Goal: Communication & Community: Answer question/provide support

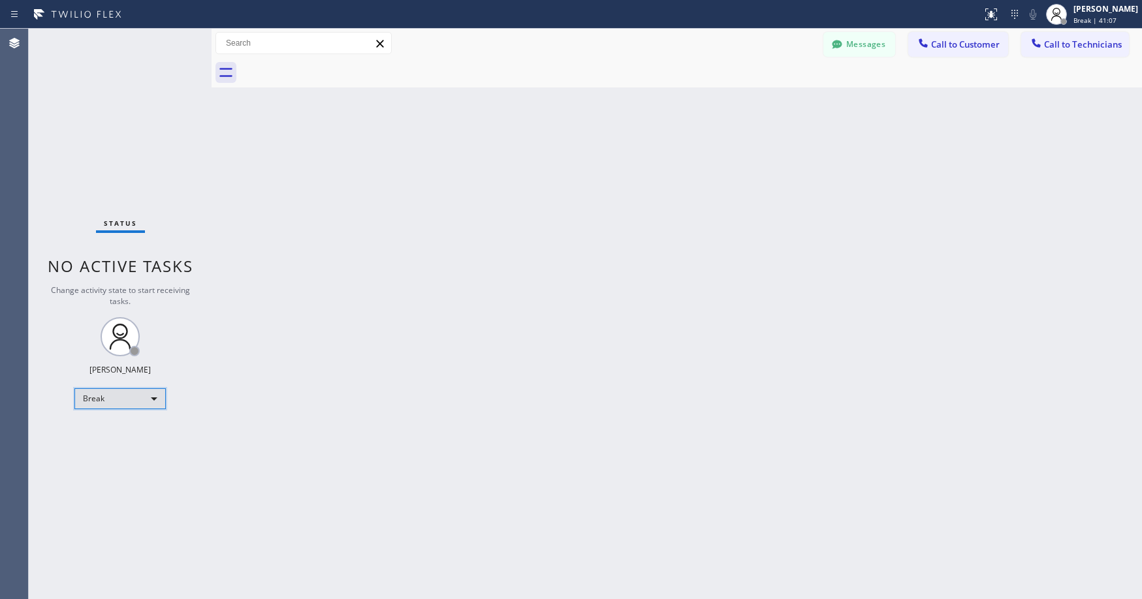
click at [104, 395] on div "Break" at bounding box center [119, 398] width 91 height 21
click at [98, 444] on li "Unavailable" at bounding box center [119, 450] width 89 height 16
click at [97, 111] on div "Status No active tasks Change activity state to start receiving tasks. [PERSON_…" at bounding box center [120, 314] width 183 height 571
click at [119, 142] on div "Status No active tasks Change activity state to start receiving tasks. [PERSON_…" at bounding box center [120, 314] width 183 height 571
click at [97, 117] on div "Status No active tasks Change activity state to start receiving tasks. [PERSON_…" at bounding box center [120, 314] width 183 height 571
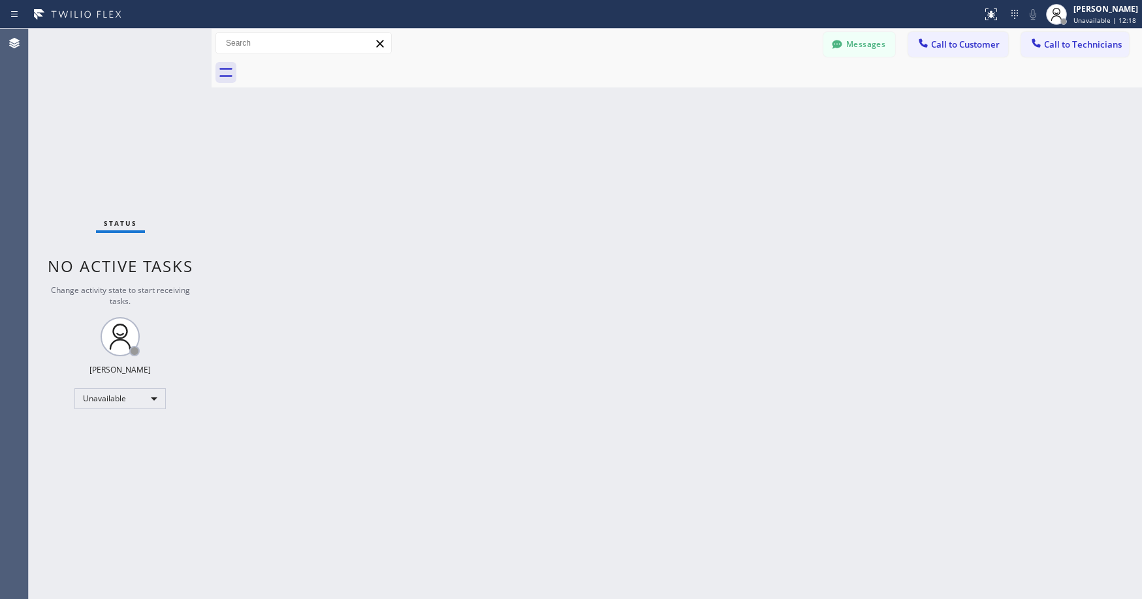
click at [138, 144] on div "Status No active tasks Change activity state to start receiving tasks. [PERSON_…" at bounding box center [120, 314] width 183 height 571
click at [114, 106] on div "Status No active tasks Change activity state to start receiving tasks. [PERSON_…" at bounding box center [120, 314] width 183 height 571
drag, startPoint x: 93, startPoint y: 101, endPoint x: 194, endPoint y: 0, distance: 142.6
click at [94, 101] on div "Status No active tasks Change activity state to start receiving tasks. [PERSON_…" at bounding box center [120, 314] width 183 height 571
click at [116, 148] on div "Status No active tasks Change activity state to start receiving tasks. [PERSON_…" at bounding box center [120, 314] width 183 height 571
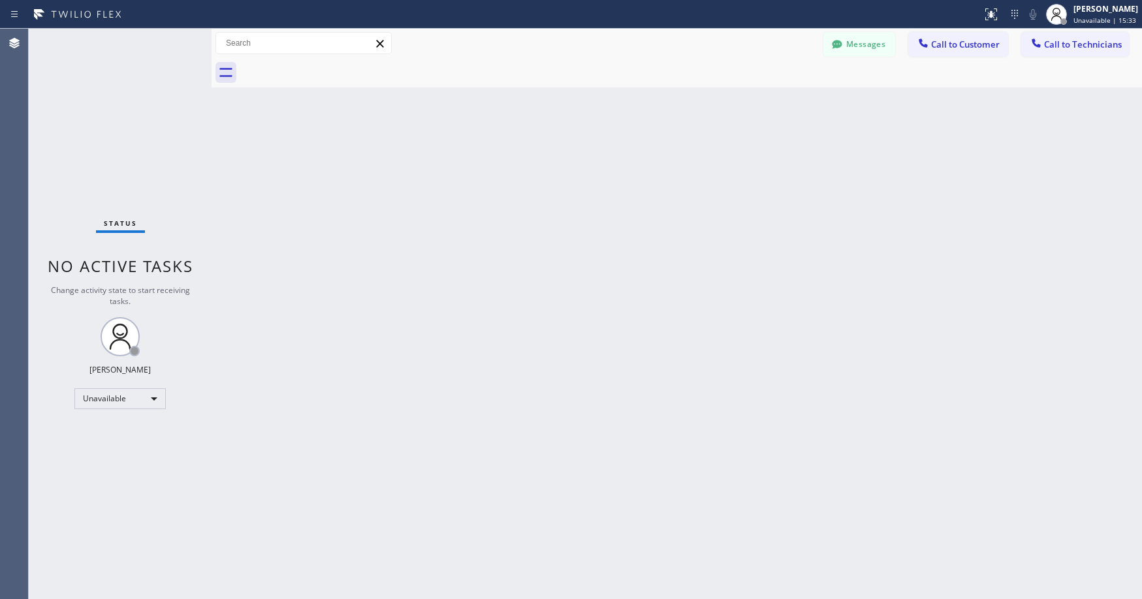
drag, startPoint x: 114, startPoint y: 161, endPoint x: 174, endPoint y: 115, distance: 75.9
click at [114, 162] on div "Status No active tasks Change activity state to start receiving tasks. [PERSON_…" at bounding box center [120, 314] width 183 height 571
click at [86, 106] on div "Status No active tasks Change activity state to start receiving tasks. [PERSON_…" at bounding box center [120, 314] width 183 height 571
click at [93, 91] on div "Status No active tasks Change activity state to start receiving tasks. [PERSON_…" at bounding box center [120, 314] width 183 height 571
click at [80, 104] on div "Status No active tasks Change activity state to start receiving tasks. [PERSON_…" at bounding box center [120, 314] width 183 height 571
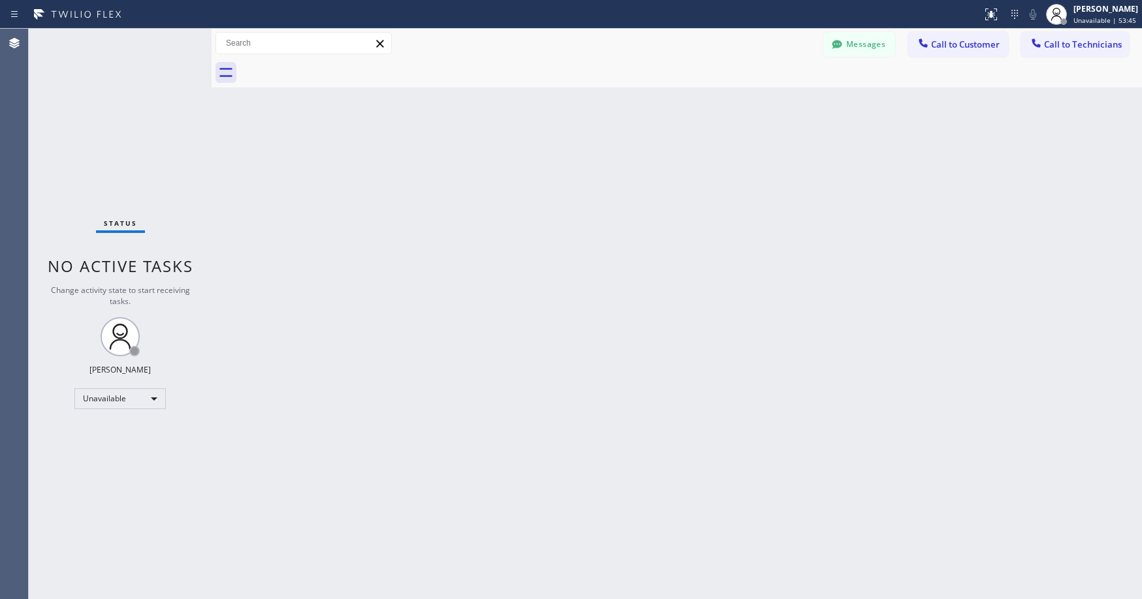
click at [129, 93] on div "Status No active tasks Change activity state to start receiving tasks. [PERSON_…" at bounding box center [120, 314] width 183 height 571
click at [112, 146] on div "Status No active tasks Change activity state to start receiving tasks. [PERSON_…" at bounding box center [120, 314] width 183 height 571
click at [116, 146] on div "Status No active tasks Change activity state to start receiving tasks. [PERSON_…" at bounding box center [120, 314] width 183 height 571
click at [117, 143] on div "Status No active tasks Change activity state to start receiving tasks. [PERSON_…" at bounding box center [120, 314] width 183 height 571
drag, startPoint x: 111, startPoint y: 138, endPoint x: 376, endPoint y: 6, distance: 296.3
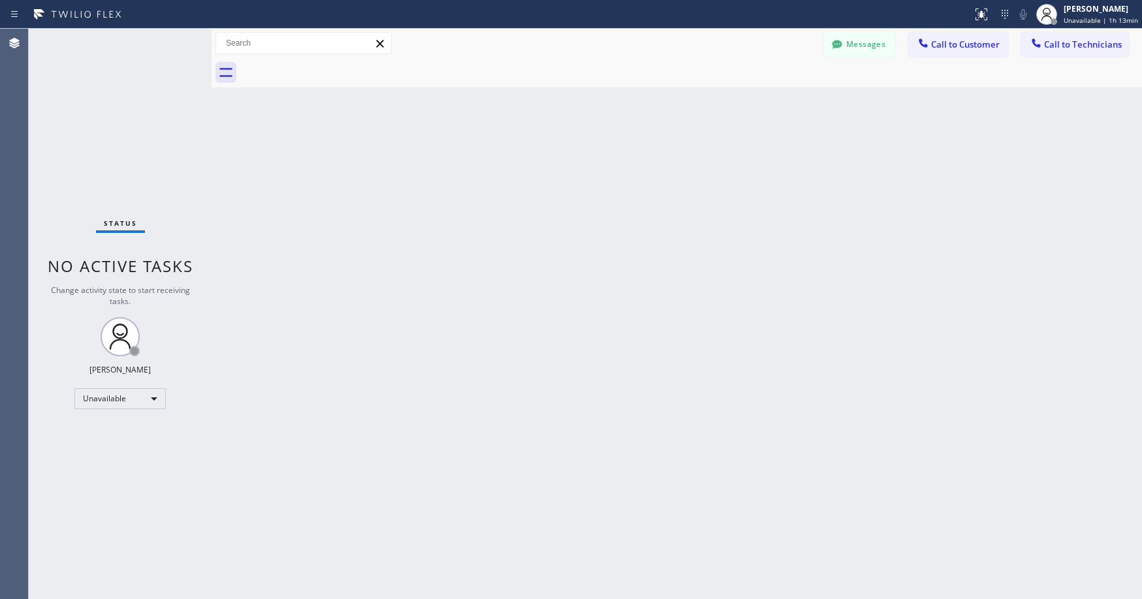
click at [112, 138] on div "Status No active tasks Change activity state to start receiving tasks. [PERSON_…" at bounding box center [120, 314] width 183 height 571
click at [78, 127] on div "Status No active tasks Change activity state to start receiving tasks. [PERSON_…" at bounding box center [120, 314] width 183 height 571
click at [93, 129] on div "Status No active tasks Change activity state to start receiving tasks. [PERSON_…" at bounding box center [120, 314] width 183 height 571
click at [96, 91] on div "Status No active tasks Change activity state to start receiving tasks. [PERSON_…" at bounding box center [120, 314] width 183 height 571
drag, startPoint x: 126, startPoint y: 114, endPoint x: 148, endPoint y: 142, distance: 35.4
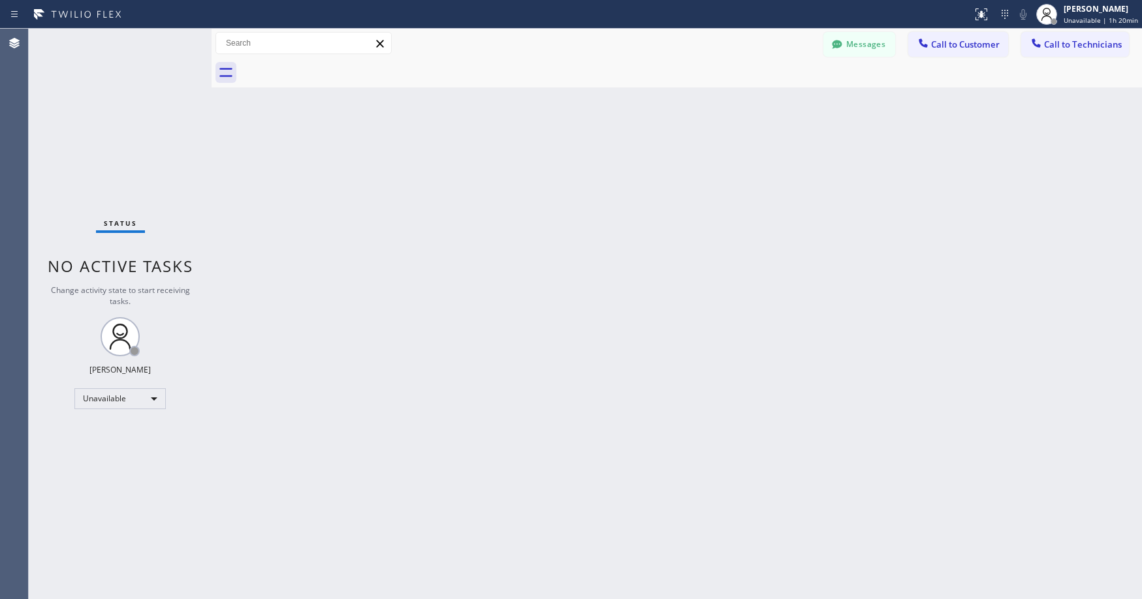
click at [126, 116] on div "Status No active tasks Change activity state to start receiving tasks. [PERSON_…" at bounding box center [120, 314] width 183 height 571
click at [94, 147] on div "Status No active tasks Change activity state to start receiving tasks. [PERSON_…" at bounding box center [120, 314] width 183 height 571
click at [114, 80] on div "Status No active tasks Change activity state to start receiving tasks. [PERSON_…" at bounding box center [120, 314] width 183 height 571
click at [116, 91] on div "Status No active tasks Change activity state to start receiving tasks. [PERSON_…" at bounding box center [120, 314] width 183 height 571
drag, startPoint x: 95, startPoint y: 98, endPoint x: 423, endPoint y: 104, distance: 327.8
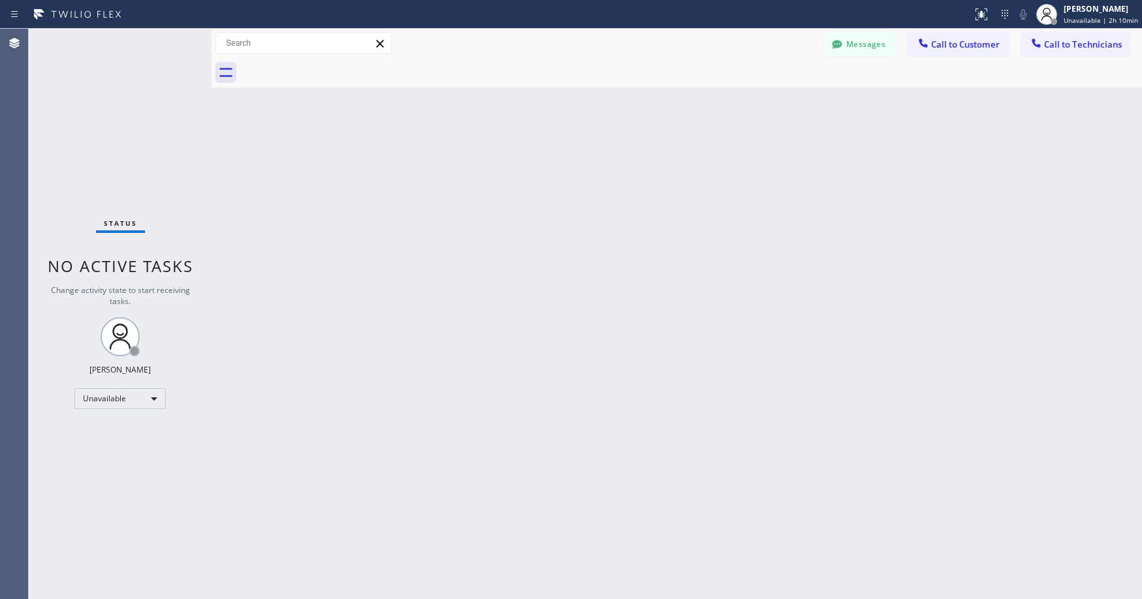
click at [97, 99] on div "Status No active tasks Change activity state to start receiving tasks. [PERSON_…" at bounding box center [120, 314] width 183 height 571
click at [863, 48] on button "Messages" at bounding box center [859, 44] width 72 height 25
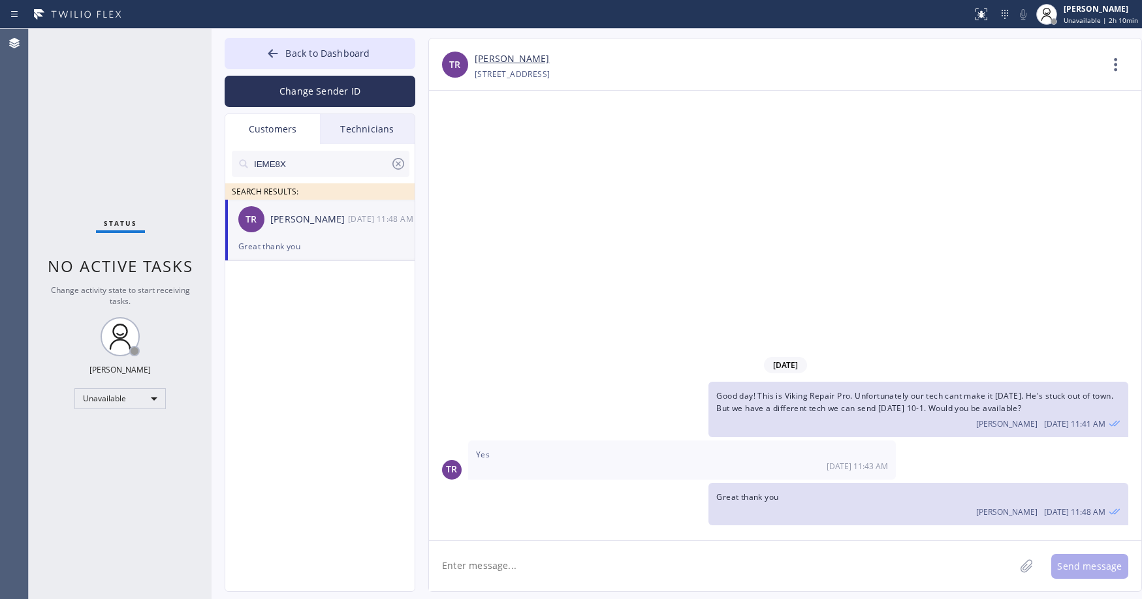
click at [326, 164] on input "IEME8X" at bounding box center [322, 164] width 138 height 26
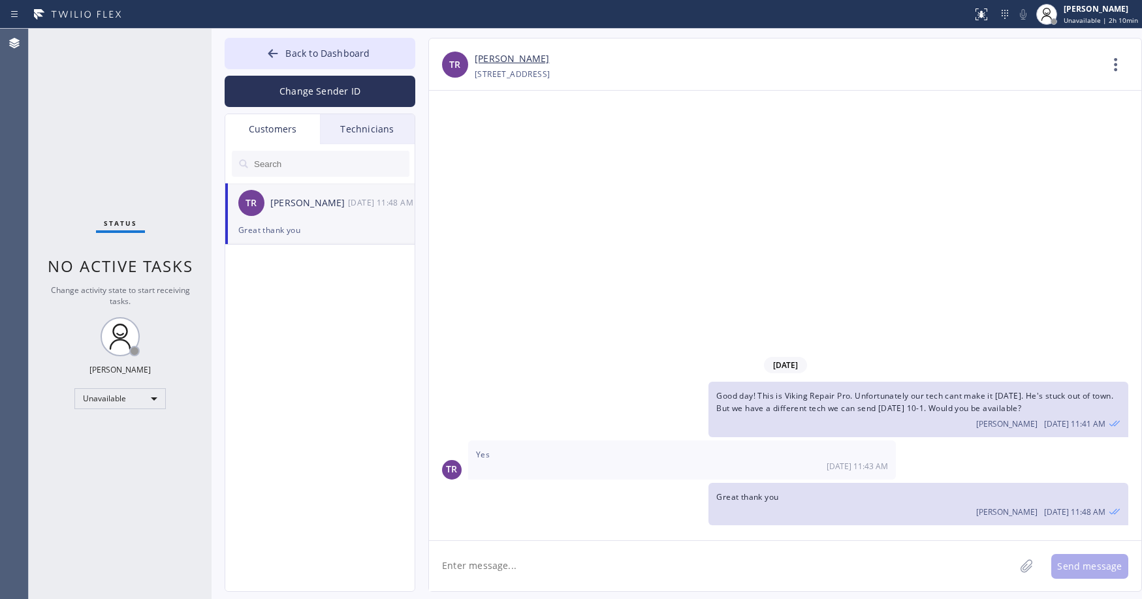
click at [312, 229] on div "Great thank you" at bounding box center [319, 230] width 163 height 15
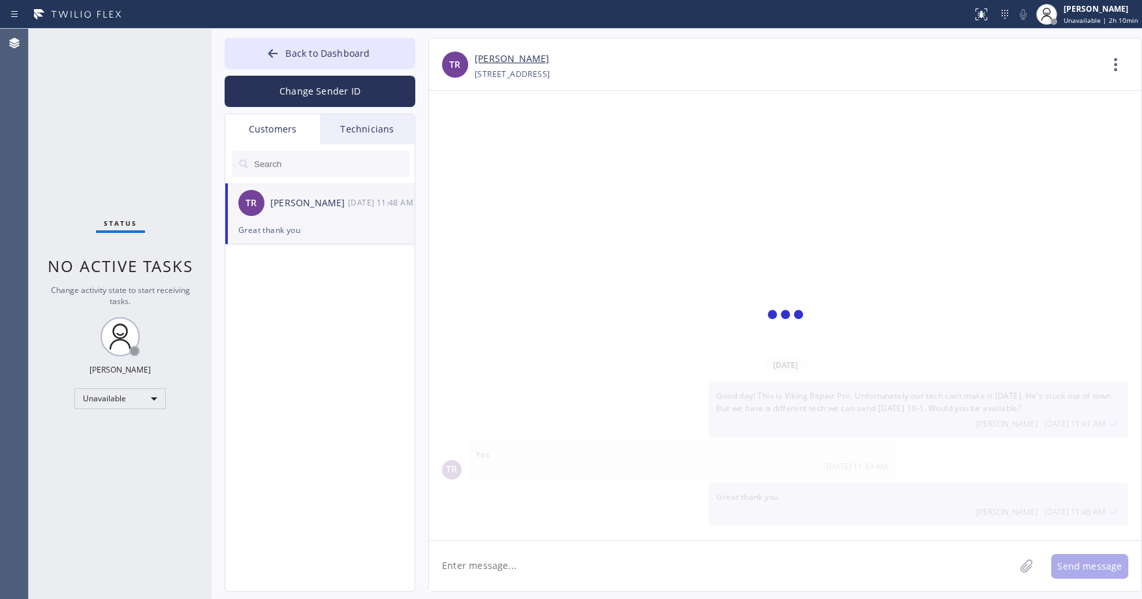
click at [305, 163] on input "text" at bounding box center [331, 164] width 157 height 26
paste input "AH63JC"
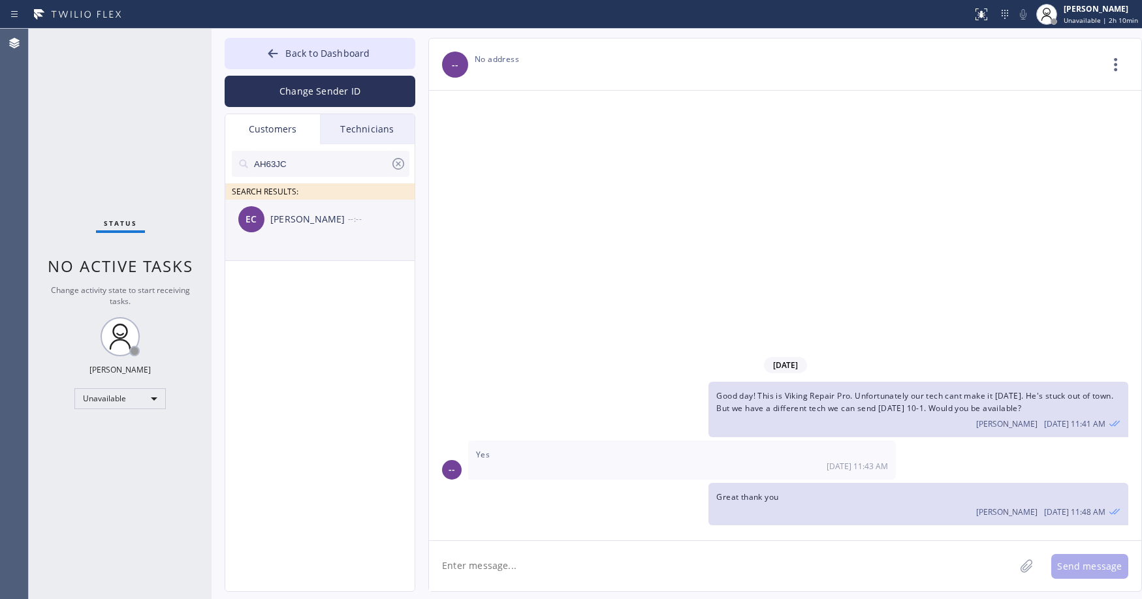
type input "AH63JC"
click at [307, 234] on div "EC Elaine Cassady --:--" at bounding box center [320, 219] width 191 height 39
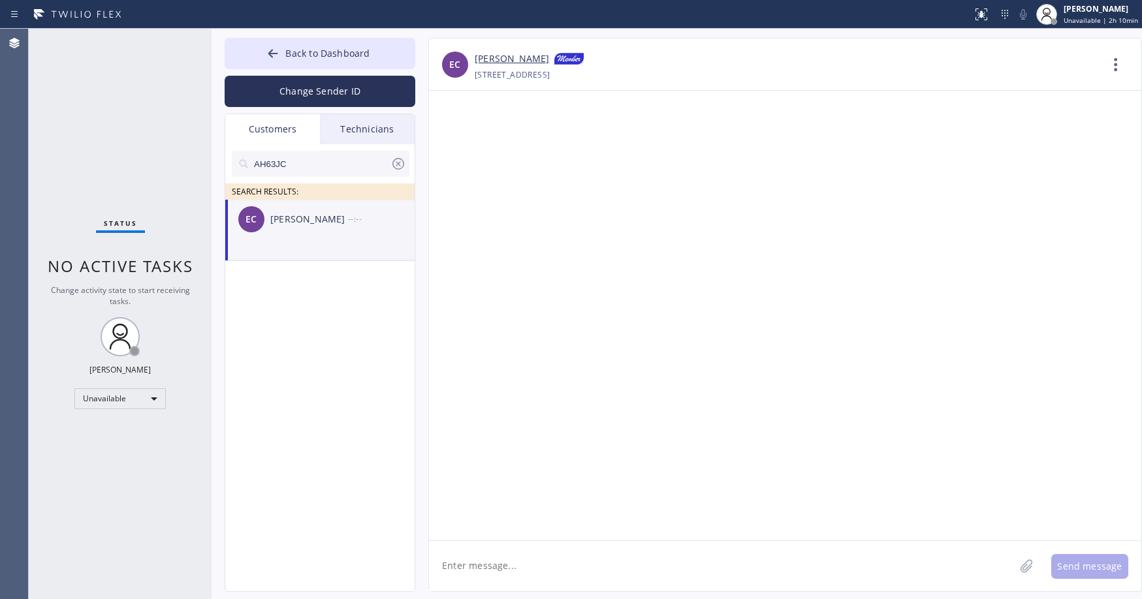
click at [482, 561] on textarea at bounding box center [722, 566] width 586 height 50
click at [473, 566] on textarea at bounding box center [722, 566] width 586 height 50
paste textarea "5 Star Appliance Repair"
type textarea "Good day! This is 5 Star Appliance Repair. Unfortunately we dont have an availa…"
click at [782, 571] on textarea "Good day! This is 5 Star Appliance Repair. Unfortunately we dont have an availa…" at bounding box center [733, 566] width 609 height 50
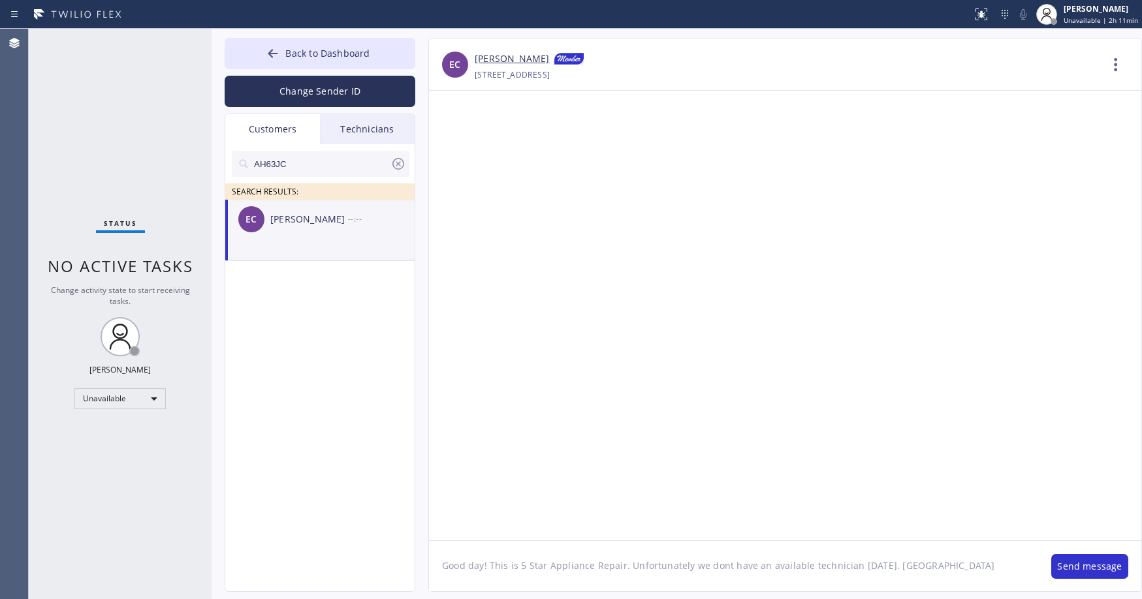
click at [782, 571] on textarea "Good day! This is 5 Star Appliance Repair. Unfortunately we dont have an availa…" at bounding box center [733, 566] width 609 height 50
click at [93, 105] on div "Status No active tasks Change activity state to start receiving tasks. [PERSON_…" at bounding box center [120, 314] width 183 height 571
click at [399, 163] on icon at bounding box center [398, 164] width 12 height 12
click at [285, 167] on input "text" at bounding box center [331, 164] width 157 height 26
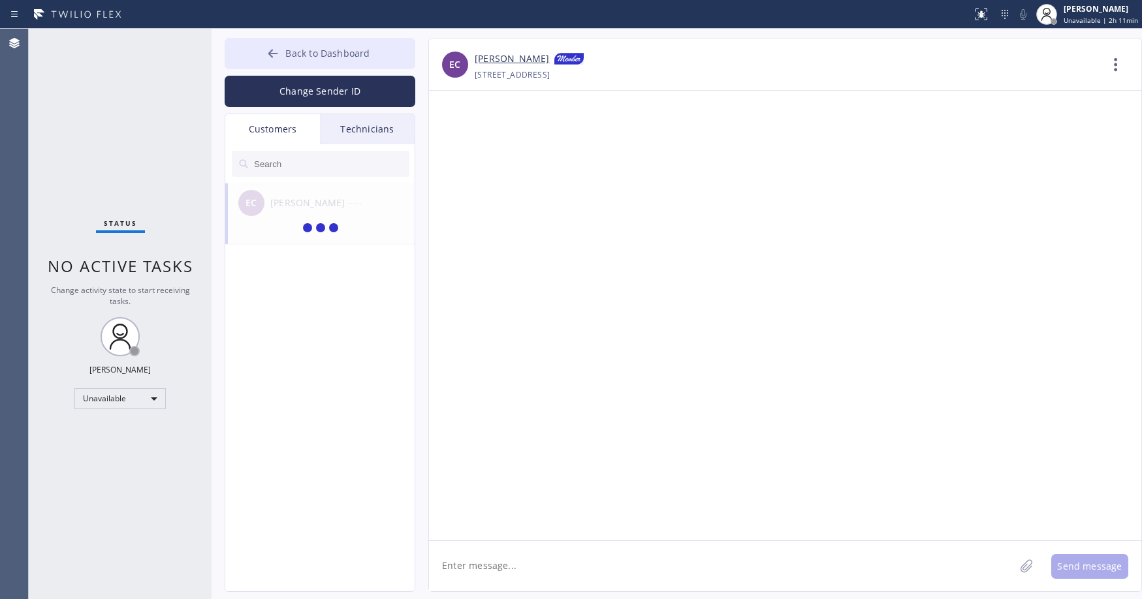
click at [307, 54] on span "Back to Dashboard" at bounding box center [327, 53] width 84 height 12
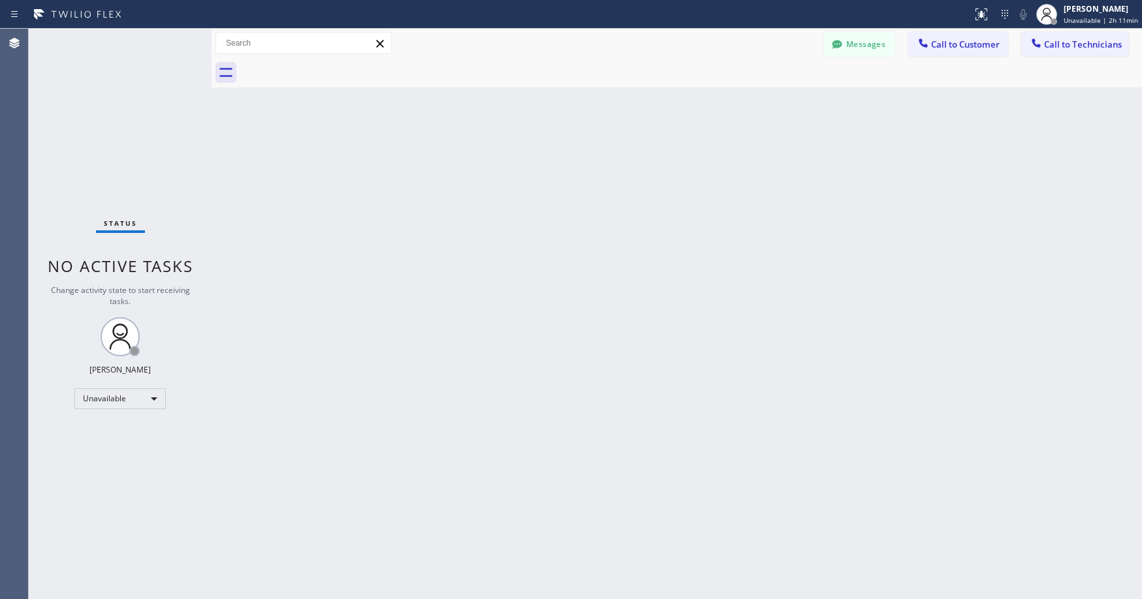
drag, startPoint x: 121, startPoint y: 173, endPoint x: 670, endPoint y: 10, distance: 572.7
click at [121, 173] on div "Status No active tasks Change activity state to start receiving tasks. [PERSON_…" at bounding box center [120, 314] width 183 height 571
click at [123, 110] on div "Status No active tasks Change activity state to start receiving tasks. [PERSON_…" at bounding box center [120, 314] width 183 height 571
click at [601, 178] on div "Back to Dashboard Change Sender ID Customers Technicians MB Maggie Bosco 08/18 …" at bounding box center [676, 314] width 930 height 571
click at [104, 134] on div "Status No active tasks Change activity state to start receiving tasks. [PERSON_…" at bounding box center [120, 314] width 183 height 571
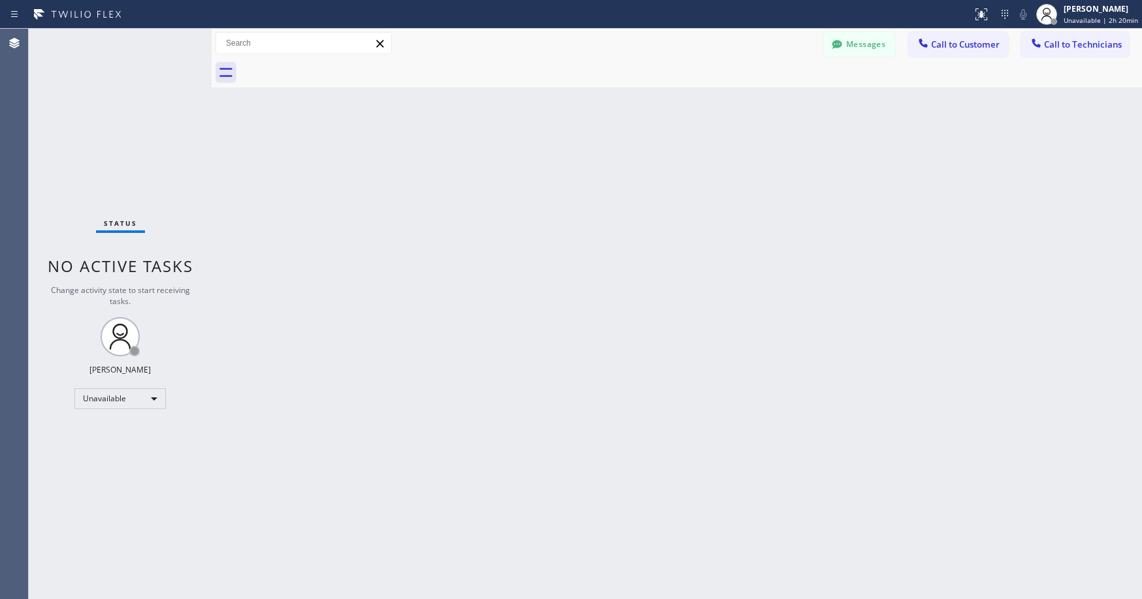
drag, startPoint x: 121, startPoint y: 141, endPoint x: 94, endPoint y: 204, distance: 68.1
click at [121, 141] on div "Status No active tasks Change activity state to start receiving tasks. [PERSON_…" at bounding box center [120, 314] width 183 height 571
drag, startPoint x: 125, startPoint y: 133, endPoint x: 345, endPoint y: 120, distance: 220.4
click at [126, 133] on div "Status No active tasks Change activity state to start receiving tasks. [PERSON_…" at bounding box center [120, 314] width 183 height 571
click at [851, 42] on button "Messages" at bounding box center [859, 44] width 72 height 25
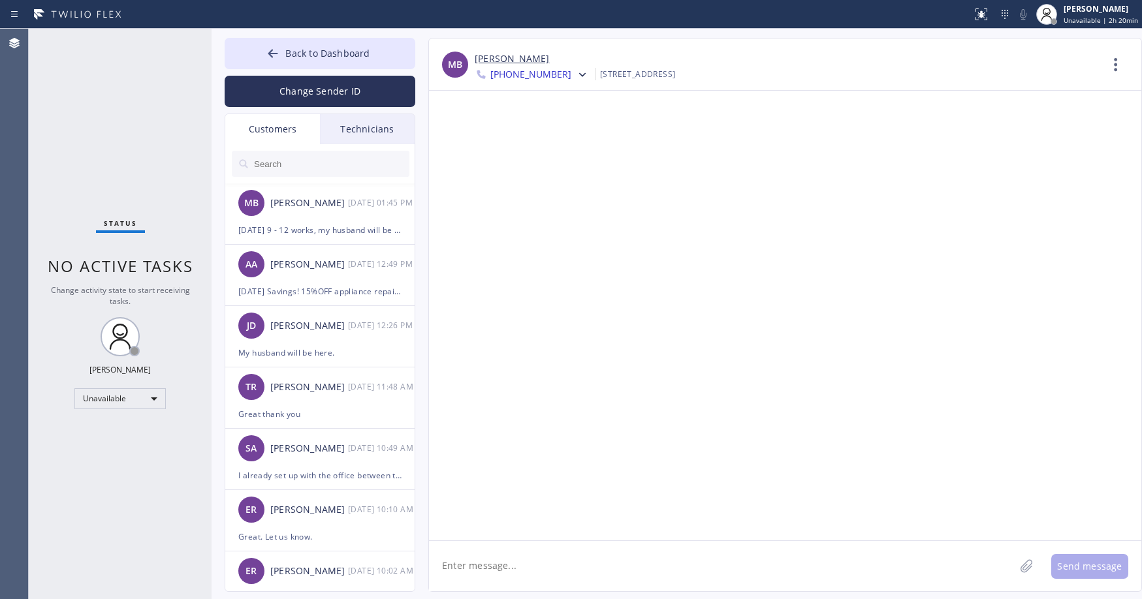
click at [281, 157] on input "text" at bounding box center [331, 164] width 157 height 26
paste input "49TLMB"
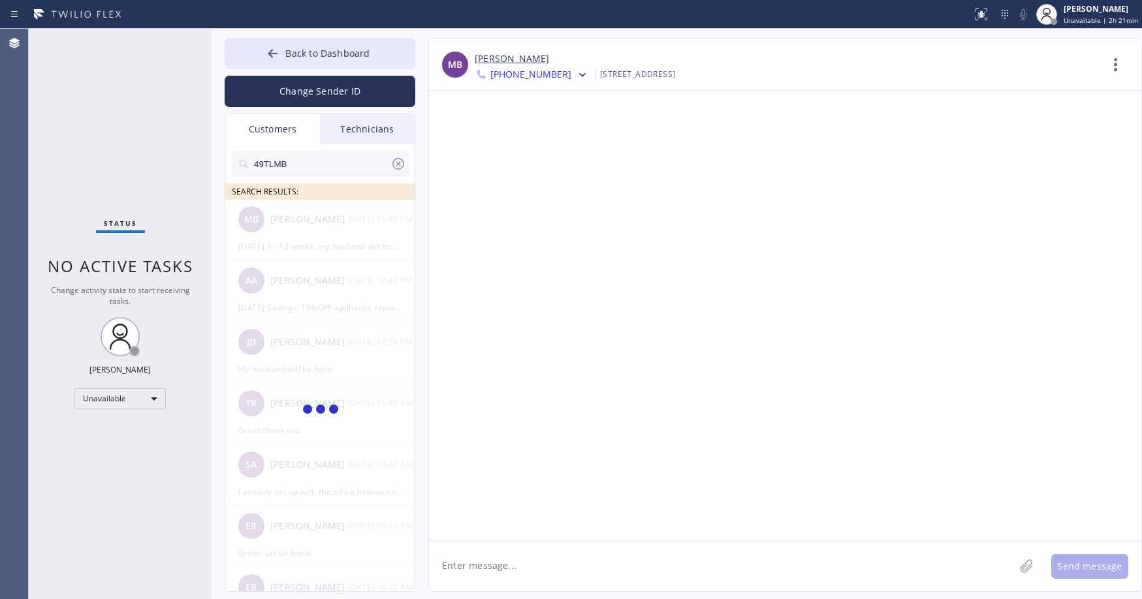
type input "49TLMB"
click at [345, 230] on div at bounding box center [320, 411] width 191 height 422
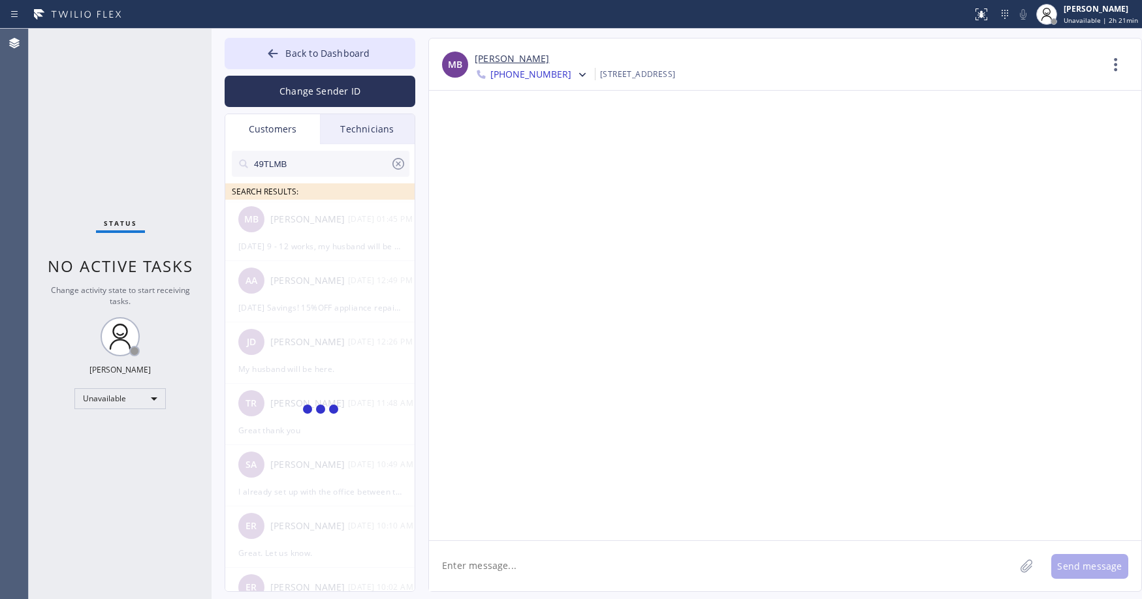
click at [345, 230] on div at bounding box center [320, 411] width 191 height 422
click at [398, 158] on icon at bounding box center [398, 164] width 16 height 16
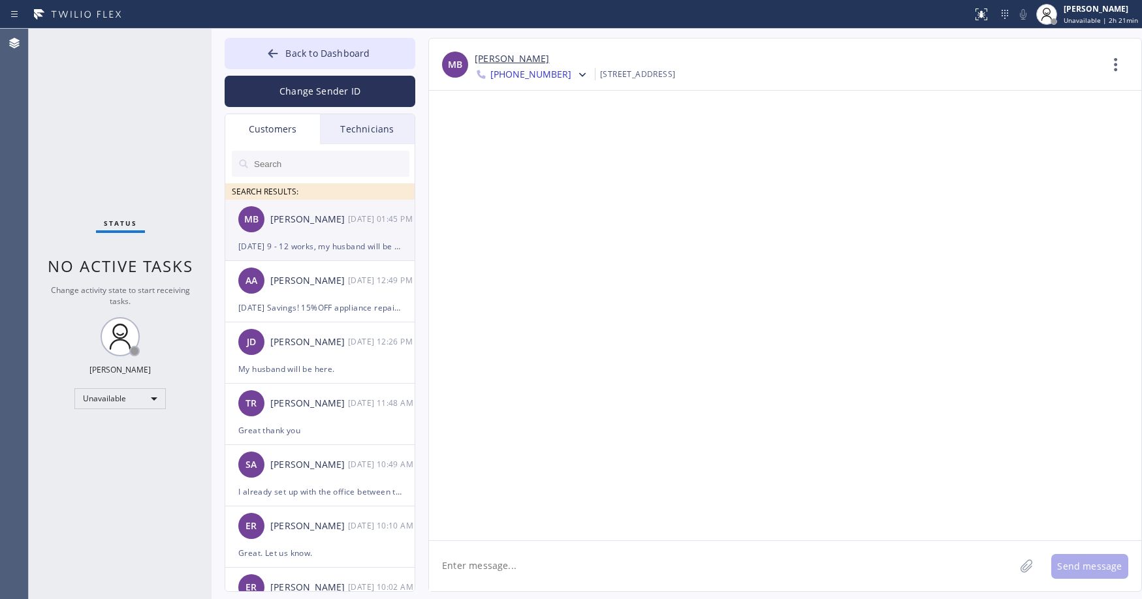
click at [321, 228] on div "MB Maggie Bosco 08/18 01:45 PM" at bounding box center [320, 219] width 191 height 39
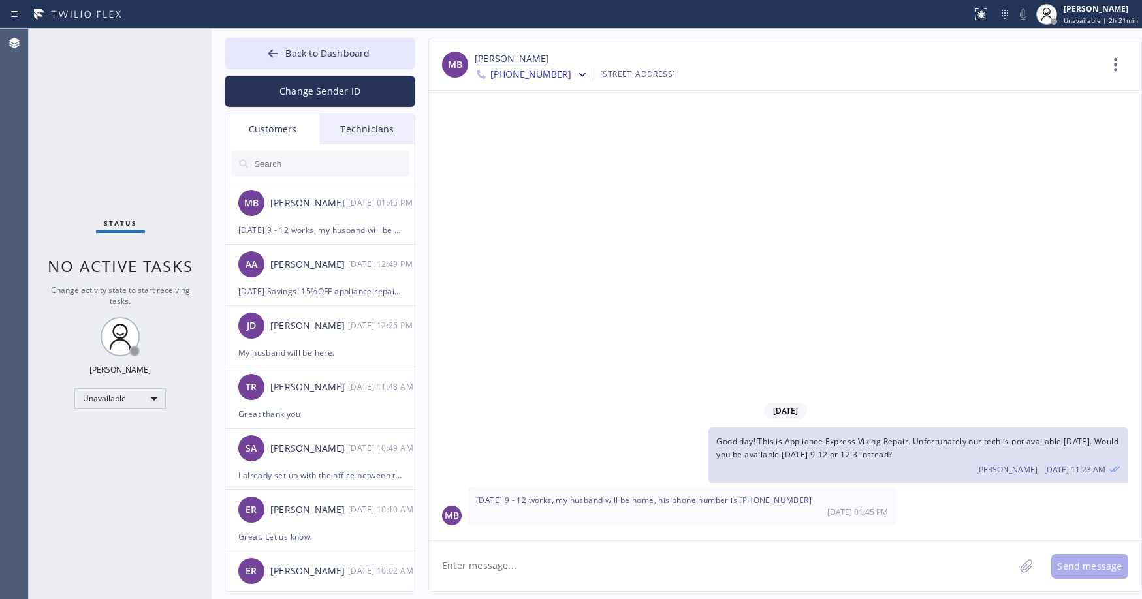
click at [502, 61] on link "[PERSON_NAME]" at bounding box center [512, 59] width 74 height 15
drag, startPoint x: 819, startPoint y: 498, endPoint x: 757, endPoint y: 503, distance: 61.6
click at [757, 503] on div "Tomorrow 9 - 12 works, my husband will be home, his phone number is 510-7106578…" at bounding box center [682, 505] width 428 height 39
copy span "510-7106578"
click at [503, 59] on link "[PERSON_NAME]" at bounding box center [512, 59] width 74 height 15
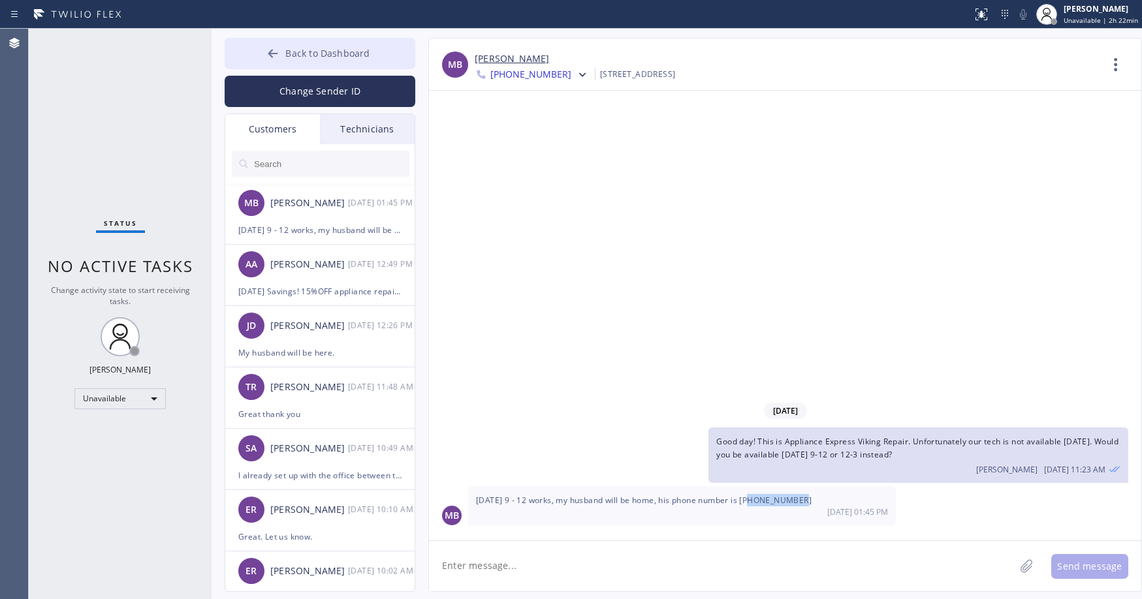
click at [298, 48] on span "Back to Dashboard" at bounding box center [327, 53] width 84 height 12
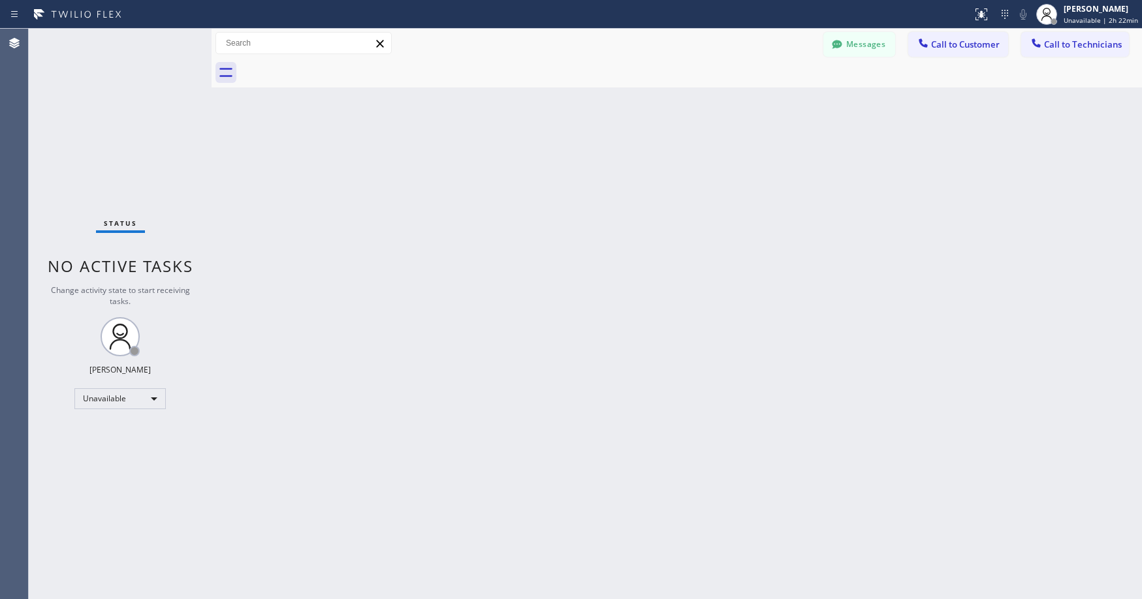
click at [103, 112] on div "Status No active tasks Change activity state to start receiving tasks. [PERSON_…" at bounding box center [120, 314] width 183 height 571
click at [848, 41] on button "Messages" at bounding box center [859, 44] width 72 height 25
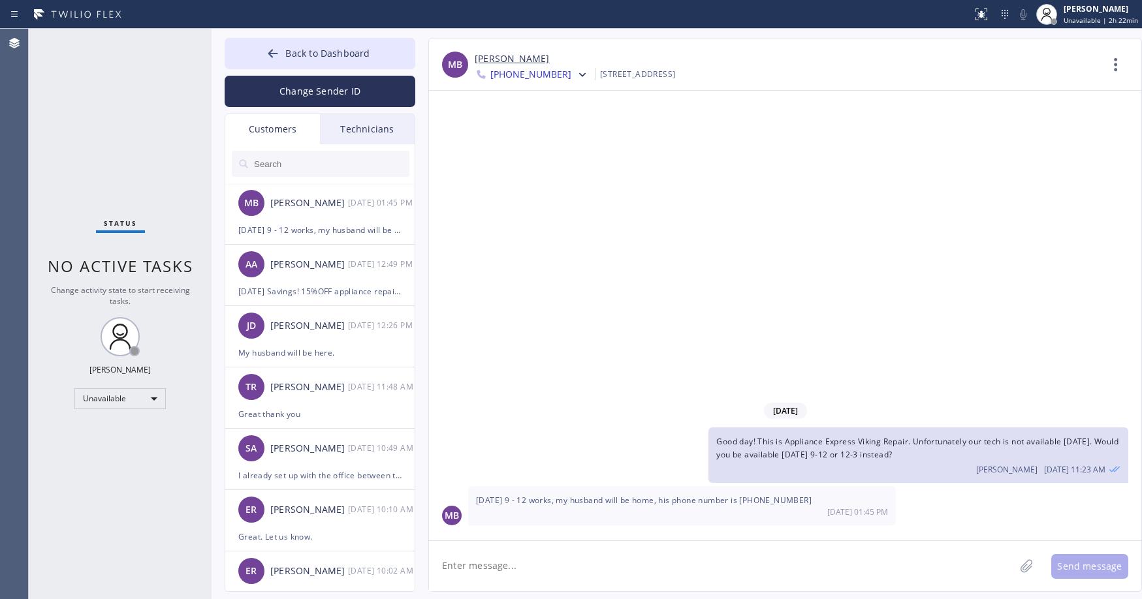
click at [294, 164] on input "text" at bounding box center [331, 164] width 157 height 26
paste input "49TLMB"
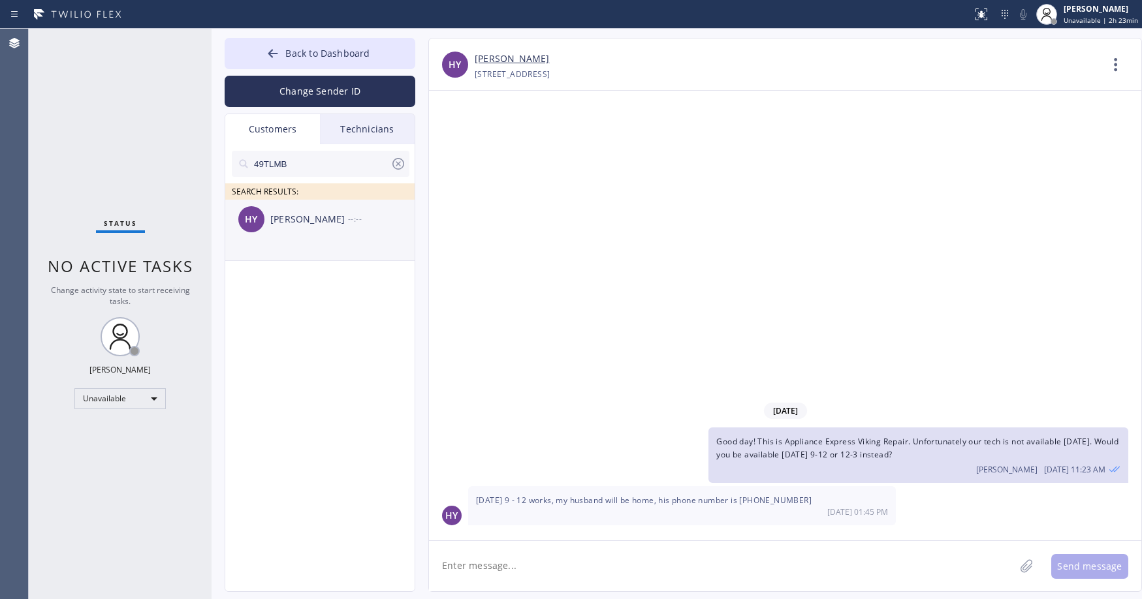
type input "49TLMB"
click at [325, 244] on li "HY Hrach Yousefian --:--" at bounding box center [320, 230] width 191 height 61
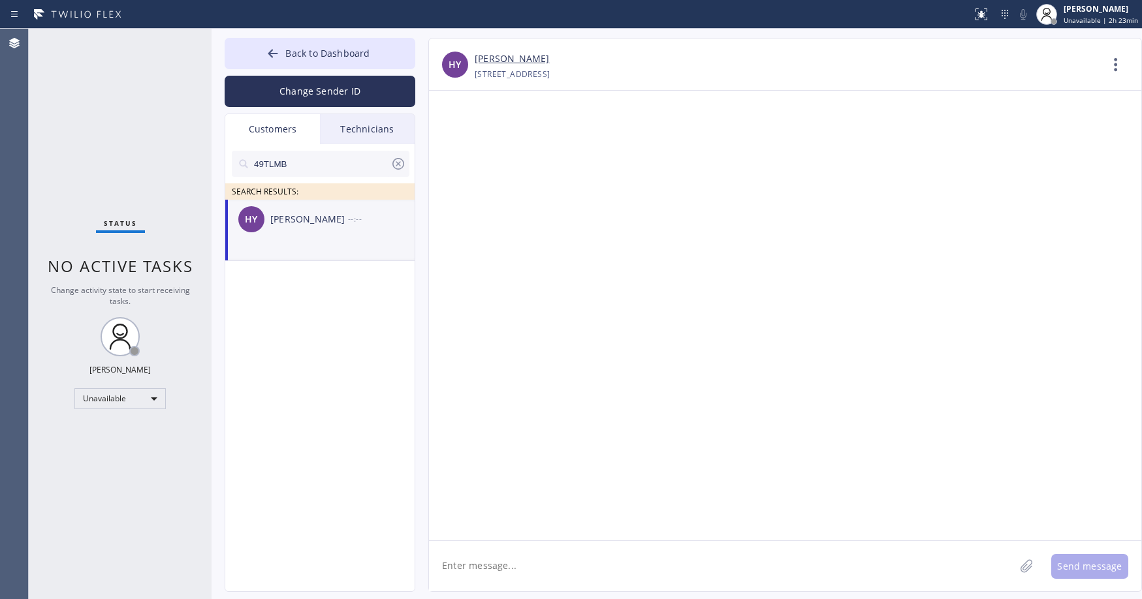
click at [485, 573] on textarea at bounding box center [722, 566] width 586 height 50
paste textarea "Viking Repair Service"
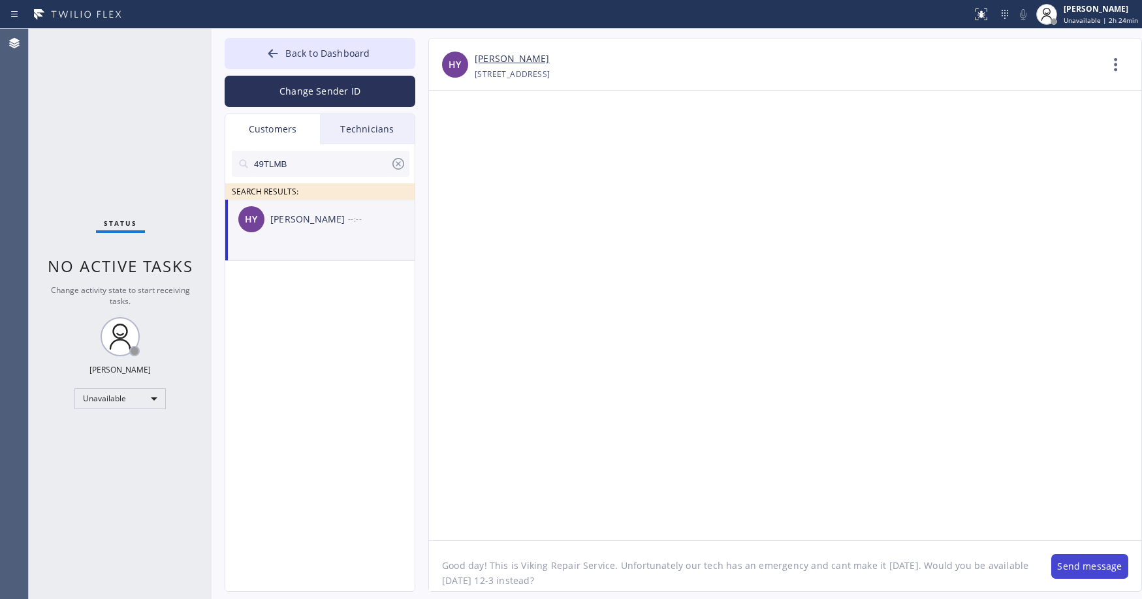
type textarea "Good day! This is Viking Repair Service. Unfortunately our tech has an emergenc…"
click at [1095, 576] on button "Send message" at bounding box center [1089, 566] width 77 height 25
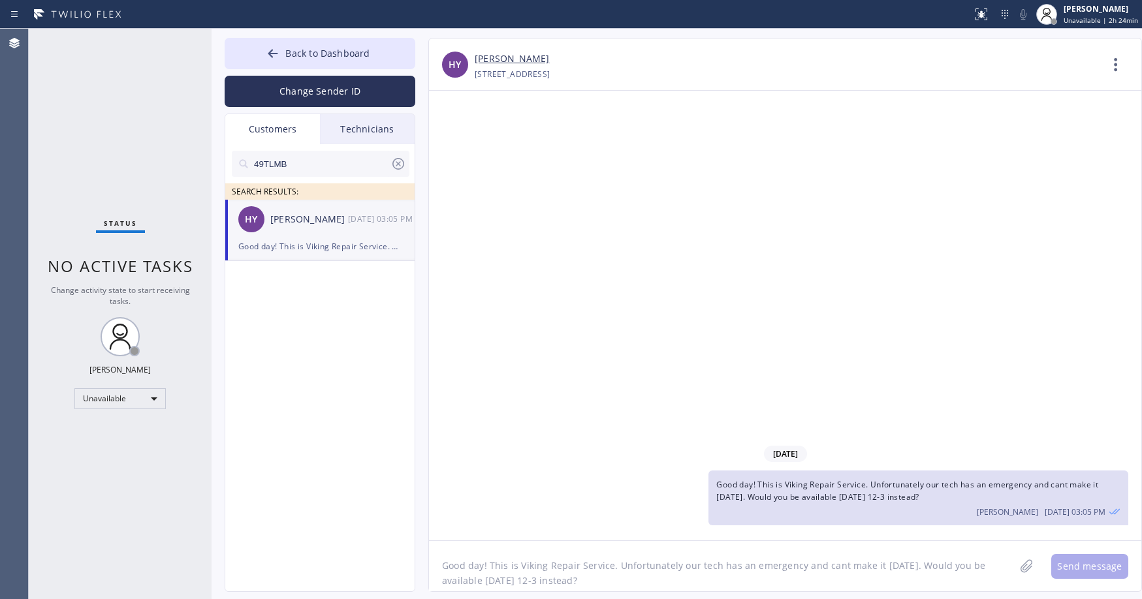
drag, startPoint x: 110, startPoint y: 108, endPoint x: 110, endPoint y: 133, distance: 25.5
click at [110, 113] on div "Status No active tasks Change activity state to start receiving tasks. [PERSON_…" at bounding box center [120, 314] width 183 height 571
click at [395, 166] on icon at bounding box center [398, 164] width 16 height 16
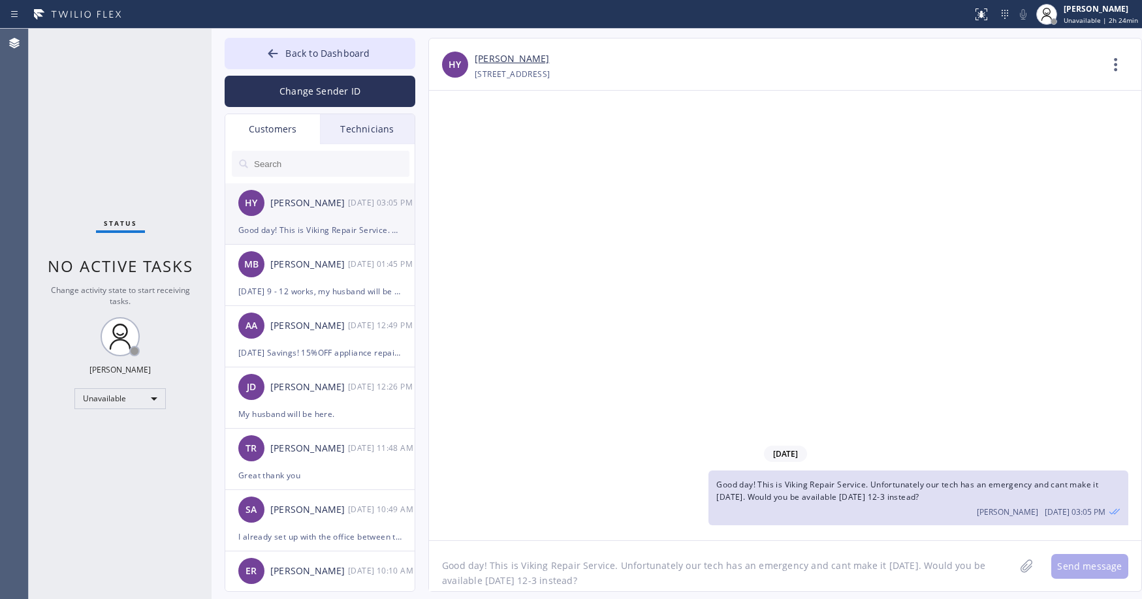
click at [298, 230] on div "Good day! This is Viking Repair Service. Unfortunately our tech has an emergenc…" at bounding box center [319, 230] width 163 height 15
click at [304, 276] on div "MB Maggie Bosco 08/18 01:45 PM" at bounding box center [320, 264] width 191 height 39
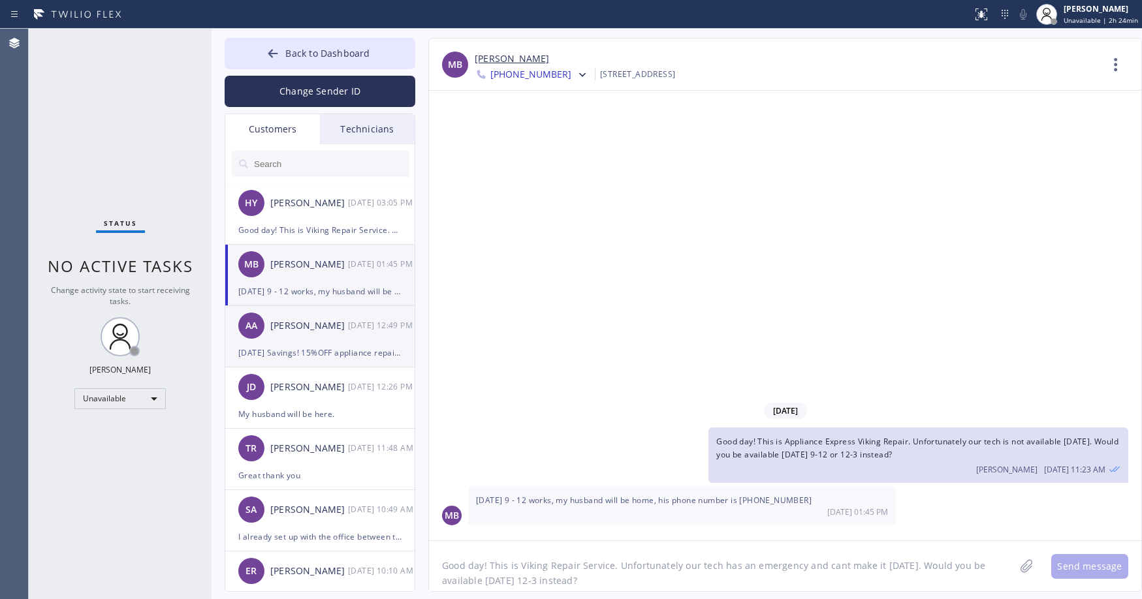
click at [319, 351] on div "[DATE] Savings! 15%OFF appliance repairs: any brand, any model. Call [PHONE_NUM…" at bounding box center [319, 352] width 163 height 15
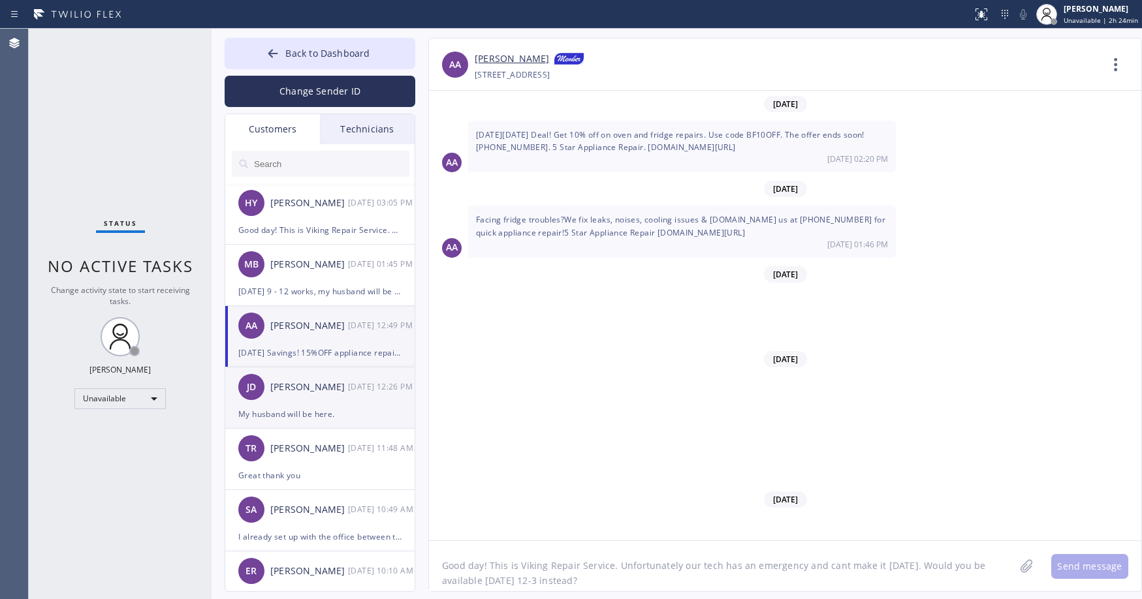
scroll to position [9299, 0]
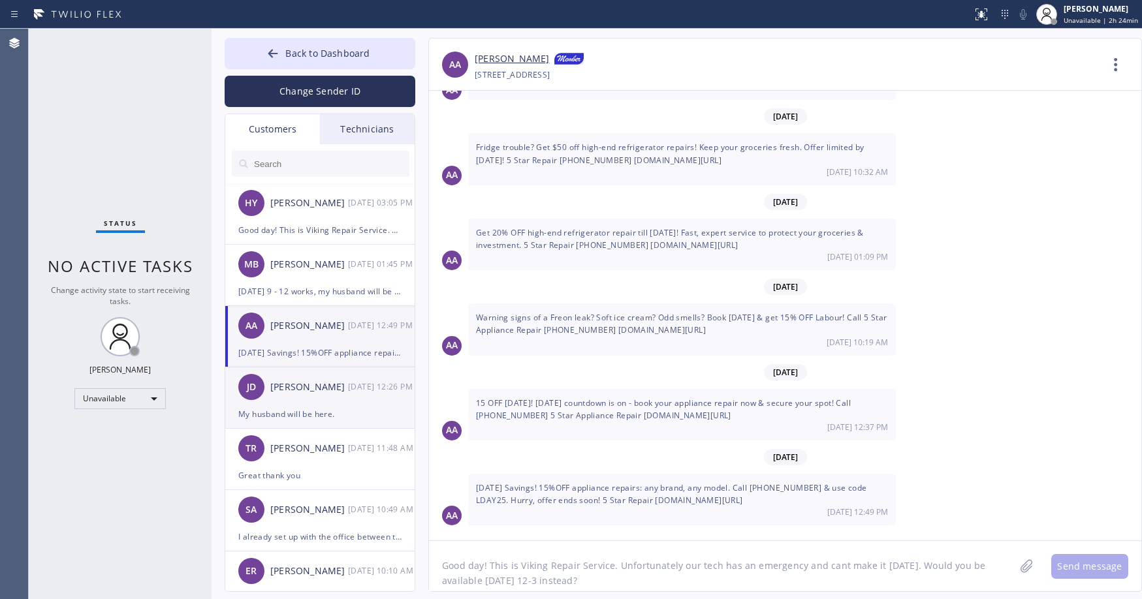
click at [306, 411] on div "My husband will be here." at bounding box center [319, 414] width 163 height 15
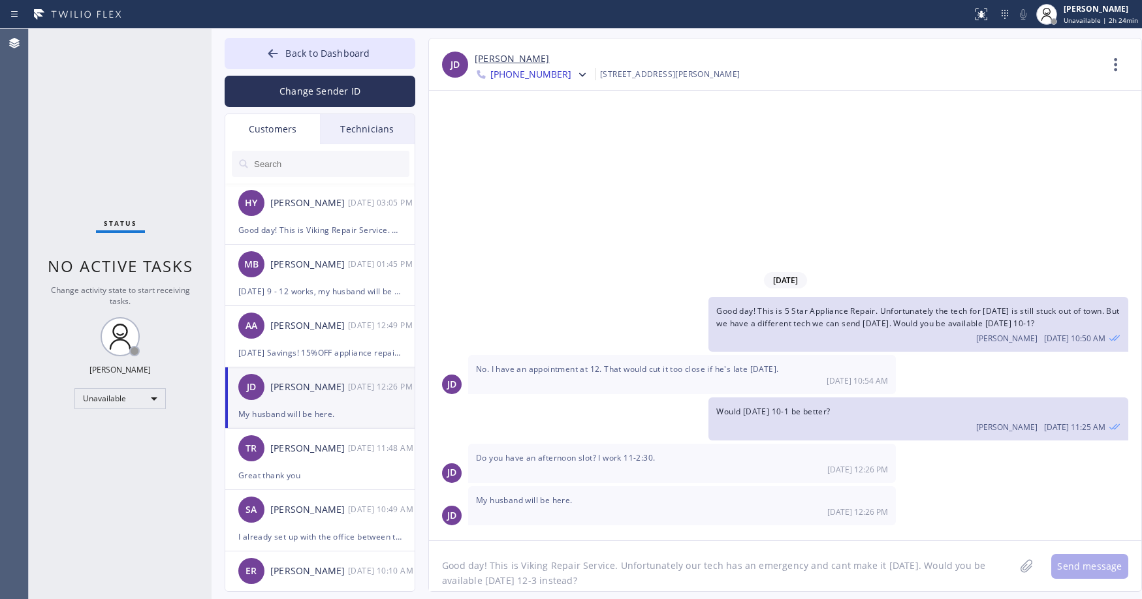
scroll to position [0, 0]
click at [533, 565] on textarea "Good day! This is Viking Repair Service. Unfortunately our tech has an emergenc…" at bounding box center [722, 566] width 586 height 50
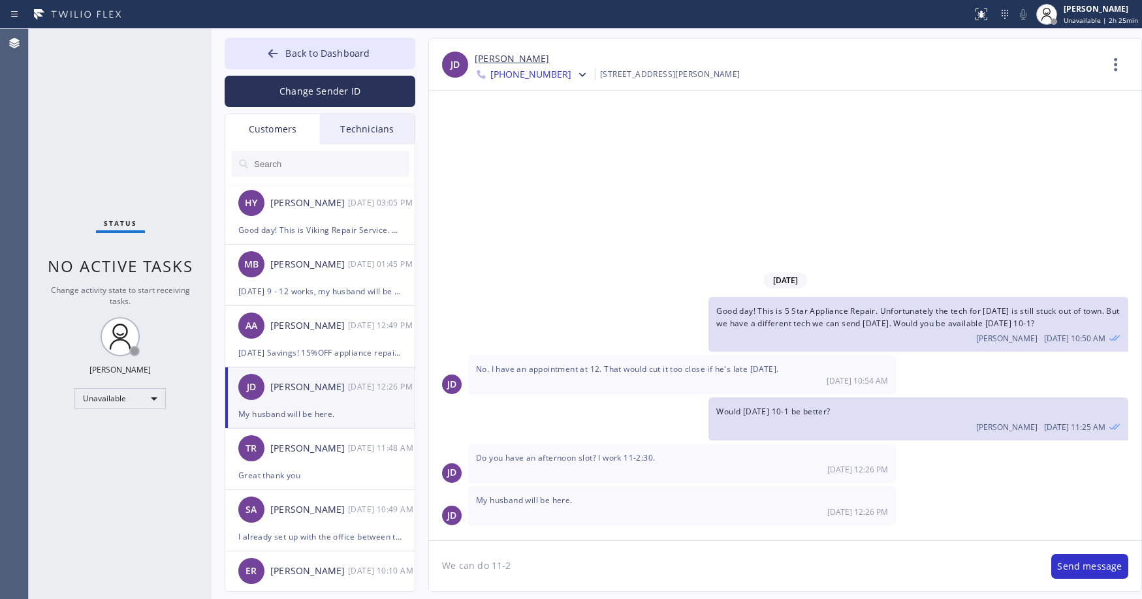
type textarea "We can do 11-2"
click at [1097, 562] on button "Send message" at bounding box center [1089, 566] width 77 height 25
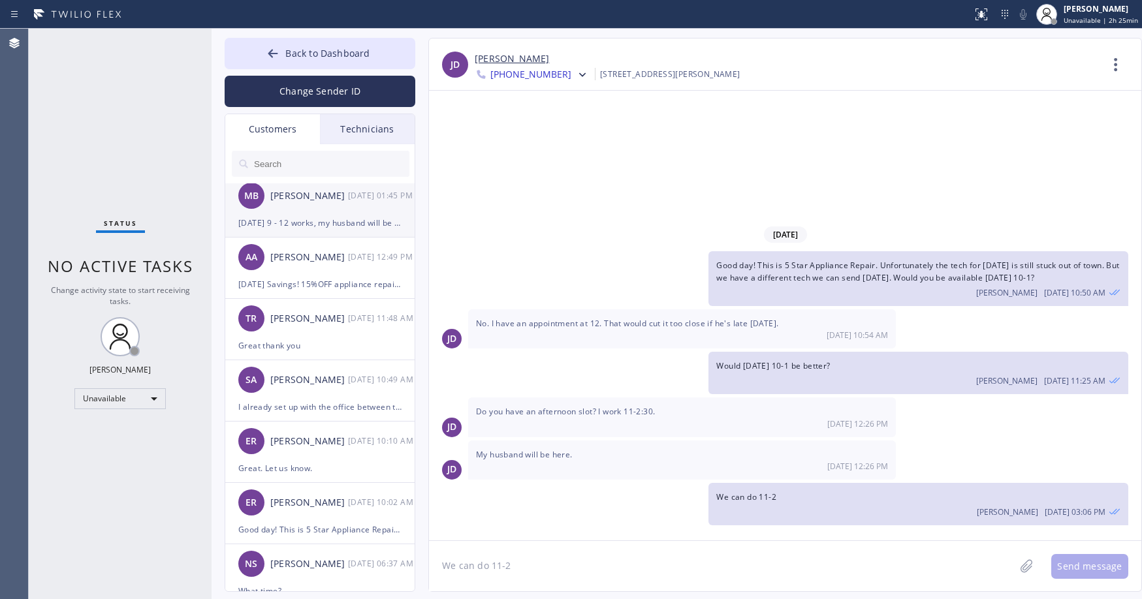
scroll to position [131, 0]
click at [336, 334] on div "TR Tom Ryan 08/18 11:48 AM" at bounding box center [320, 317] width 191 height 39
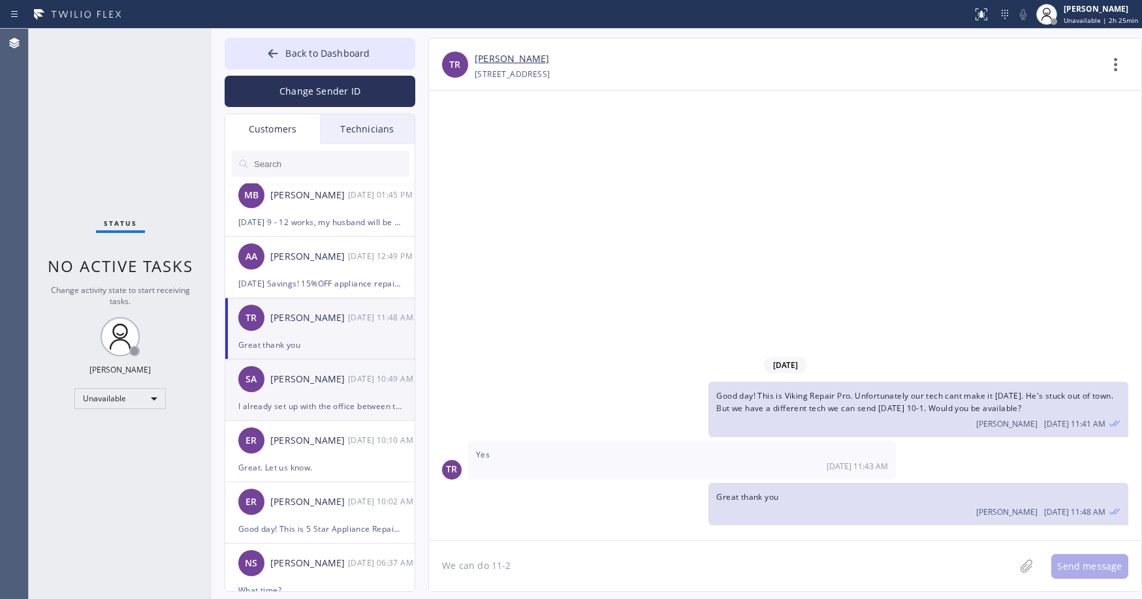
click at [326, 389] on div "SA Shimon Avrahmi 08/18 10:49 AM" at bounding box center [320, 379] width 191 height 39
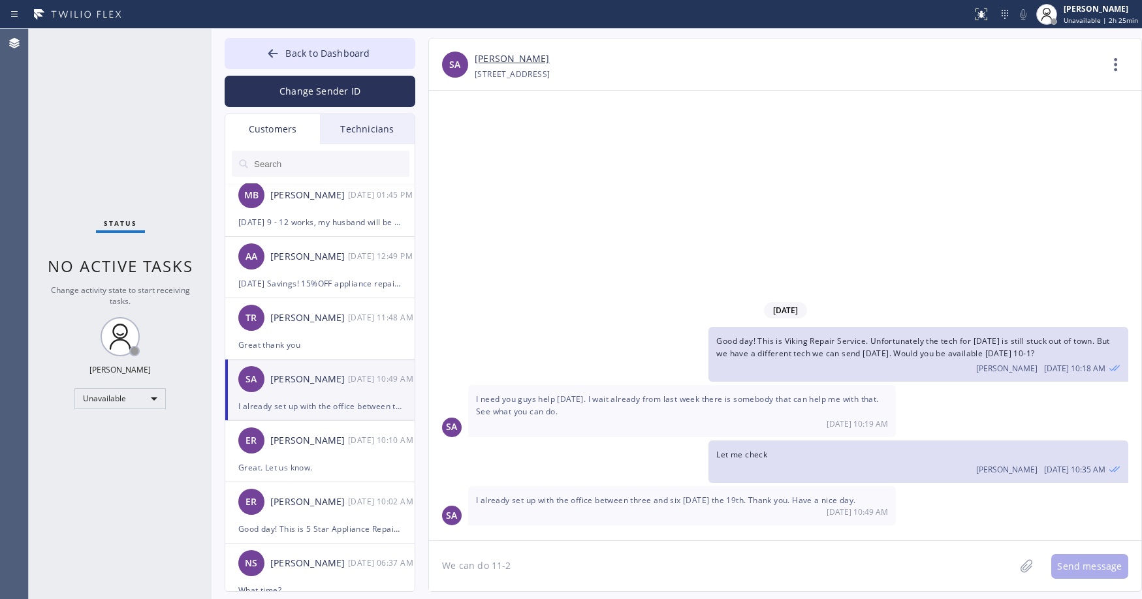
scroll to position [0, 0]
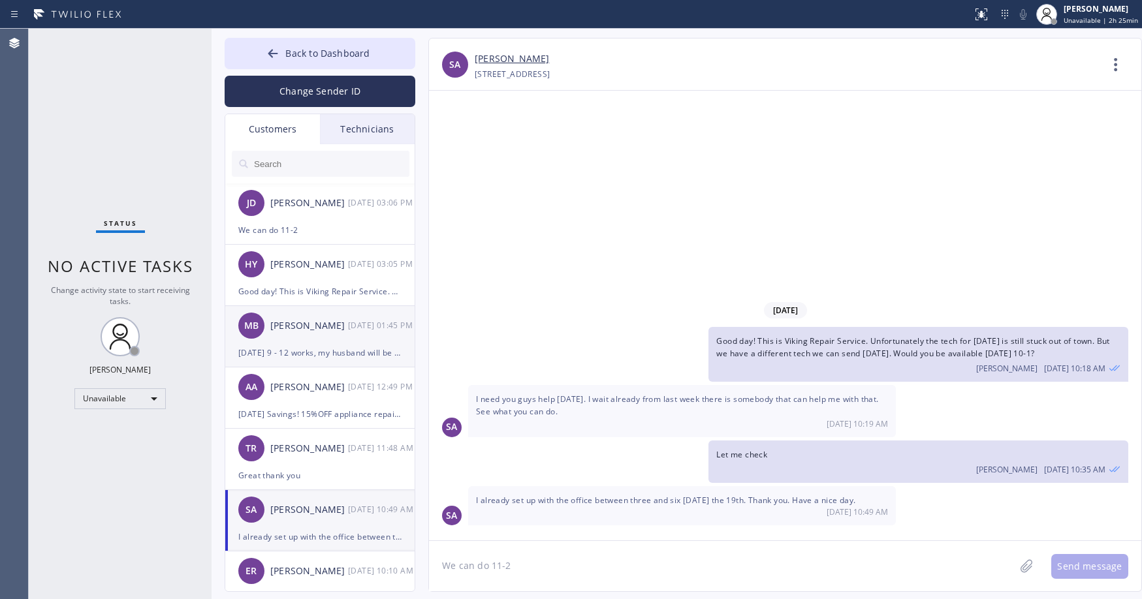
click at [323, 343] on div "MB Maggie Bosco 08/18 01:45 PM" at bounding box center [320, 325] width 191 height 39
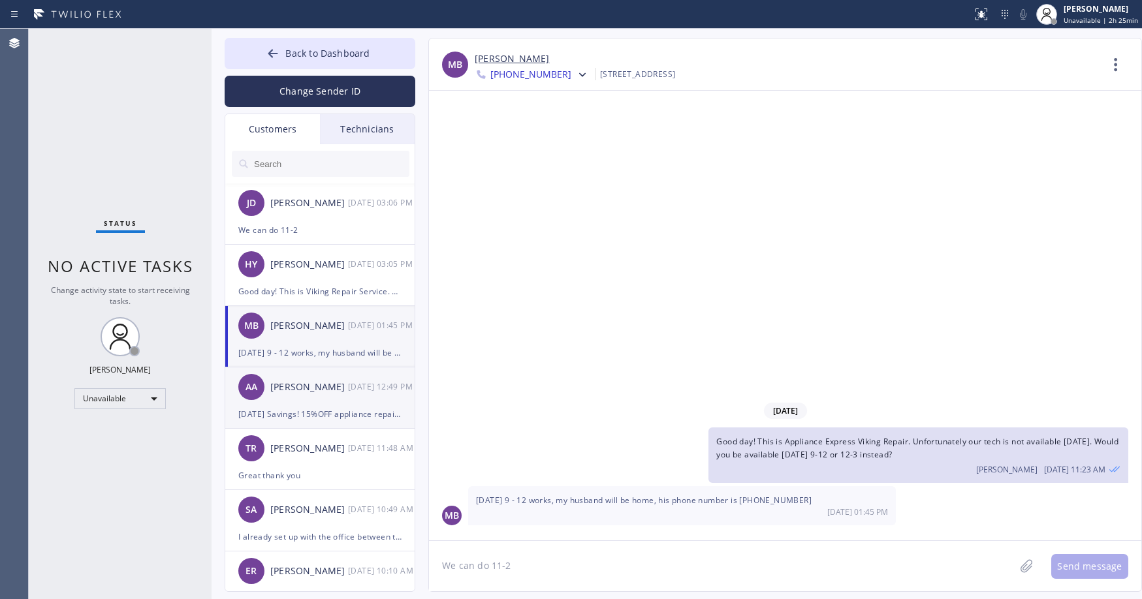
click at [317, 399] on div "AA Adam Arseneault 08/18 12:49 PM" at bounding box center [320, 387] width 191 height 39
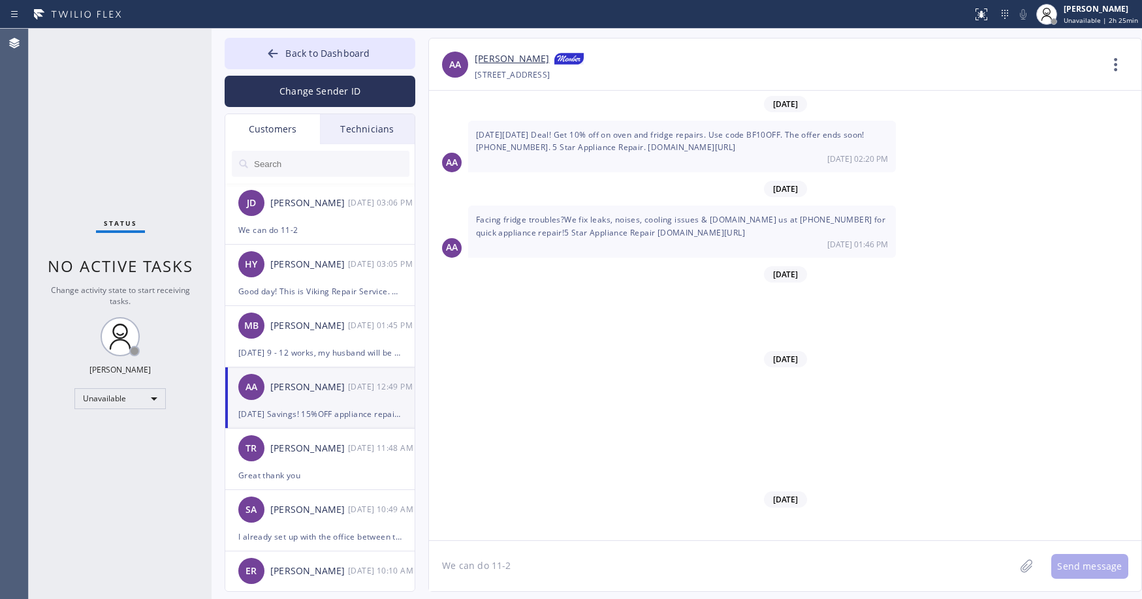
scroll to position [9299, 0]
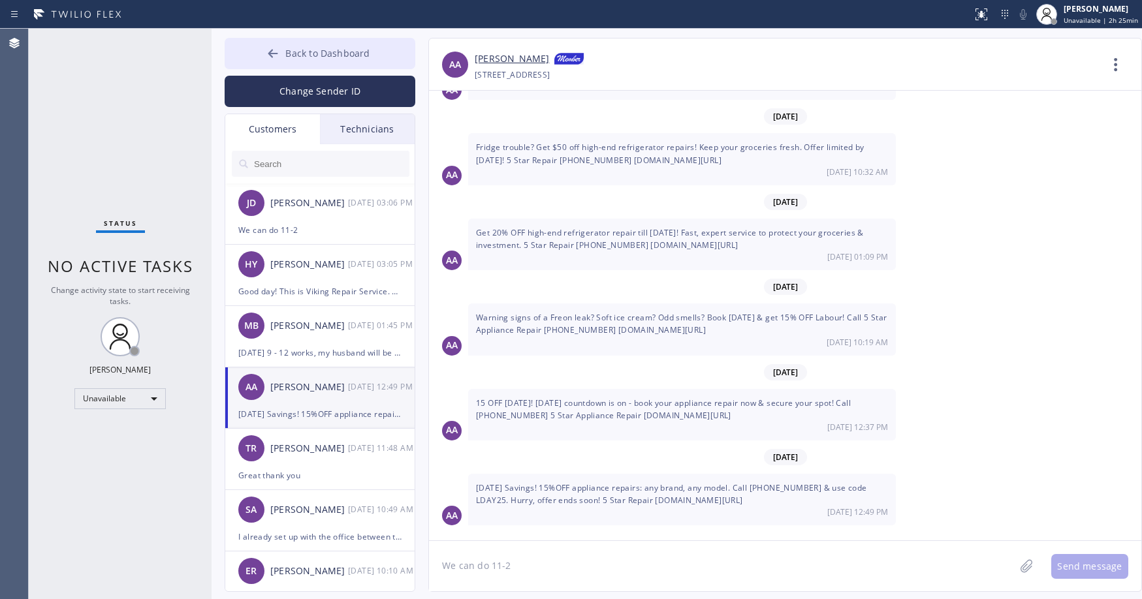
click at [296, 52] on span "Back to Dashboard" at bounding box center [327, 53] width 84 height 12
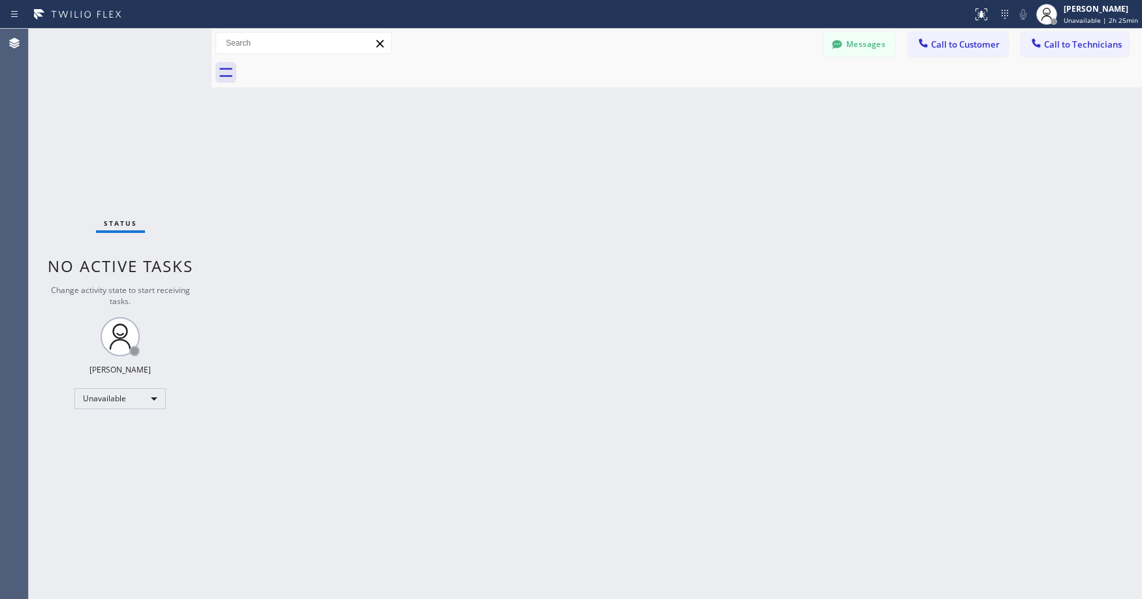
click at [141, 72] on div "Status No active tasks Change activity state to start receiving tasks. [PERSON_…" at bounding box center [120, 314] width 183 height 571
drag, startPoint x: 94, startPoint y: 82, endPoint x: 69, endPoint y: 183, distance: 104.2
click at [93, 85] on div "Status No active tasks Change activity state to start receiving tasks. [PERSON_…" at bounding box center [120, 314] width 183 height 571
click at [135, 132] on div "Status No active tasks Change activity state to start receiving tasks. [PERSON_…" at bounding box center [120, 314] width 183 height 571
click at [108, 103] on div "Status No active tasks Change activity state to start receiving tasks. [PERSON_…" at bounding box center [120, 314] width 183 height 571
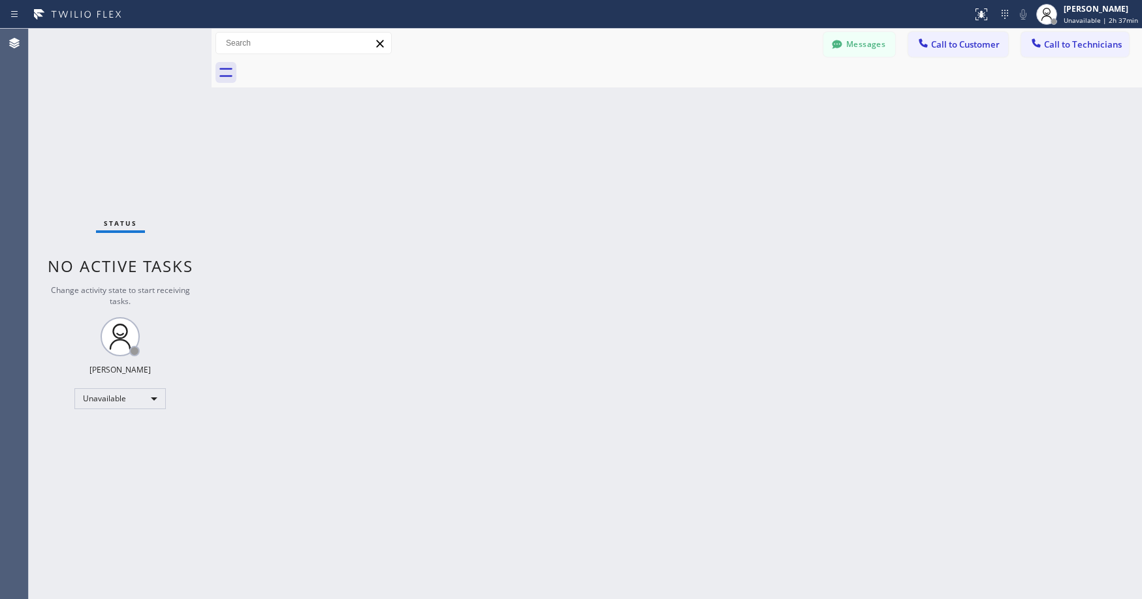
click at [121, 126] on div "Status No active tasks Change activity state to start receiving tasks. [PERSON_…" at bounding box center [120, 314] width 183 height 571
drag, startPoint x: 83, startPoint y: 131, endPoint x: 100, endPoint y: 320, distance: 190.1
click at [83, 131] on div "Status No active tasks Change activity state to start receiving tasks. [PERSON_…" at bounding box center [120, 314] width 183 height 571
click at [102, 405] on div "Unavailable" at bounding box center [119, 398] width 91 height 21
click at [99, 456] on li "Unavailable" at bounding box center [119, 450] width 89 height 16
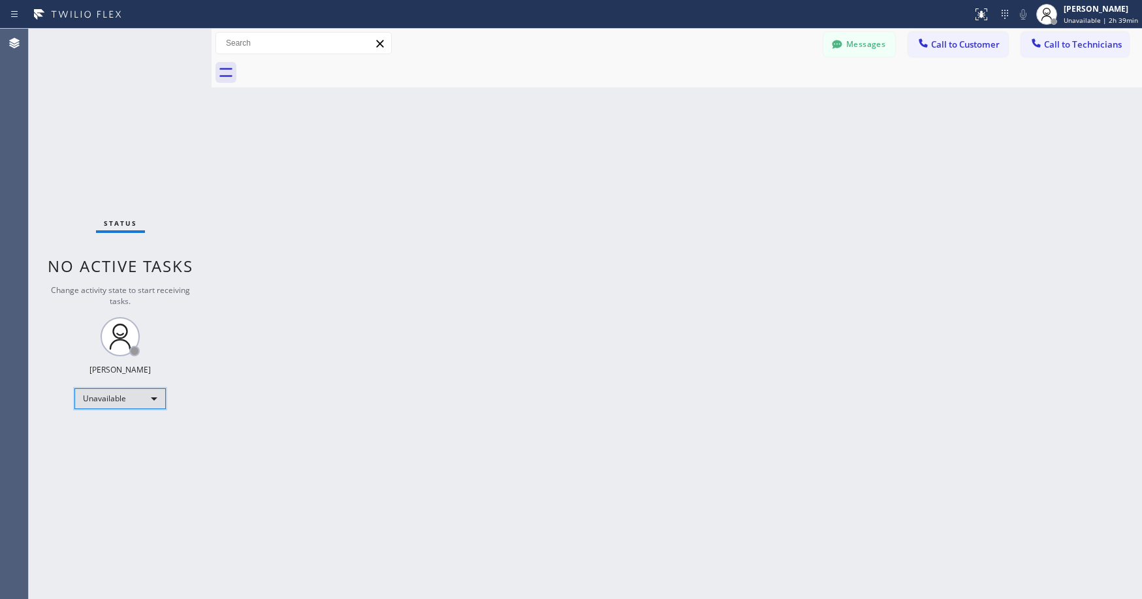
click at [105, 402] on div "Unavailable" at bounding box center [119, 398] width 91 height 21
click at [104, 463] on li "Break" at bounding box center [119, 466] width 89 height 16
click at [132, 149] on div "Status No active tasks Change activity state to start receiving tasks. [PERSON_…" at bounding box center [120, 314] width 183 height 571
click at [89, 96] on div "Status No active tasks Change activity state to start receiving tasks. Axel Men…" at bounding box center [120, 314] width 183 height 571
click at [114, 404] on div "Break" at bounding box center [119, 398] width 91 height 21
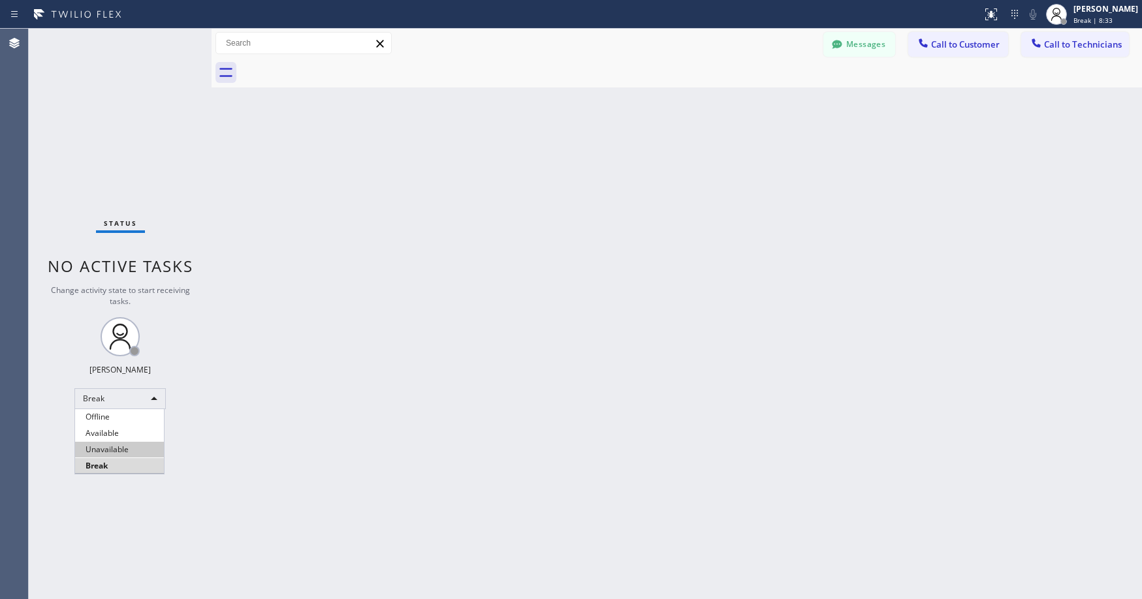
click at [103, 446] on li "Unavailable" at bounding box center [119, 450] width 89 height 16
click at [116, 120] on div "Status No active tasks Change activity state to start receiving tasks. [PERSON_…" at bounding box center [120, 314] width 183 height 571
drag, startPoint x: 148, startPoint y: 146, endPoint x: 123, endPoint y: 240, distance: 97.2
click at [148, 149] on div "Status No active tasks Change activity state to start receiving tasks. [PERSON_…" at bounding box center [120, 314] width 183 height 571
drag, startPoint x: 104, startPoint y: 108, endPoint x: 347, endPoint y: 89, distance: 243.6
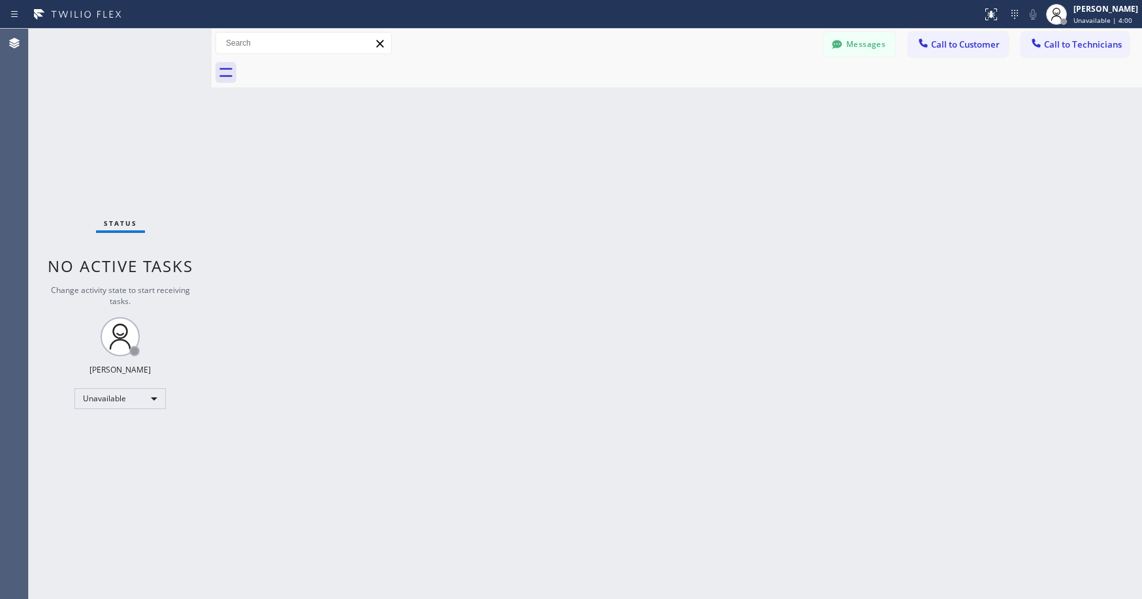
click at [104, 110] on div "Status No active tasks Change activity state to start receiving tasks. [PERSON_…" at bounding box center [120, 314] width 183 height 571
drag, startPoint x: 97, startPoint y: 154, endPoint x: 112, endPoint y: 323, distance: 169.7
click at [97, 157] on div "Status No active tasks Change activity state to start receiving tasks. [PERSON_…" at bounding box center [120, 314] width 183 height 571
drag, startPoint x: 108, startPoint y: 121, endPoint x: 0, endPoint y: 490, distance: 384.4
click at [106, 127] on div "Status No active tasks Change activity state to start receiving tasks. [PERSON_…" at bounding box center [120, 314] width 183 height 571
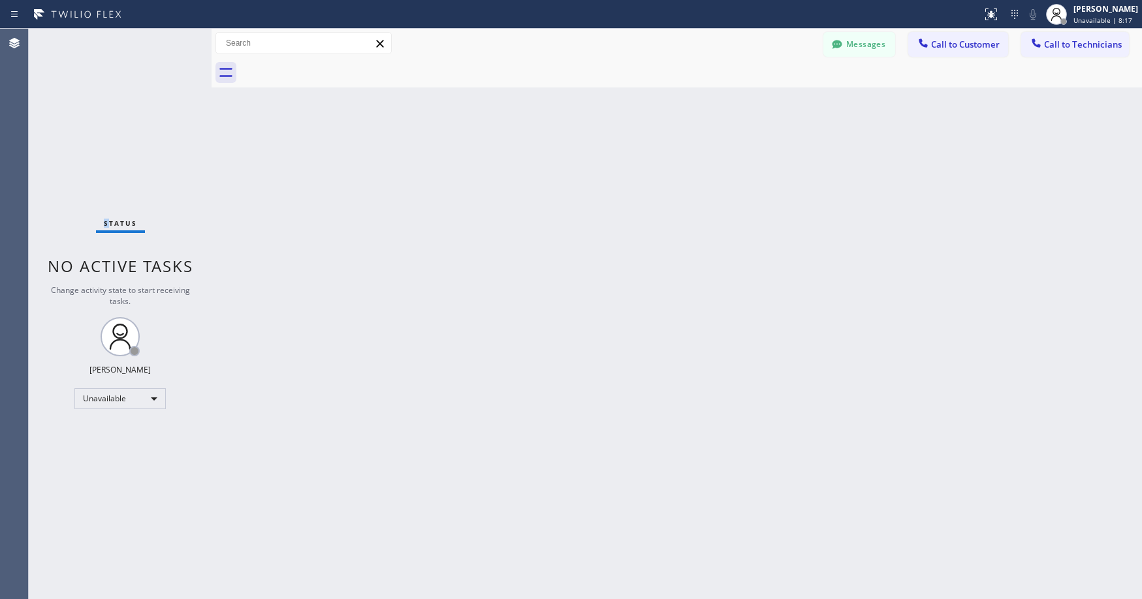
click at [95, 98] on div "Status No active tasks Change activity state to start receiving tasks. [PERSON_…" at bounding box center [120, 314] width 183 height 571
click at [121, 121] on div "Status No active tasks Change activity state to start receiving tasks. [PERSON_…" at bounding box center [120, 314] width 183 height 571
drag, startPoint x: 108, startPoint y: 108, endPoint x: 618, endPoint y: 107, distance: 509.8
click at [111, 109] on div "Status No active tasks Change activity state to start receiving tasks. [PERSON_…" at bounding box center [120, 314] width 183 height 571
click at [97, 127] on div "Status No active tasks Change activity state to start receiving tasks. [PERSON_…" at bounding box center [120, 314] width 183 height 571
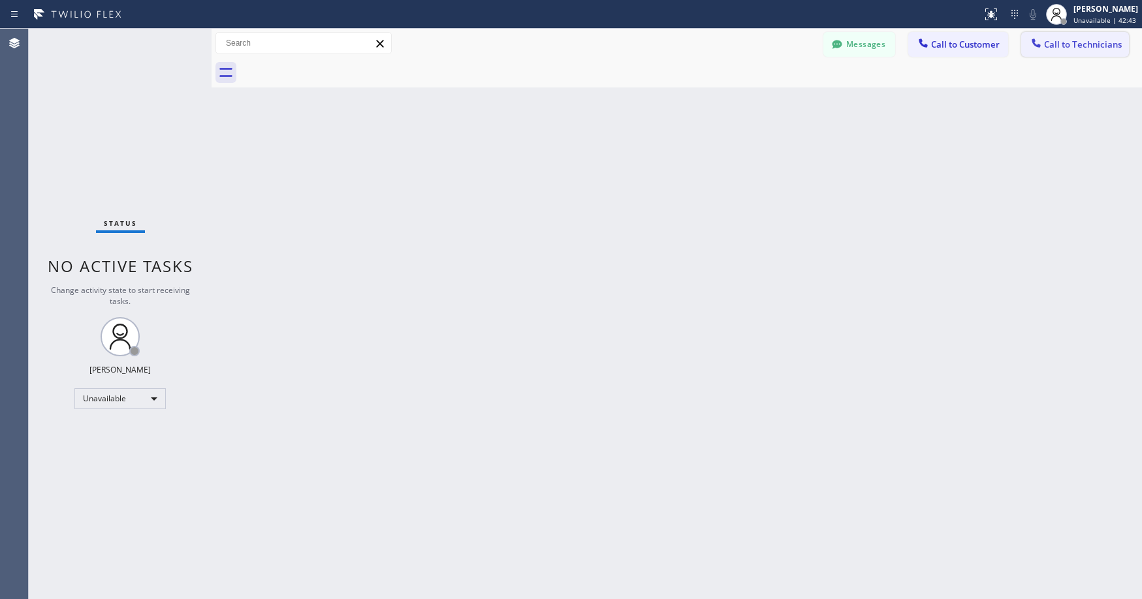
click at [1061, 46] on span "Call to Technicians" at bounding box center [1083, 45] width 78 height 12
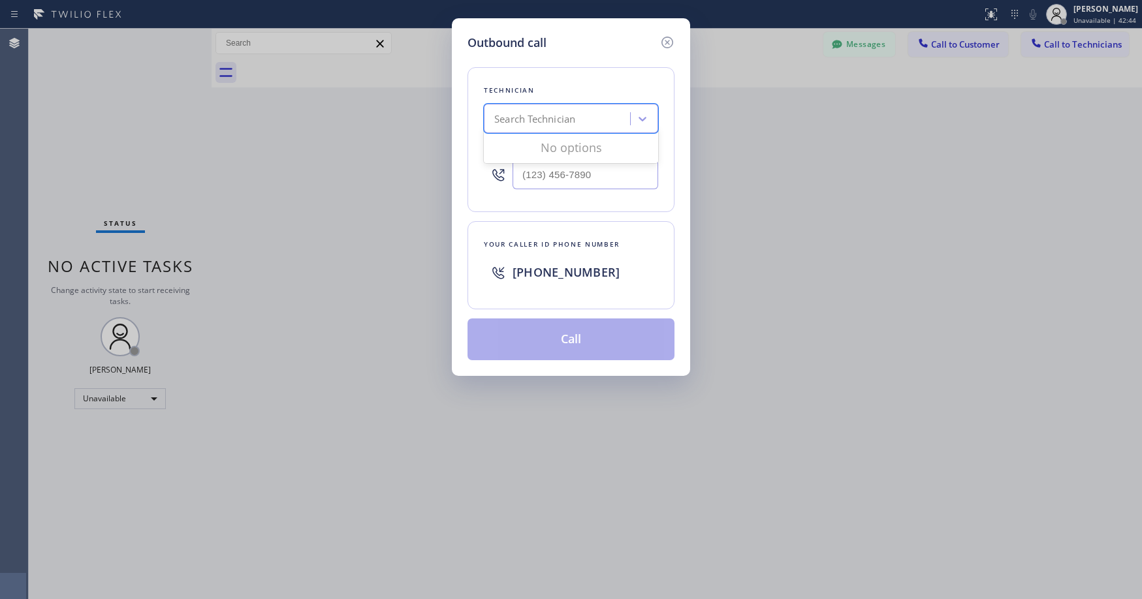
click at [544, 112] on div "Search Technician" at bounding box center [534, 119] width 81 height 15
type input "nizam"
click at [530, 145] on div "[PERSON_NAME]" at bounding box center [571, 145] width 174 height 23
type input "[PHONE_NUMBER]"
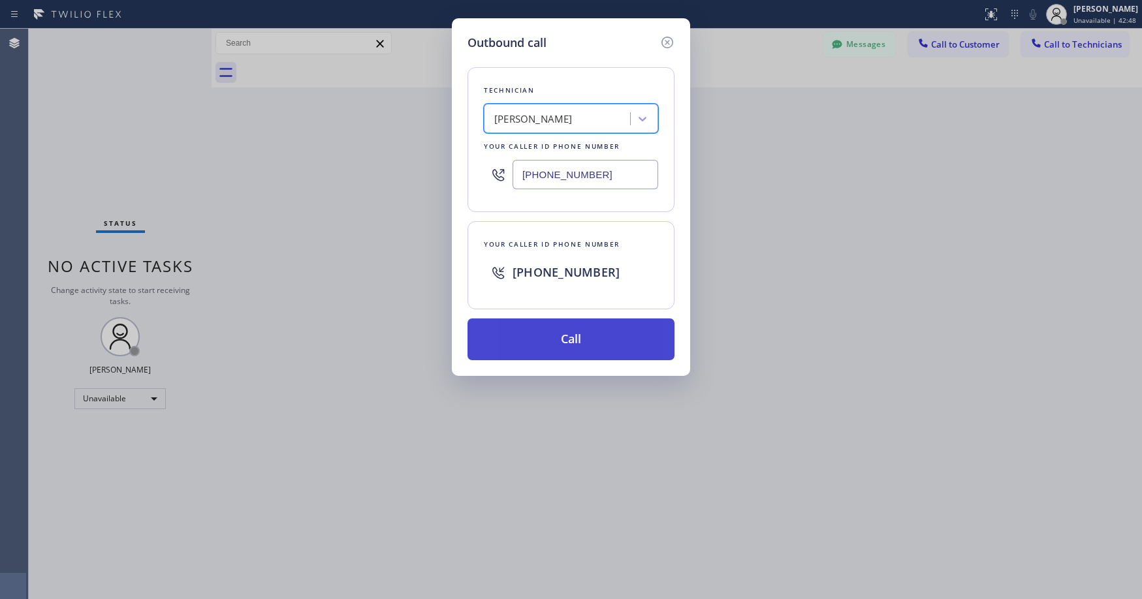
click at [548, 342] on button "Call" at bounding box center [570, 340] width 207 height 42
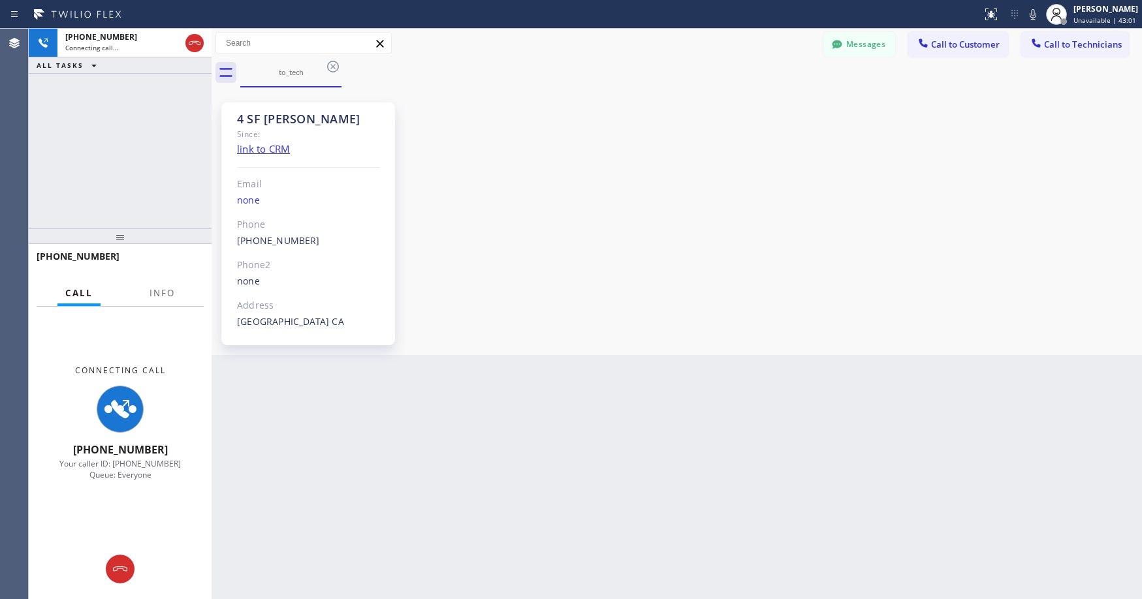
click at [439, 70] on div "to_tech" at bounding box center [690, 72] width 901 height 29
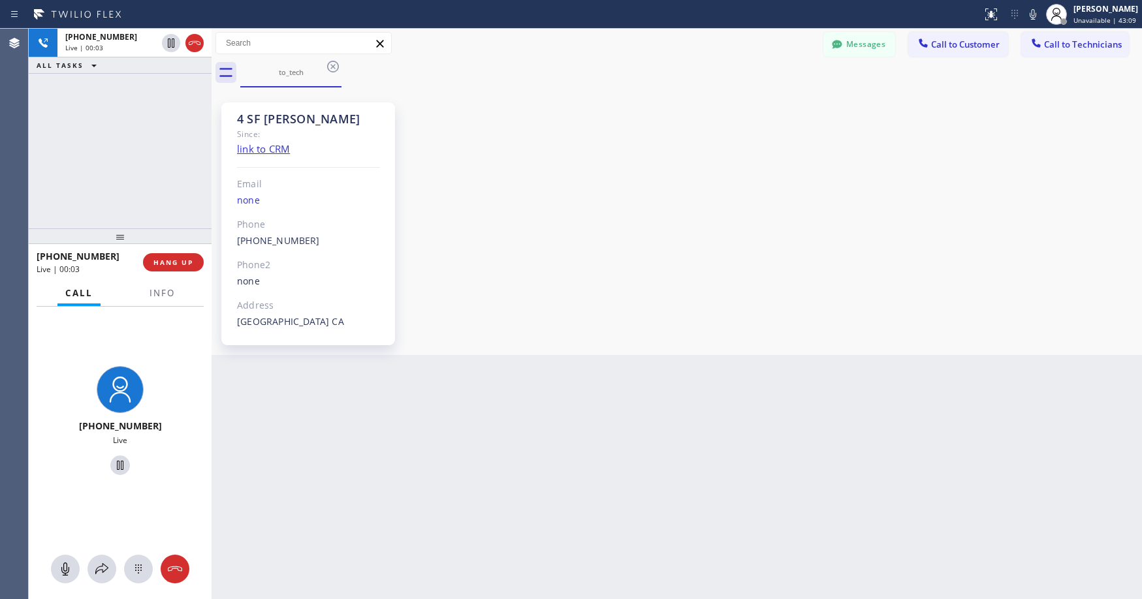
click at [98, 128] on div "[PHONE_NUMBER] Live | 00:03 ALL TASKS ALL TASKS ACTIVE TASKS TASKS IN WRAP UP" at bounding box center [120, 129] width 183 height 200
click at [106, 136] on div "+18185543383 Live | 00:44 ALL TASKS ALL TASKS ACTIVE TASKS TASKS IN WRAP UP" at bounding box center [120, 129] width 183 height 200
click at [106, 136] on div "+18185543383 Live | 01:05 ALL TASKS ALL TASKS ACTIVE TASKS TASKS IN WRAP UP" at bounding box center [120, 129] width 183 height 200
click at [103, 166] on div "+18185543383 Live | 01:09 ALL TASKS ALL TASKS ACTIVE TASKS TASKS IN WRAP UP" at bounding box center [120, 129] width 183 height 200
click at [99, 171] on div "+18185543383 Live | 01:29 ALL TASKS ALL TASKS ACTIVE TASKS TASKS IN WRAP UP" at bounding box center [120, 129] width 183 height 200
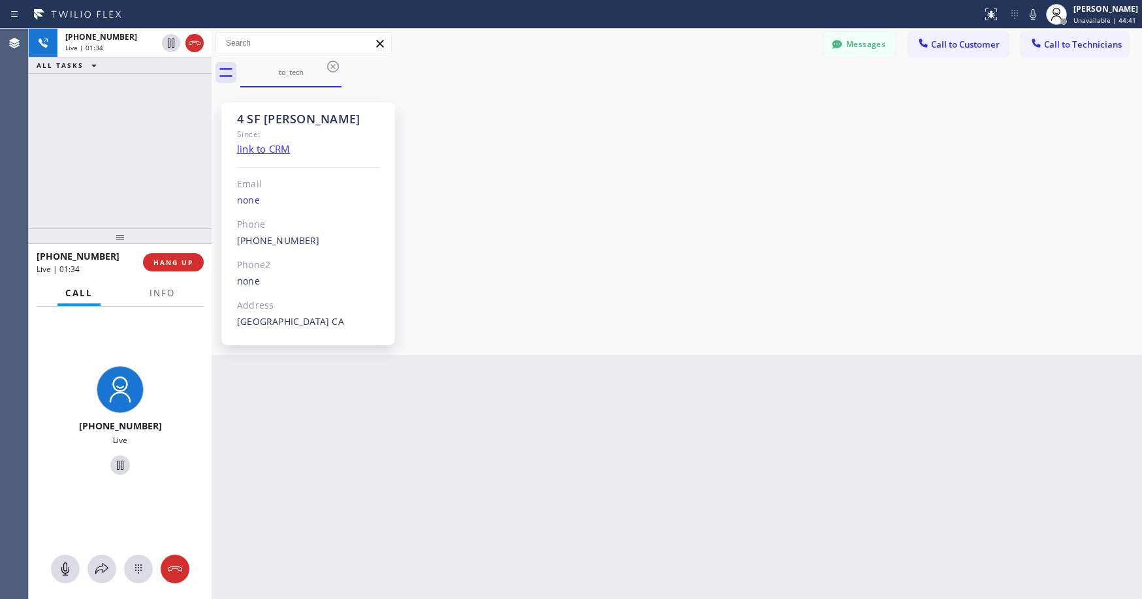
click at [99, 171] on div "+18185543383 Live | 01:34 ALL TASKS ALL TASKS ACTIVE TASKS TASKS IN WRAP UP" at bounding box center [120, 129] width 183 height 200
click at [151, 180] on div "+18185543383 Live | 01:37 ALL TASKS ALL TASKS ACTIVE TASKS TASKS IN WRAP UP" at bounding box center [120, 129] width 183 height 200
click at [146, 161] on div "+18185543383 Live | 01:43 ALL TASKS ALL TASKS ACTIVE TASKS TASKS IN WRAP UP" at bounding box center [120, 129] width 183 height 200
click at [196, 40] on icon at bounding box center [195, 43] width 16 height 16
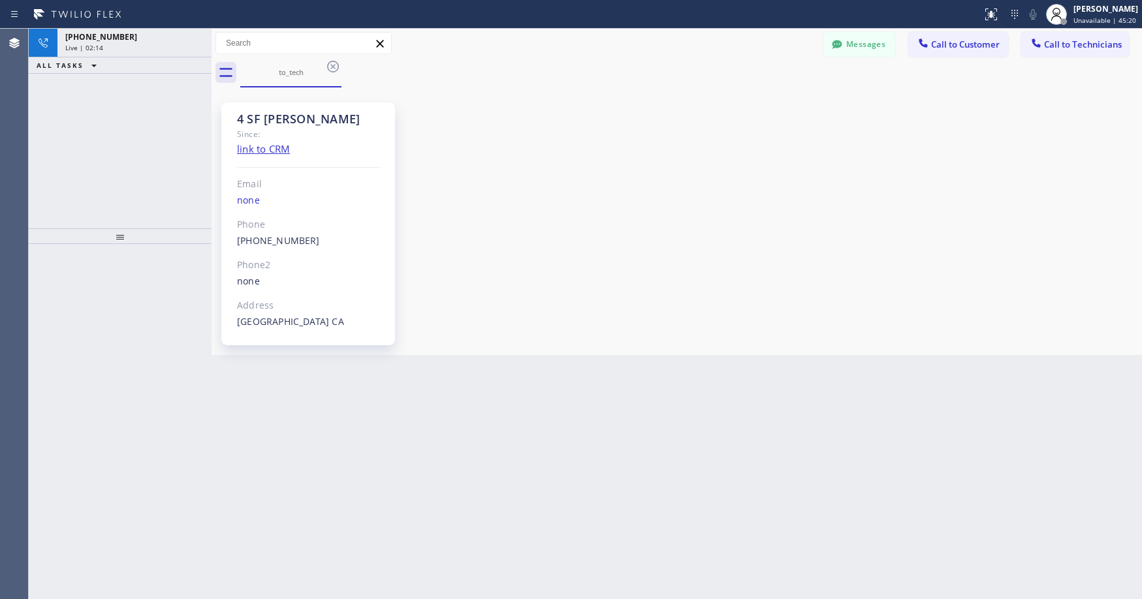
click at [153, 134] on div "[PHONE_NUMBER] Live | 02:14 ALL TASKS ALL TASKS ACTIVE TASKS TASKS IN WRAP UP" at bounding box center [120, 129] width 183 height 200
click at [166, 130] on div "[PHONE_NUMBER] Live | 02:15 ALL TASKS ALL TASKS ACTIVE TASKS TASKS IN WRAP UP" at bounding box center [120, 129] width 183 height 200
click at [330, 65] on icon at bounding box center [333, 67] width 16 height 16
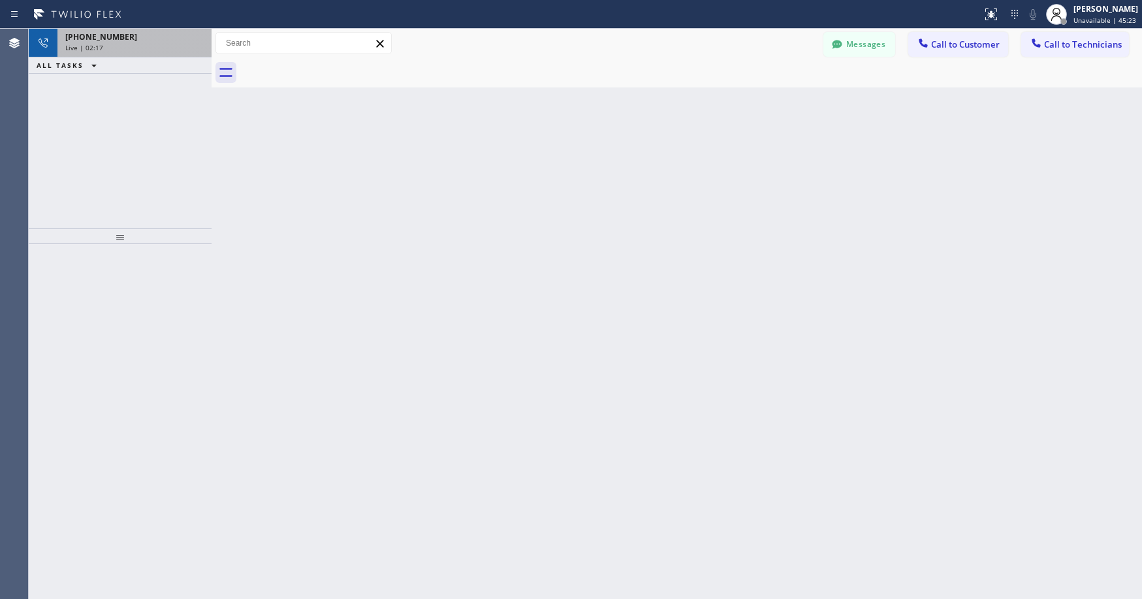
click at [144, 46] on div "Live | 02:17" at bounding box center [134, 47] width 138 height 9
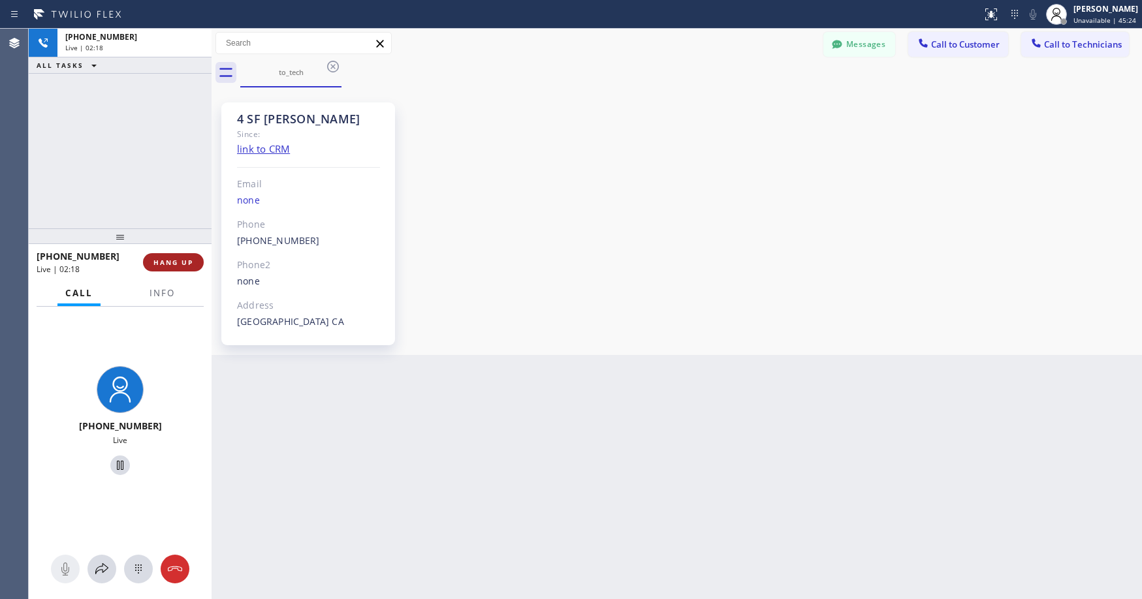
click at [166, 265] on span "HANG UP" at bounding box center [173, 262] width 40 height 9
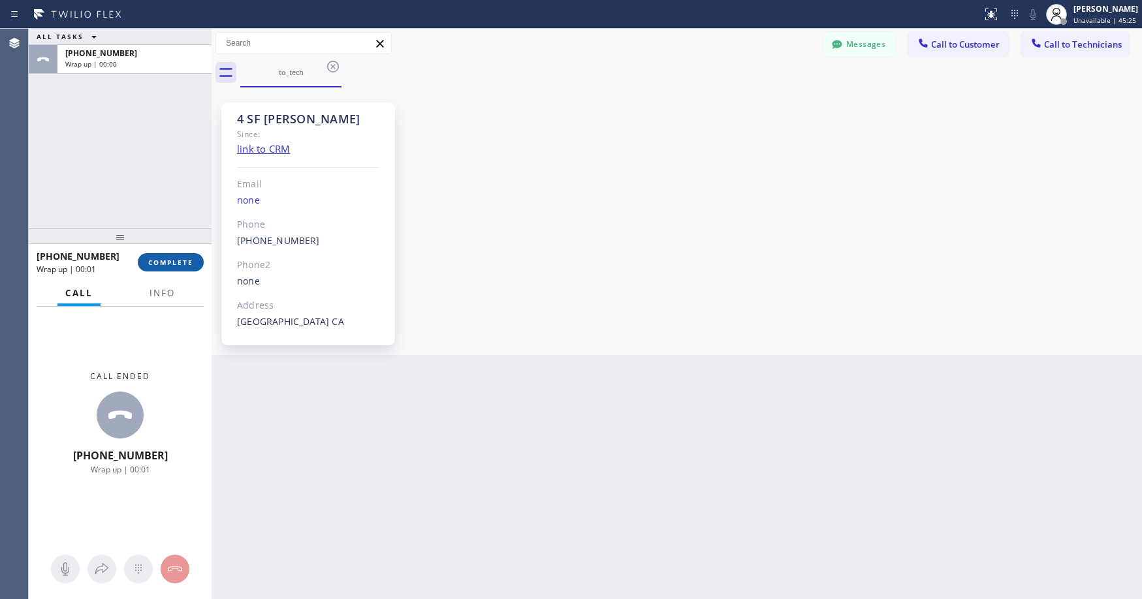
click at [166, 264] on span "COMPLETE" at bounding box center [170, 262] width 45 height 9
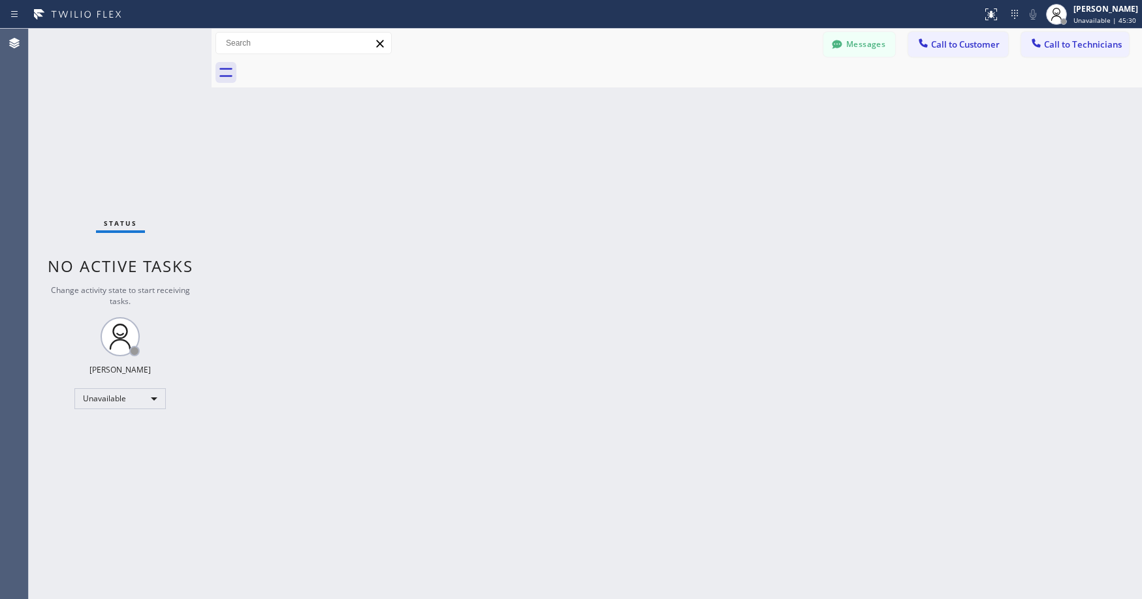
click at [102, 169] on div "Status No active tasks Change activity state to start receiving tasks. [PERSON_…" at bounding box center [120, 314] width 183 height 571
click at [1045, 52] on button "Call to Technicians" at bounding box center [1075, 44] width 108 height 25
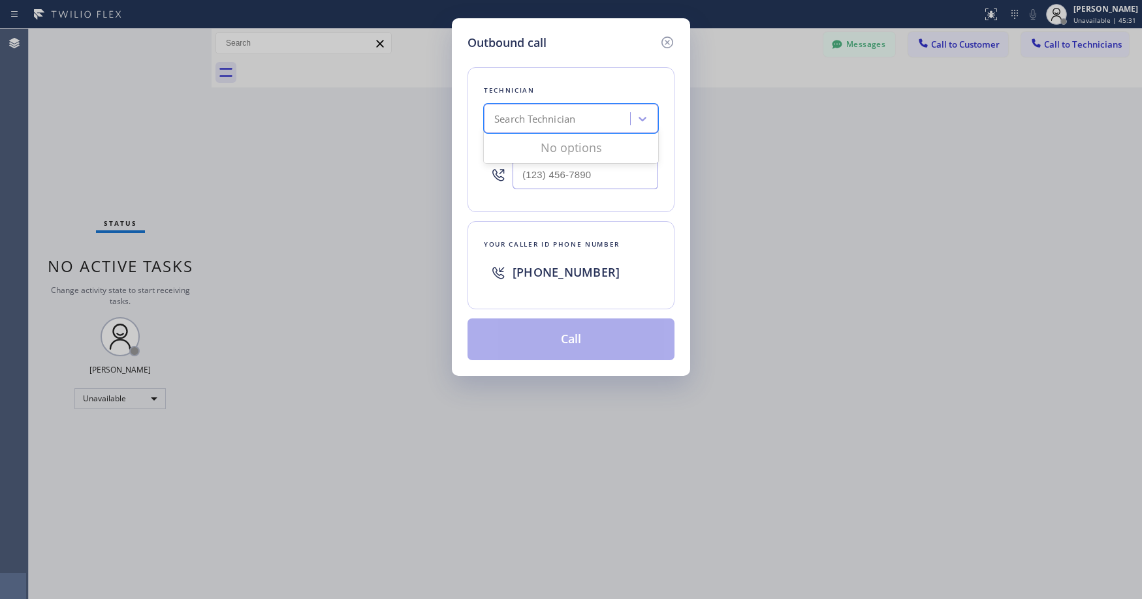
click at [575, 125] on div "Search Technician" at bounding box center [534, 119] width 81 height 15
type input "sf [PERSON_NAME]"
click at [542, 149] on div "[PERSON_NAME]" at bounding box center [571, 145] width 174 height 23
type input "[PHONE_NUMBER]"
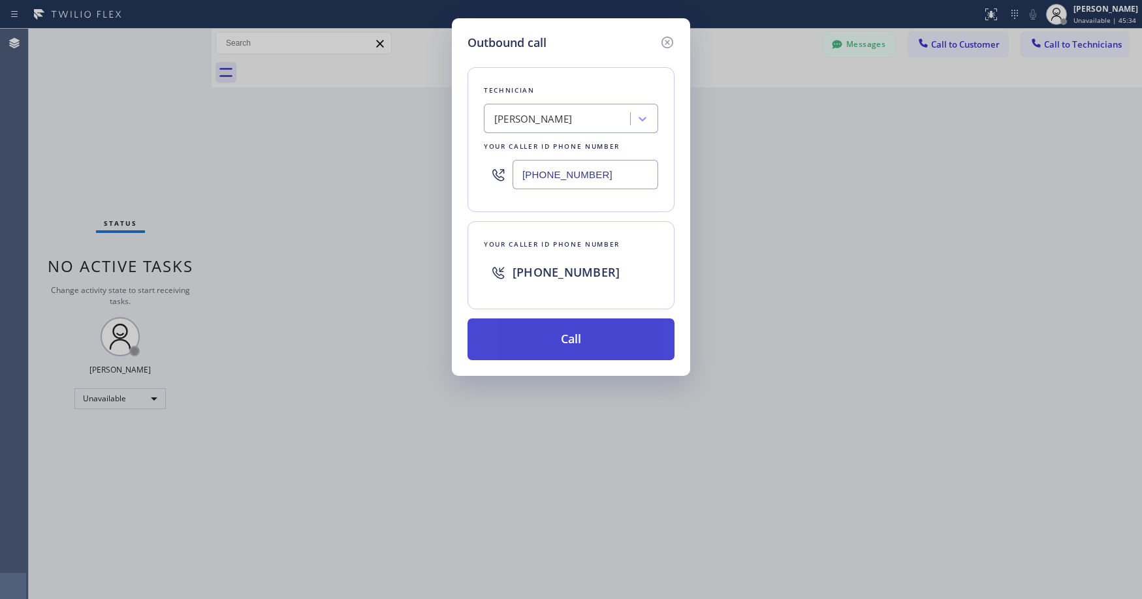
click at [566, 339] on button "Call" at bounding box center [570, 340] width 207 height 42
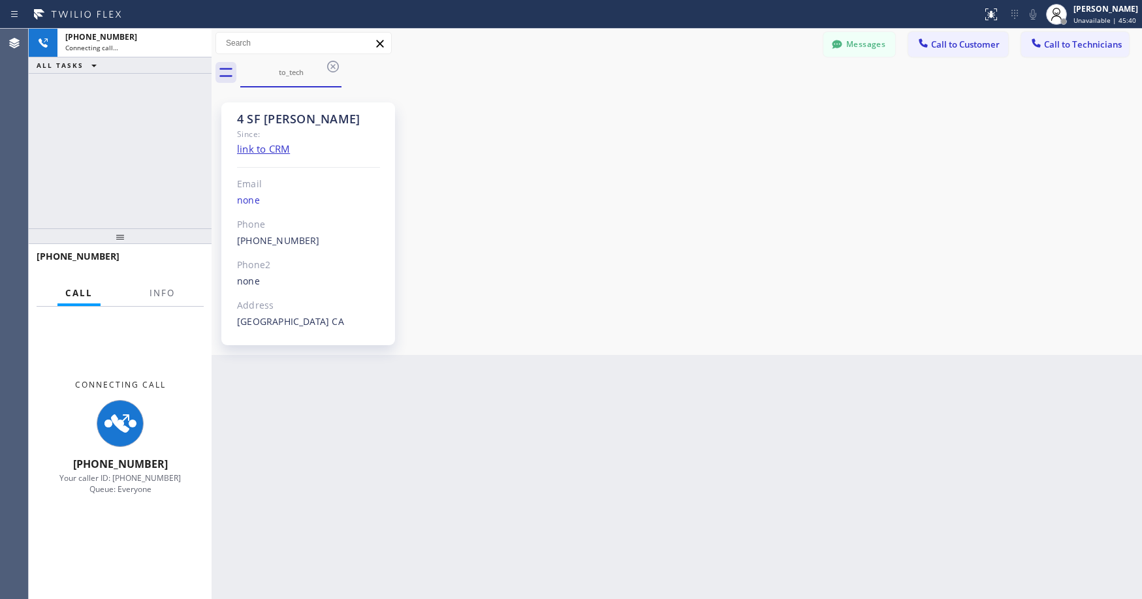
click at [97, 121] on div "[PHONE_NUMBER] Connecting call… ALL TASKS ALL TASKS ACTIVE TASKS TASKS IN WRAP …" at bounding box center [120, 129] width 183 height 200
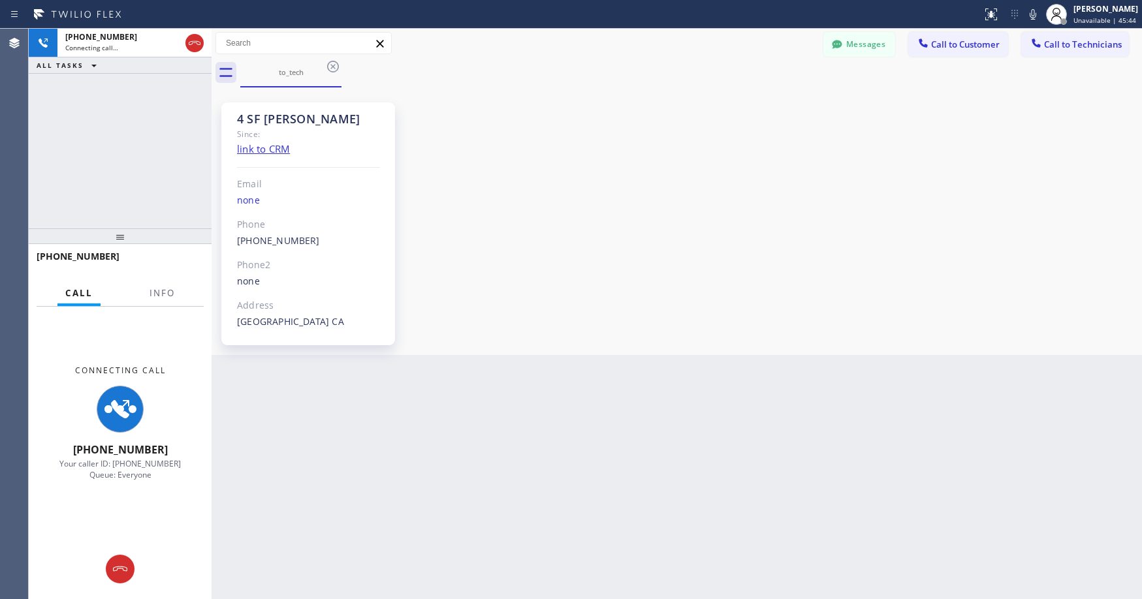
click at [121, 140] on div "[PHONE_NUMBER] Connecting call… ALL TASKS ALL TASKS ACTIVE TASKS TASKS IN WRAP …" at bounding box center [120, 129] width 183 height 200
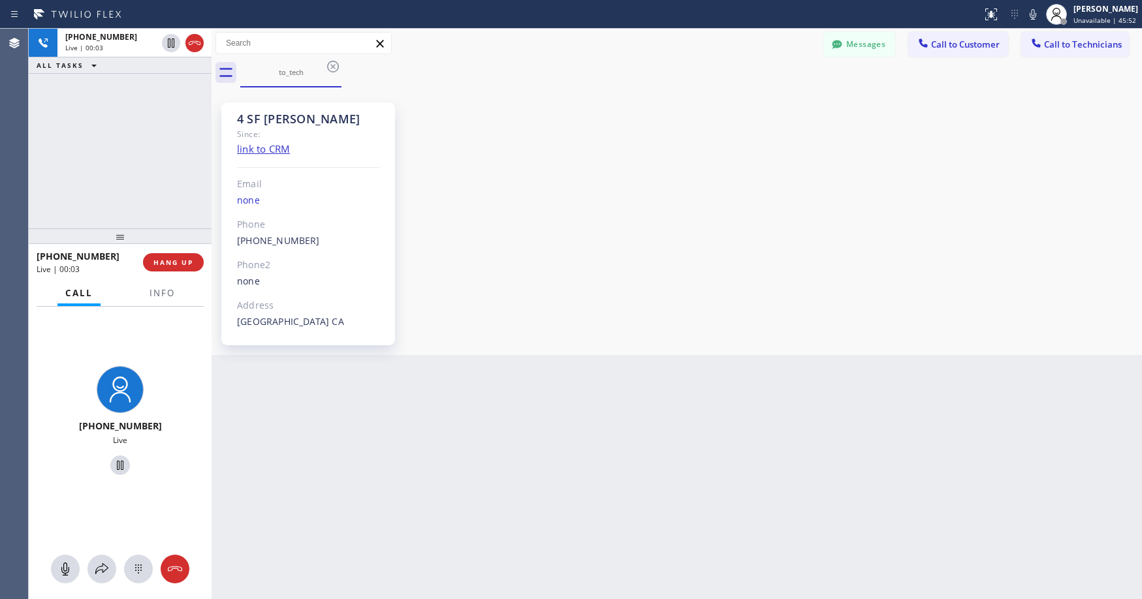
drag, startPoint x: 152, startPoint y: 131, endPoint x: 193, endPoint y: 91, distance: 57.2
click at [152, 131] on div "[PHONE_NUMBER] Live | 00:03 ALL TASKS ALL TASKS ACTIVE TASKS TASKS IN WRAP UP" at bounding box center [120, 129] width 183 height 200
click at [135, 129] on div "[PHONE_NUMBER] Live | 00:53 ALL TASKS ALL TASKS ACTIVE TASKS TASKS IN WRAP UP" at bounding box center [120, 129] width 183 height 200
click at [167, 148] on div "[PHONE_NUMBER] Live | 00:57 ALL TASKS ALL TASKS ACTIVE TASKS TASKS IN WRAP UP" at bounding box center [120, 129] width 183 height 200
click at [194, 44] on icon at bounding box center [195, 43] width 16 height 16
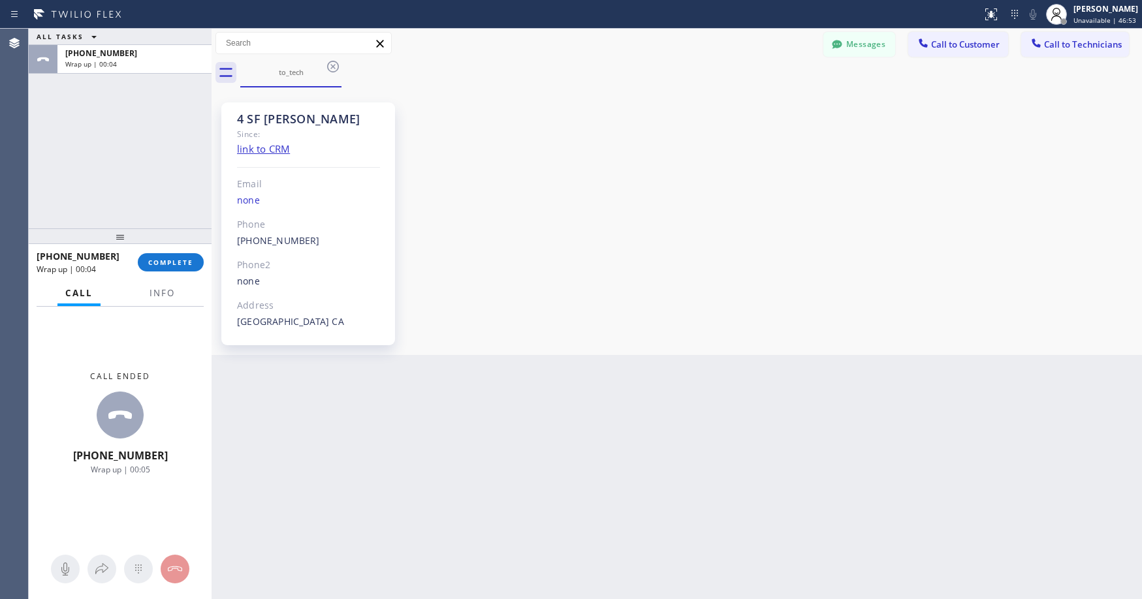
click at [90, 100] on div "ALL TASKS ALL TASKS ACTIVE TASKS TASKS IN WRAP UP [PHONE_NUMBER] Wrap up | 00:04" at bounding box center [120, 129] width 183 height 200
click at [172, 266] on span "COMPLETE" at bounding box center [170, 262] width 45 height 9
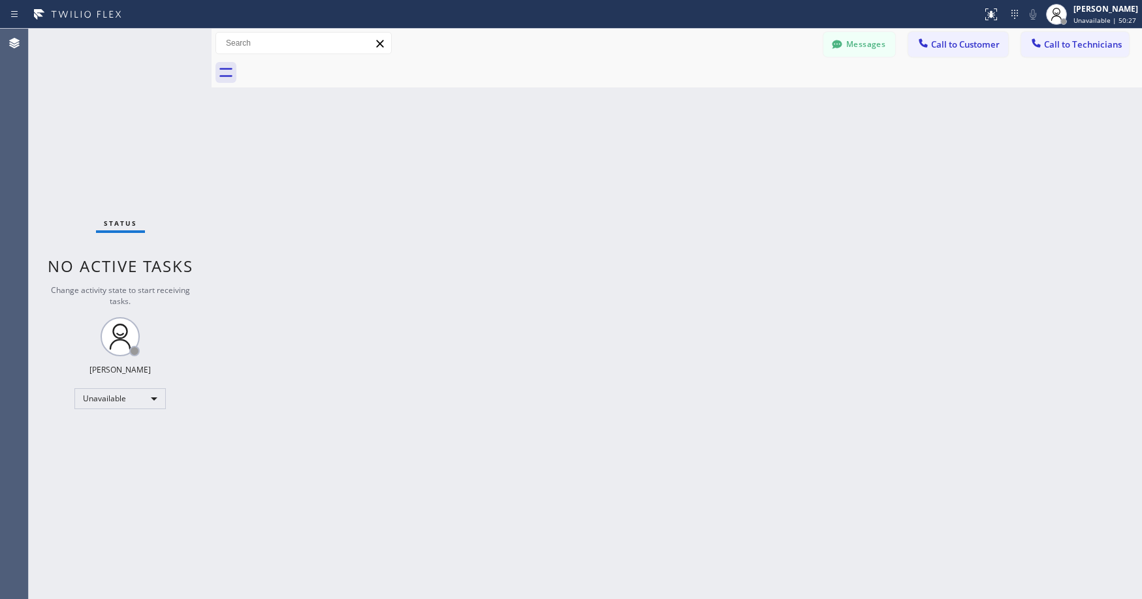
click at [104, 99] on div "Status No active tasks Change activity state to start receiving tasks. [PERSON_…" at bounding box center [120, 314] width 183 height 571
drag, startPoint x: 141, startPoint y: 101, endPoint x: 642, endPoint y: 104, distance: 501.3
click at [144, 101] on div "Status No active tasks Change activity state to start receiving tasks. [PERSON_…" at bounding box center [120, 314] width 183 height 571
click at [1065, 49] on span "Call to Technicians" at bounding box center [1083, 45] width 78 height 12
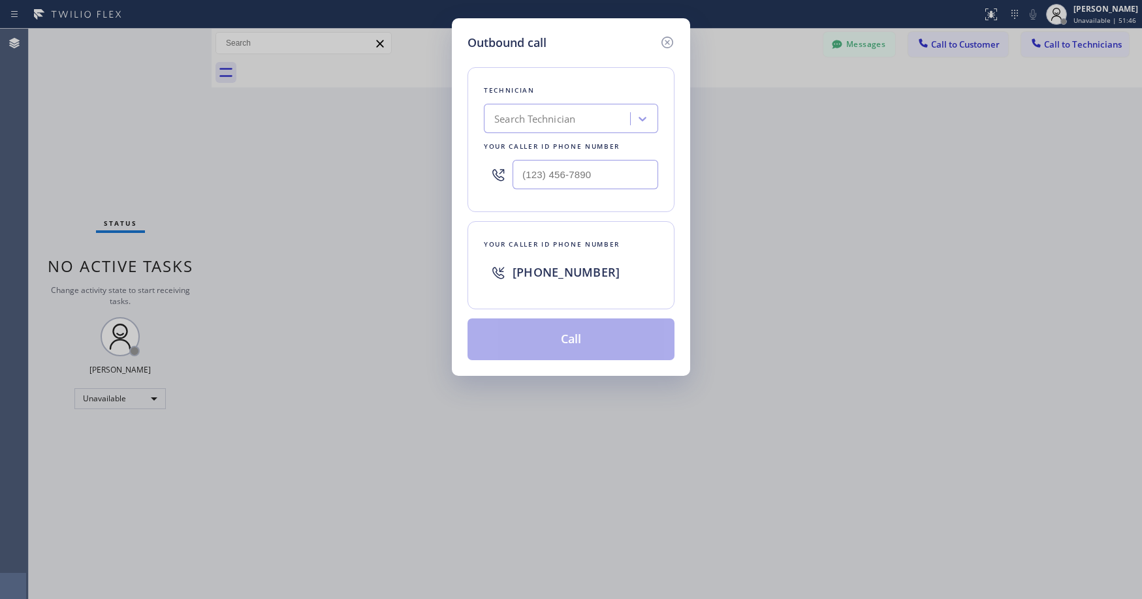
click at [569, 123] on div "Search Technician" at bounding box center [534, 119] width 81 height 15
type input "sf [PERSON_NAME]"
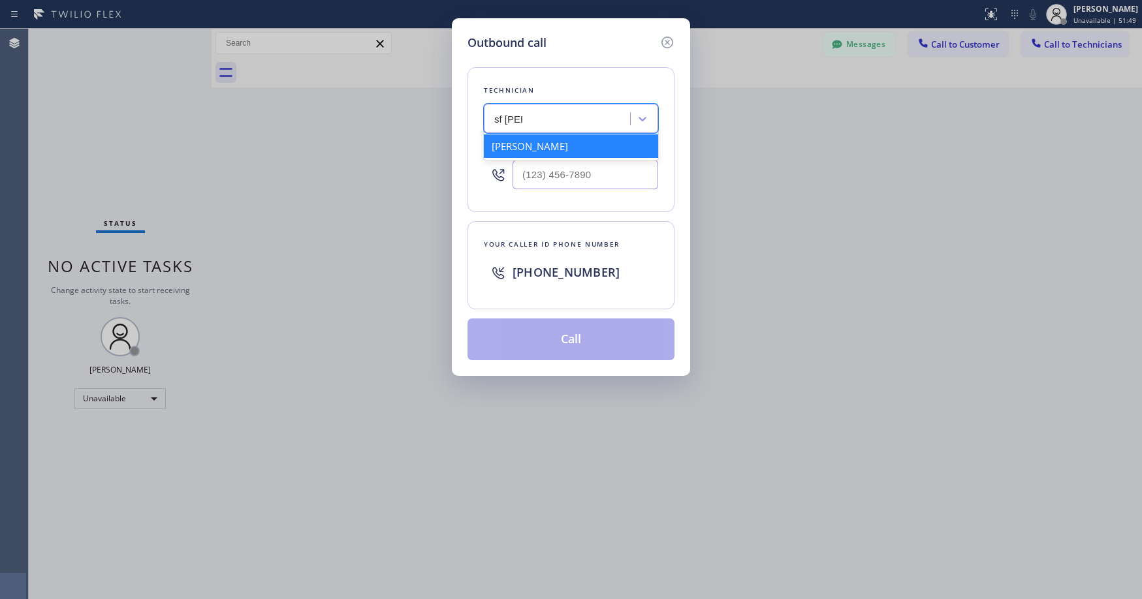
click at [551, 146] on div "[PERSON_NAME]" at bounding box center [571, 145] width 174 height 23
type input "[PHONE_NUMBER]"
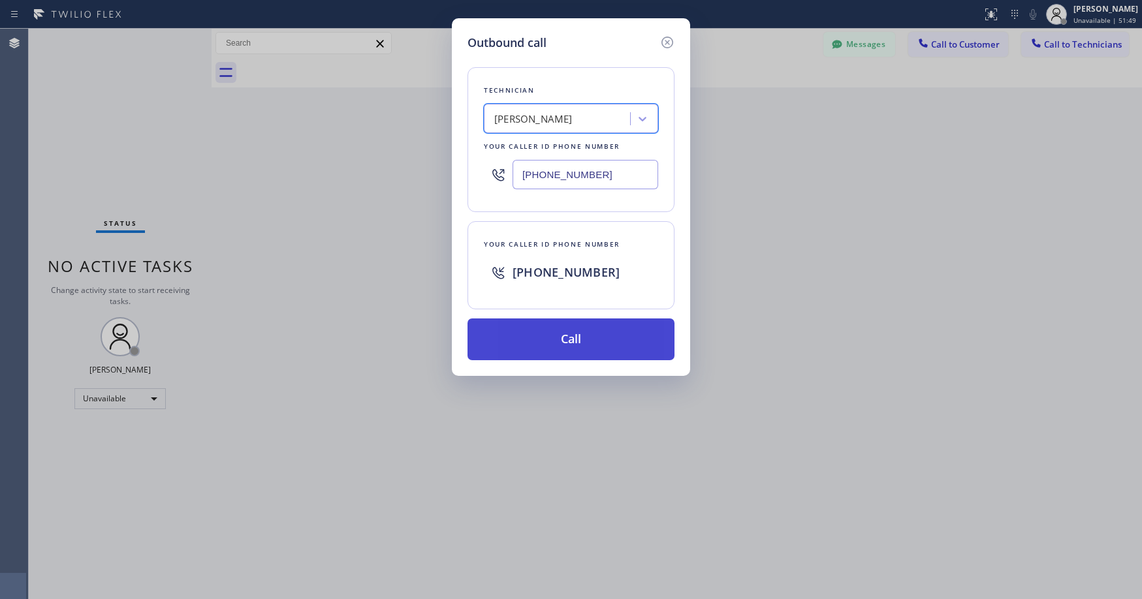
click at [565, 332] on button "Call" at bounding box center [570, 340] width 207 height 42
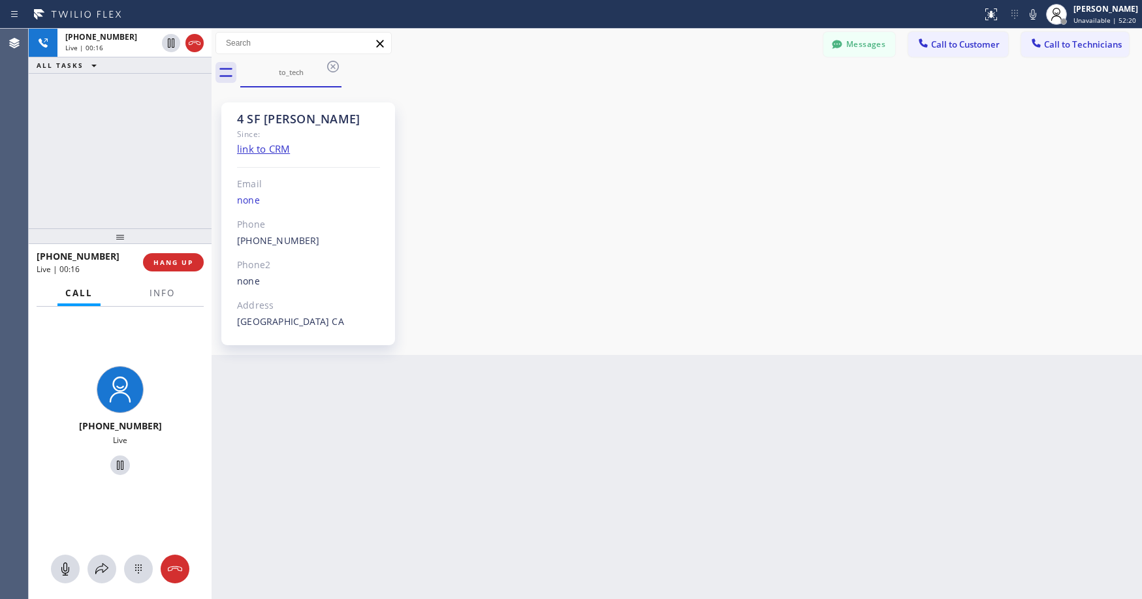
click at [138, 182] on div "[PHONE_NUMBER] Live | 00:16 ALL TASKS ALL TASKS ACTIVE TASKS TASKS IN WRAP UP" at bounding box center [120, 129] width 183 height 200
click at [158, 149] on div "[PHONE_NUMBER] Live | 00:18 ALL TASKS ALL TASKS ACTIVE TASKS TASKS IN WRAP UP" at bounding box center [120, 129] width 183 height 200
click at [76, 144] on div "[PHONE_NUMBER] Live | 00:20 ALL TASKS ALL TASKS ACTIVE TASKS TASKS IN WRAP UP" at bounding box center [120, 129] width 183 height 200
click at [174, 263] on span "HANG UP" at bounding box center [173, 262] width 40 height 9
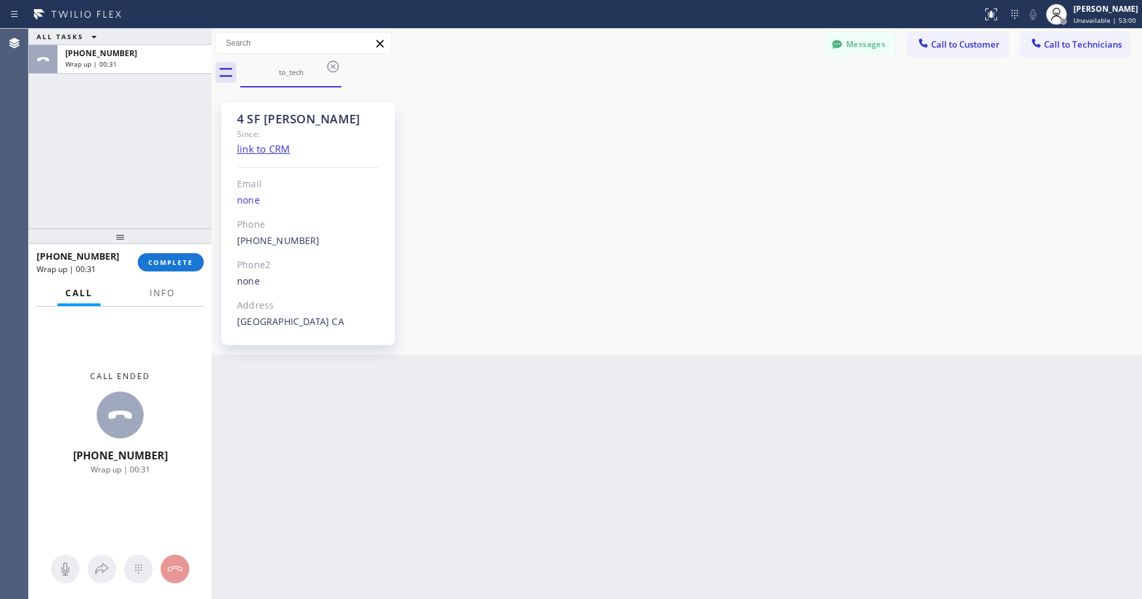
click at [53, 141] on div "ALL TASKS ALL TASKS ACTIVE TASKS TASKS IN WRAP UP [PHONE_NUMBER] Wrap up | 00:31" at bounding box center [120, 129] width 183 height 200
click at [153, 260] on span "COMPLETE" at bounding box center [170, 262] width 45 height 9
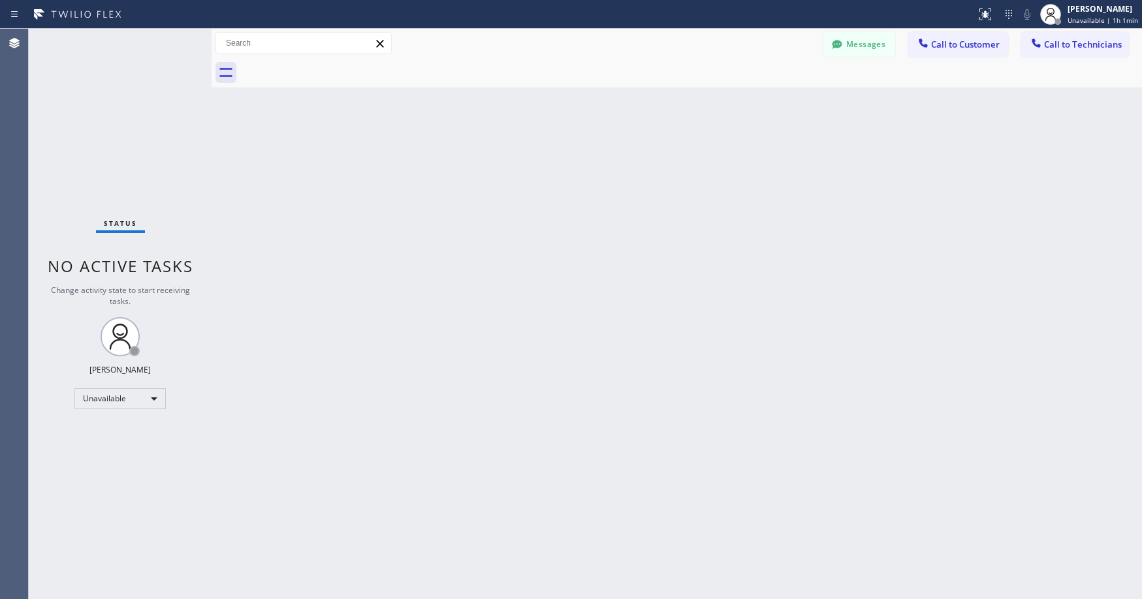
click at [114, 110] on div "Status No active tasks Change activity state to start receiving tasks. [PERSON_…" at bounding box center [120, 314] width 183 height 571
drag, startPoint x: 102, startPoint y: 89, endPoint x: 482, endPoint y: 96, distance: 380.0
click at [103, 90] on div "Status No active tasks Change activity state to start receiving tasks. [PERSON_…" at bounding box center [120, 314] width 183 height 571
click at [868, 47] on button "Messages" at bounding box center [859, 44] width 72 height 25
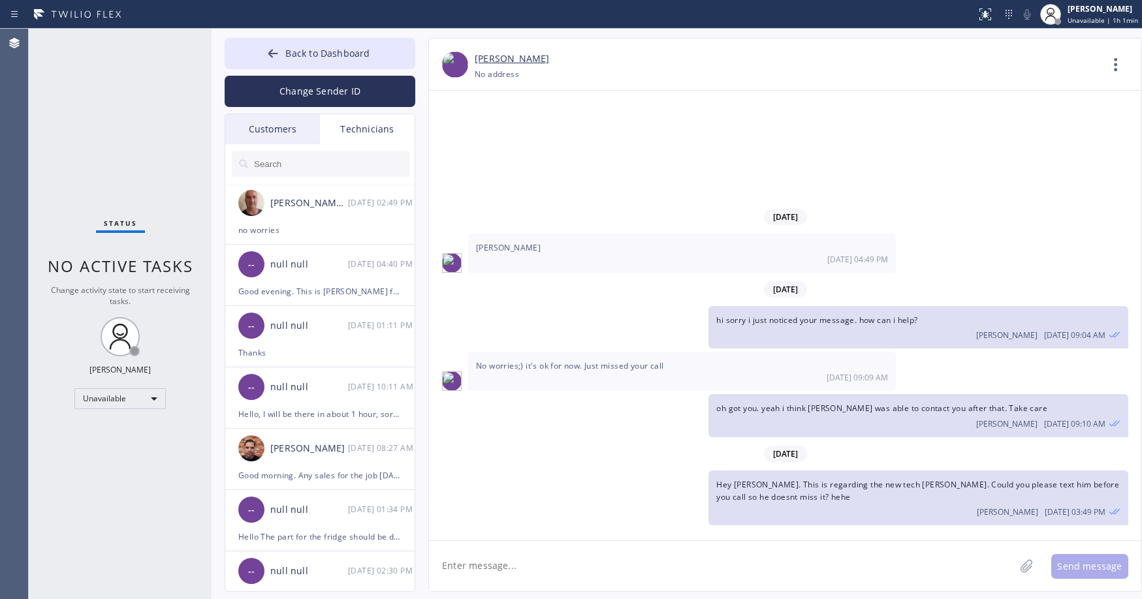
click at [261, 135] on div "Customers" at bounding box center [272, 129] width 95 height 30
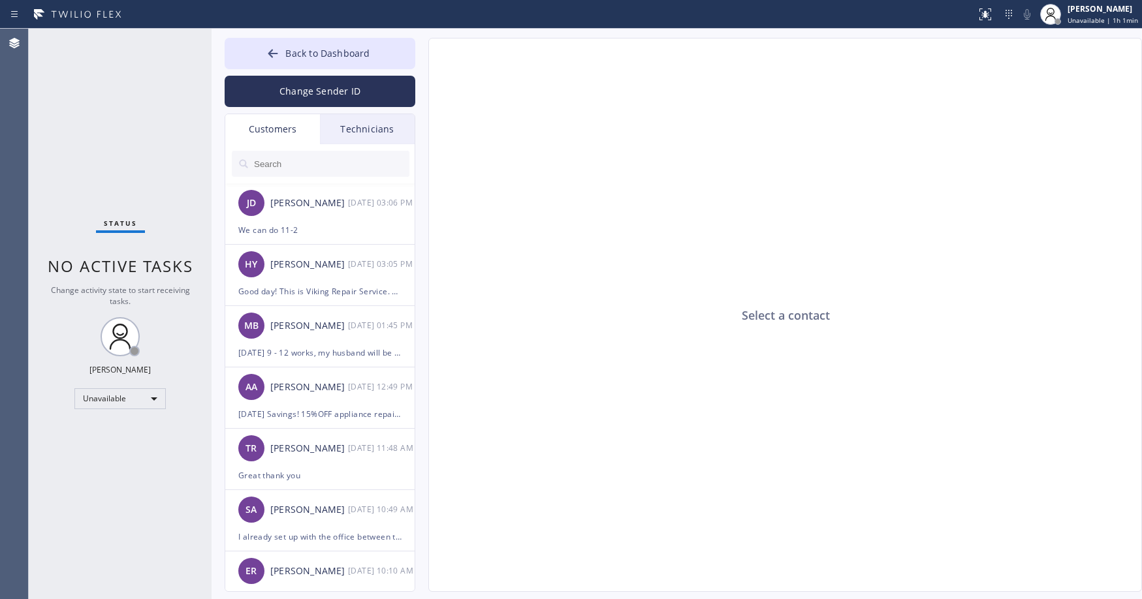
click at [293, 168] on input "text" at bounding box center [331, 164] width 157 height 26
click at [325, 211] on div "[PERSON_NAME] [DATE] 03:06 PM" at bounding box center [320, 202] width 191 height 39
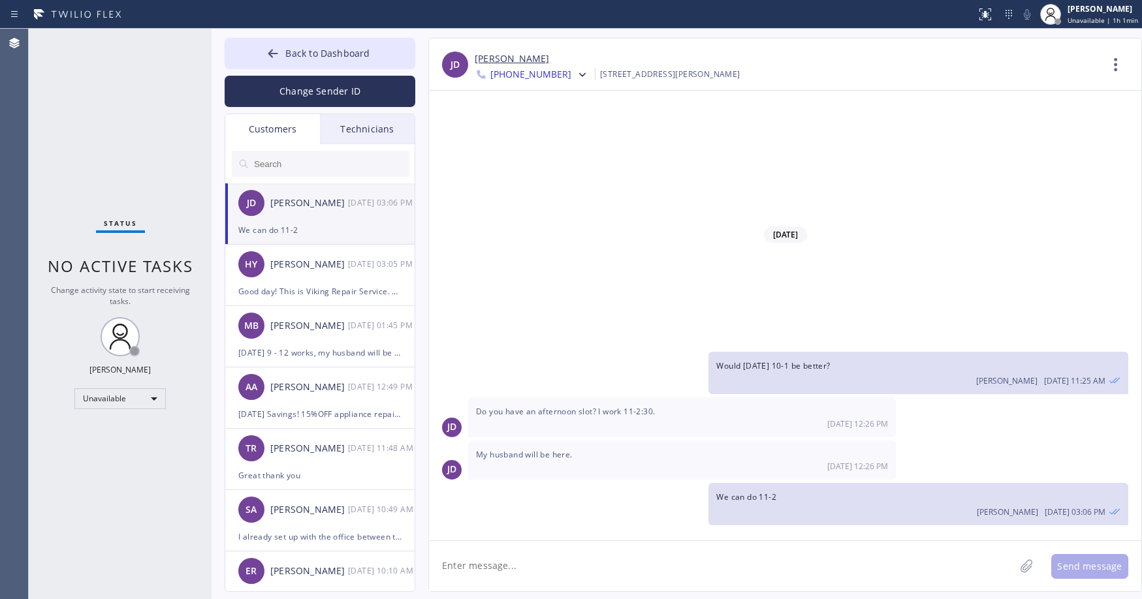
click at [318, 161] on input "text" at bounding box center [331, 164] width 157 height 26
click at [505, 58] on link "[PERSON_NAME]" at bounding box center [512, 59] width 74 height 15
click at [264, 157] on input "text" at bounding box center [331, 164] width 157 height 26
paste input "88NRM1"
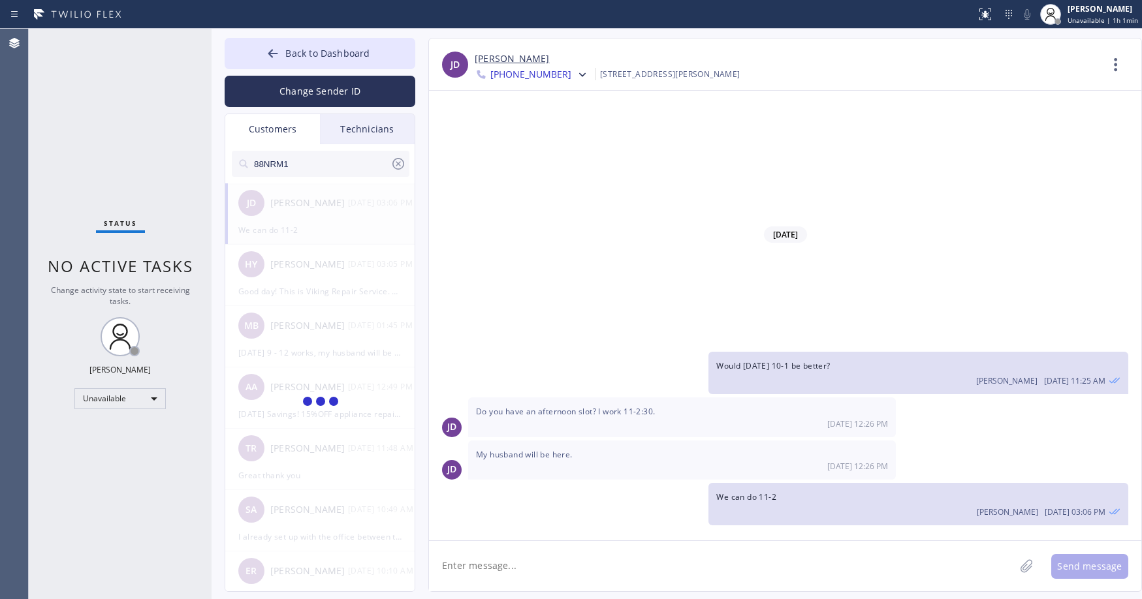
type input "88NRM1"
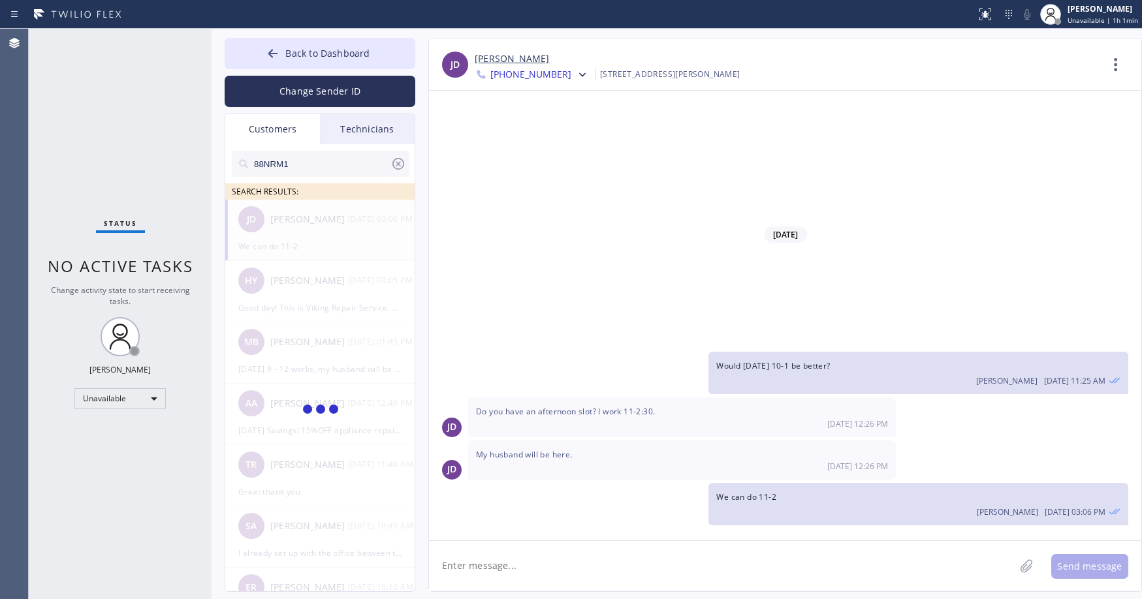
click at [546, 73] on span "[PHONE_NUMBER]" at bounding box center [530, 76] width 81 height 16
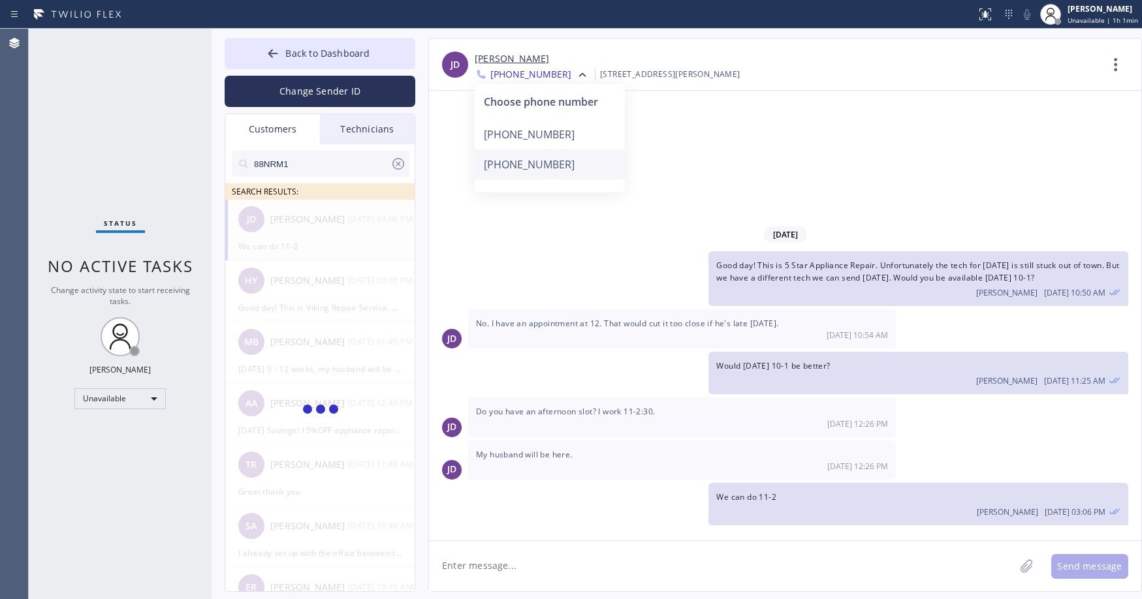
click at [554, 164] on div "[PHONE_NUMBER]" at bounding box center [550, 164] width 150 height 30
click at [518, 80] on span "[PHONE_NUMBER]" at bounding box center [530, 76] width 81 height 16
click at [550, 129] on div "[PHONE_NUMBER]" at bounding box center [550, 134] width 150 height 30
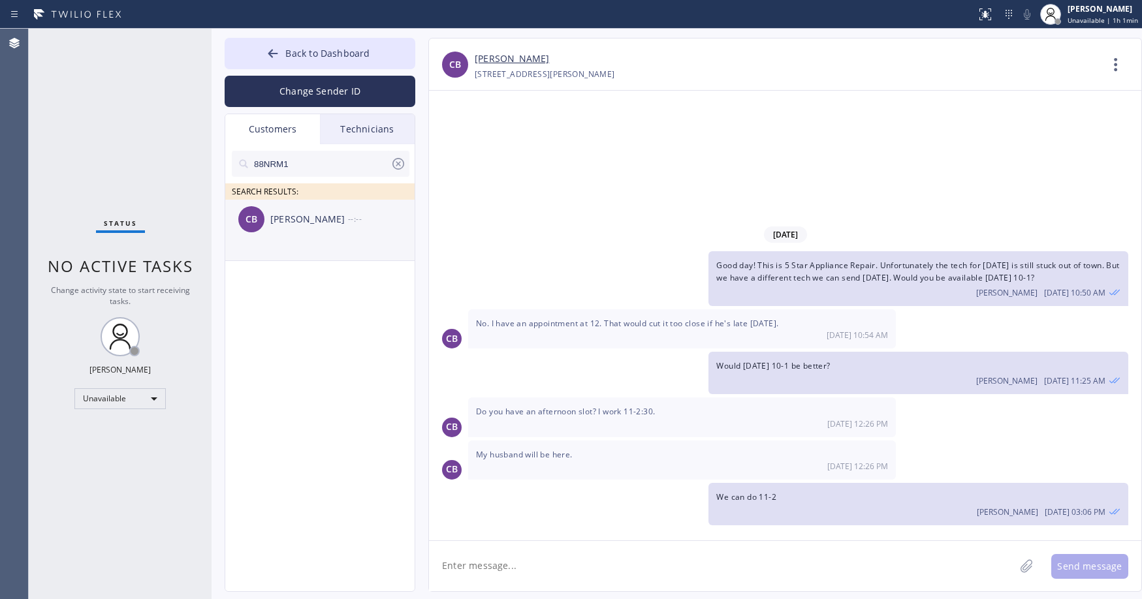
click at [319, 234] on div "CB [PERSON_NAME] --:--" at bounding box center [320, 219] width 191 height 39
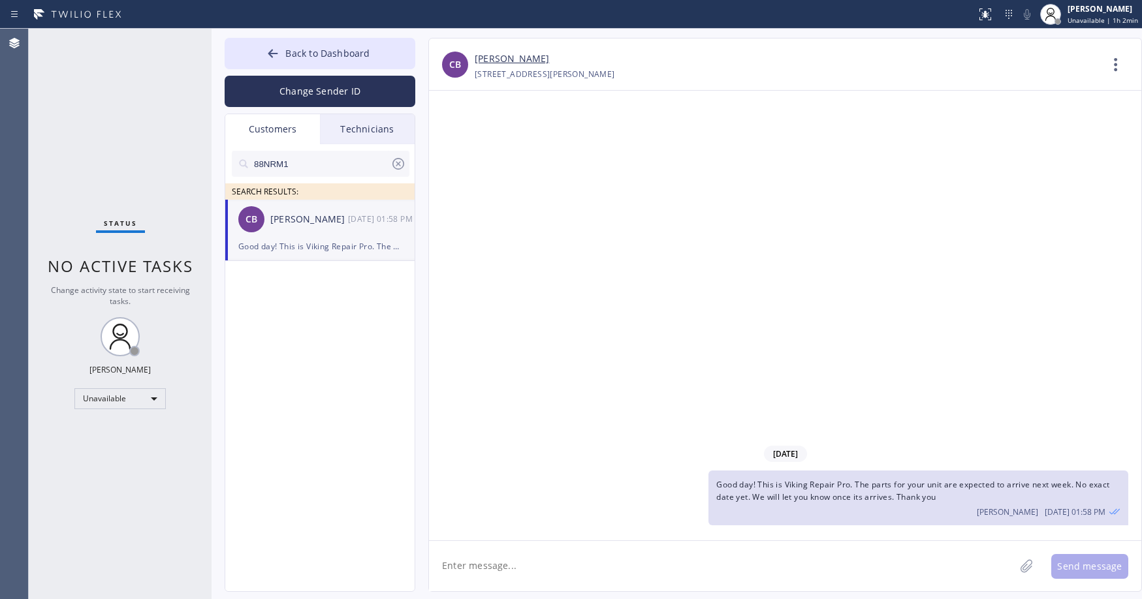
click at [550, 568] on textarea at bounding box center [722, 566] width 586 height 50
drag, startPoint x: 851, startPoint y: 486, endPoint x: 718, endPoint y: 486, distance: 133.2
click at [718, 486] on span "Good day! This is Viking Repair Pro. The parts for your unit are expected to ar…" at bounding box center [912, 490] width 393 height 23
copy span "Good day! This is Viking Repair Pro"
click at [510, 565] on textarea at bounding box center [722, 566] width 586 height 50
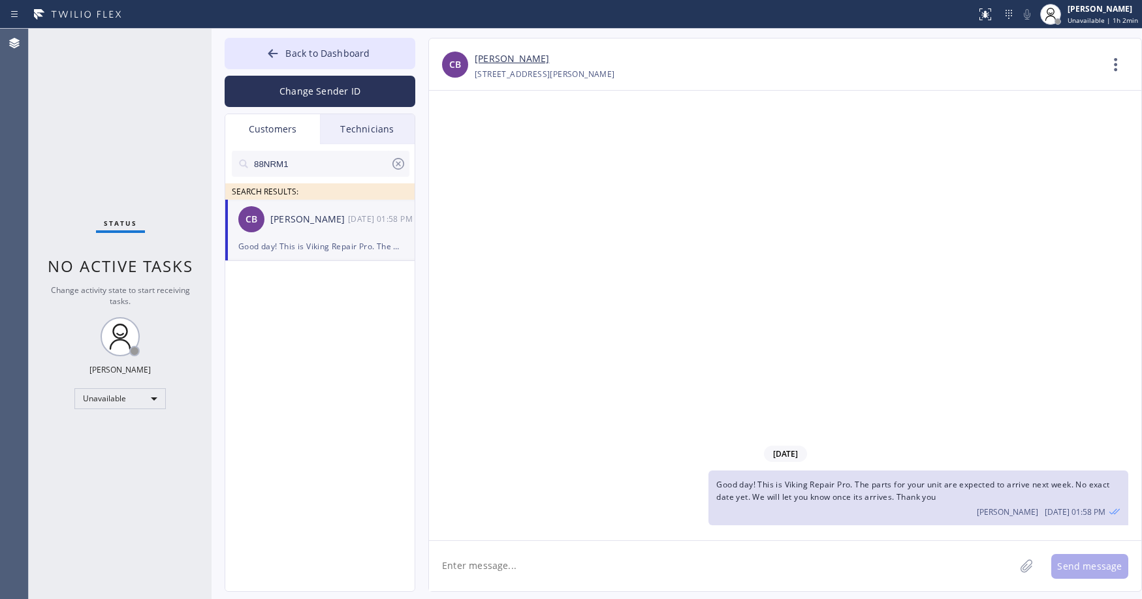
paste textarea "Good day! This is Viking Repair Pro"
type textarea "Good day! This is Viking Repair Pro. Unfortunately the part is still on backord…"
click at [1087, 568] on button "Send message" at bounding box center [1089, 566] width 77 height 25
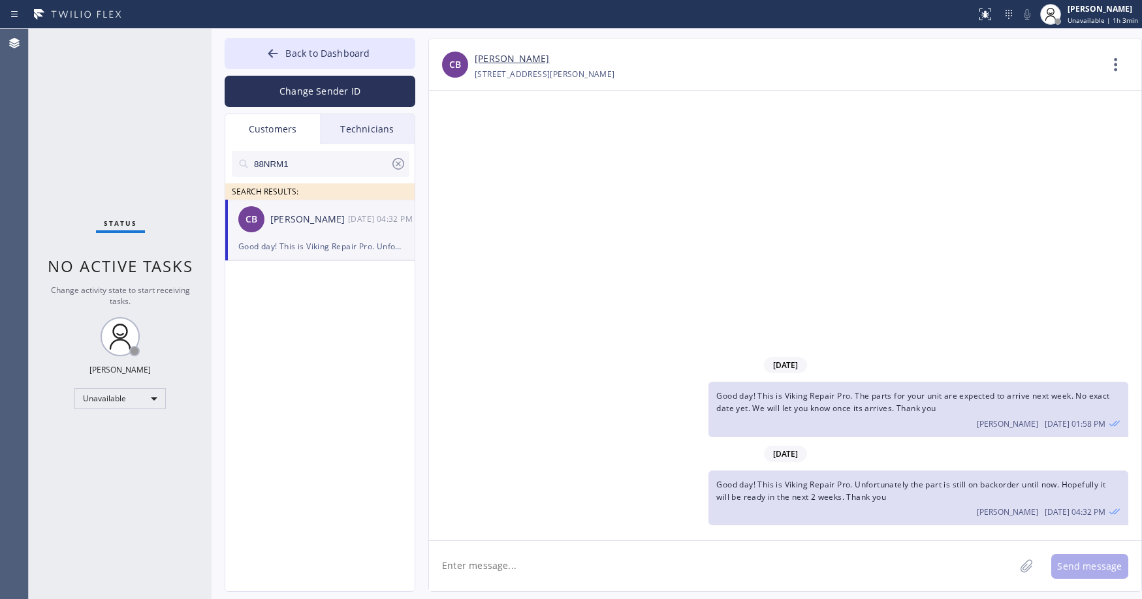
click at [396, 163] on icon at bounding box center [398, 164] width 16 height 16
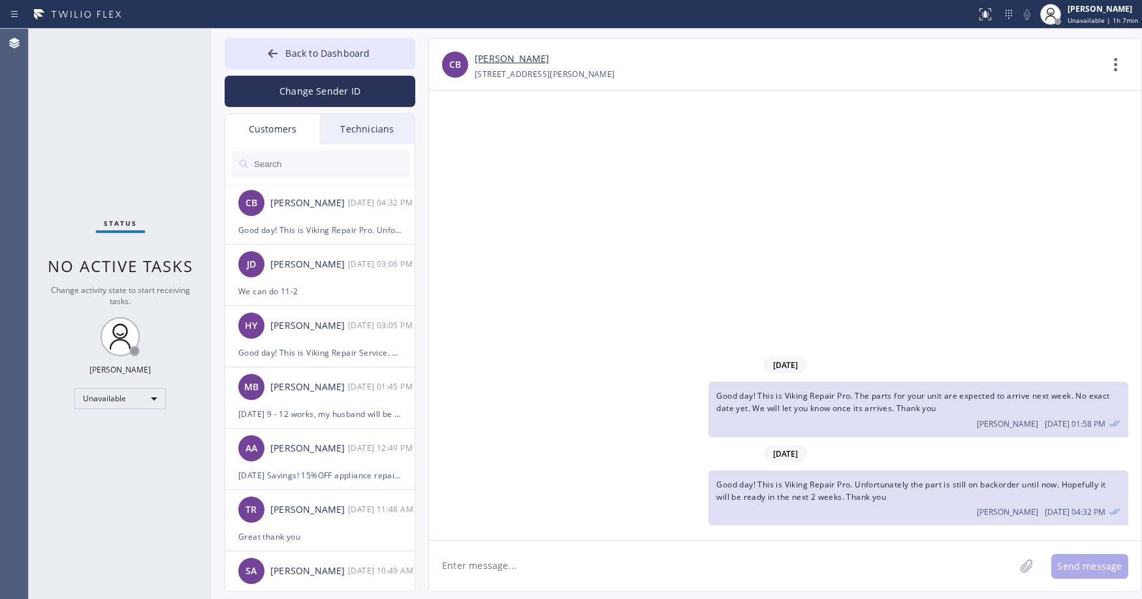
click at [127, 102] on div "Status No active tasks Change activity state to start receiving tasks. [PERSON_…" at bounding box center [120, 314] width 183 height 571
click at [326, 57] on span "Back to Dashboard" at bounding box center [327, 53] width 84 height 12
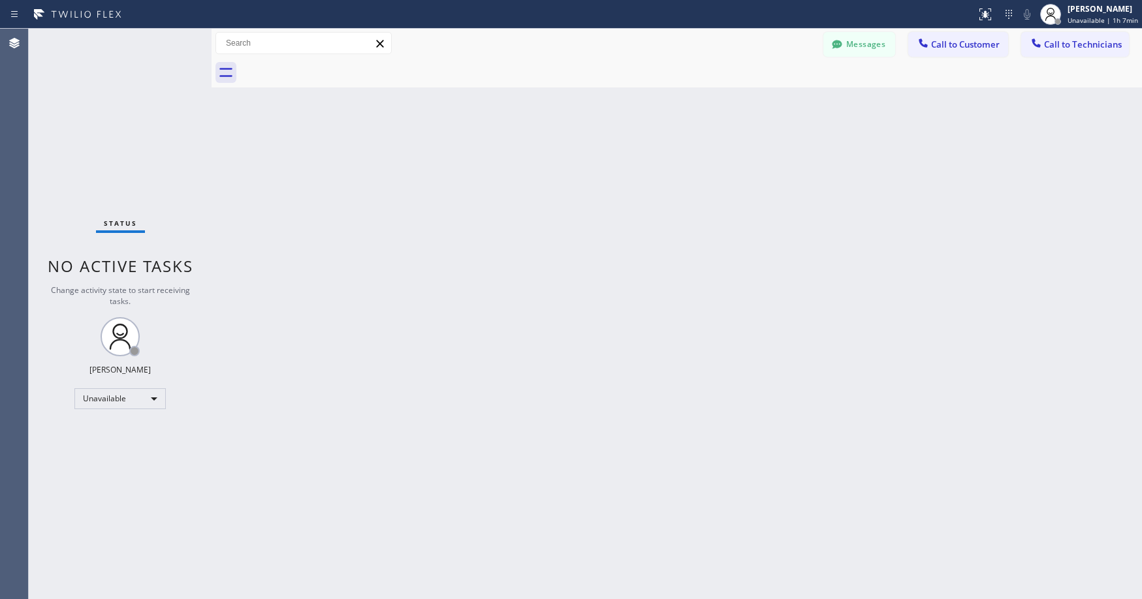
click at [106, 135] on div "Status No active tasks Change activity state to start receiving tasks. [PERSON_…" at bounding box center [120, 314] width 183 height 571
click at [118, 121] on div "Status No active tasks Change activity state to start receiving tasks. [PERSON_…" at bounding box center [120, 314] width 183 height 571
click at [91, 87] on div "Status No active tasks Change activity state to start receiving tasks. [PERSON_…" at bounding box center [120, 314] width 183 height 571
drag, startPoint x: 95, startPoint y: 114, endPoint x: 140, endPoint y: 117, distance: 45.2
click at [108, 116] on div "Status No active tasks Change activity state to start receiving tasks. [PERSON_…" at bounding box center [120, 314] width 183 height 571
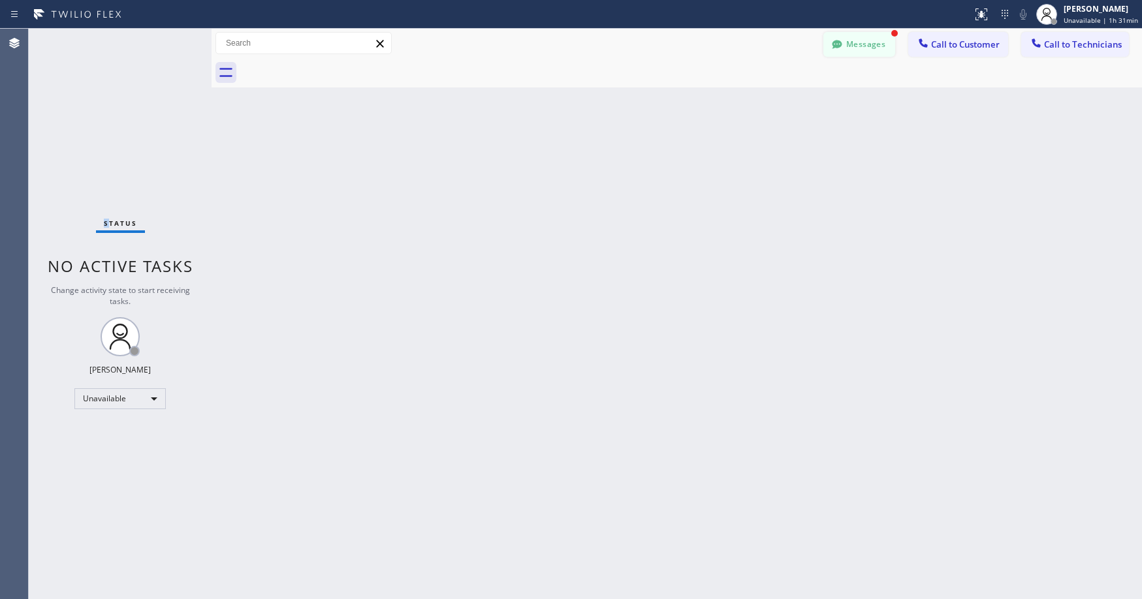
click at [850, 49] on button "Messages" at bounding box center [859, 44] width 72 height 25
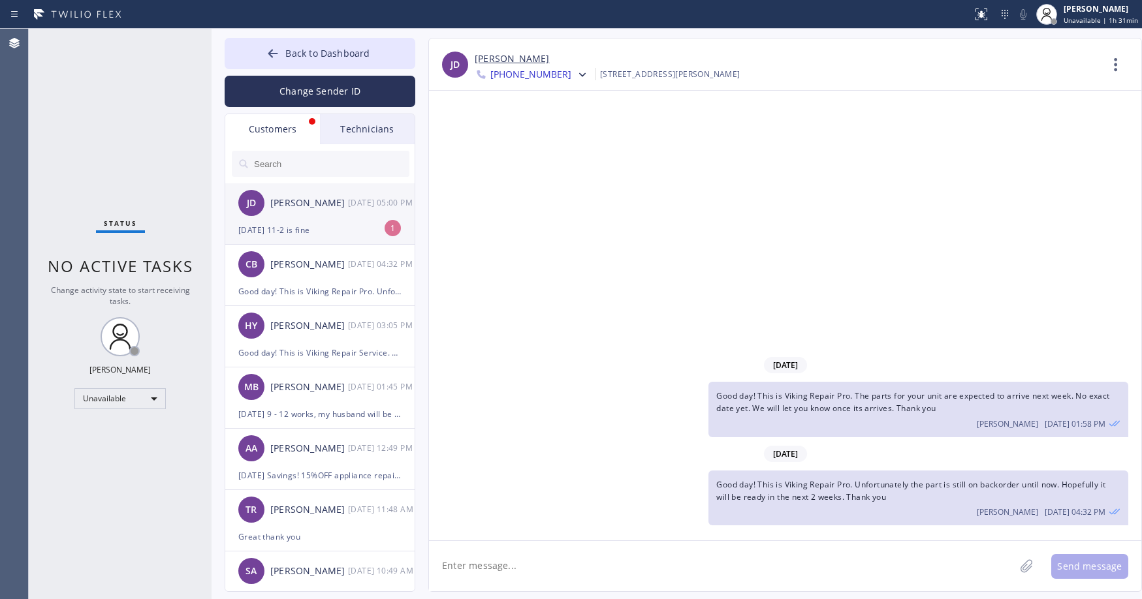
click at [313, 220] on div "[PERSON_NAME] [DATE] 05:00 PM" at bounding box center [320, 202] width 191 height 39
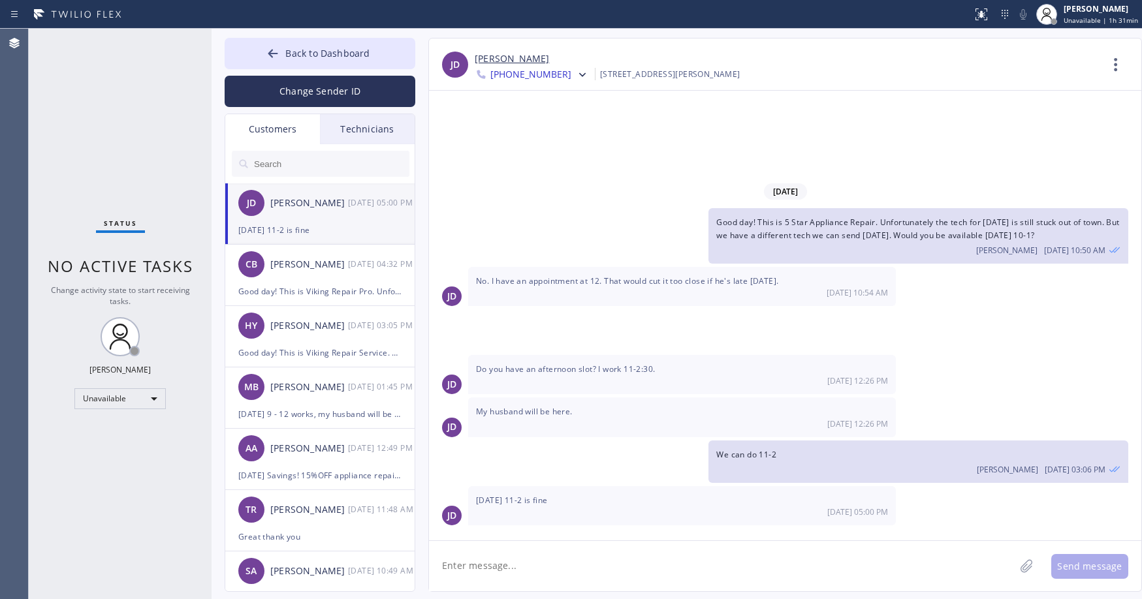
click at [493, 59] on link "[PERSON_NAME]" at bounding box center [512, 59] width 74 height 15
click at [298, 168] on input "text" at bounding box center [331, 164] width 157 height 26
paste input "PREN5K"
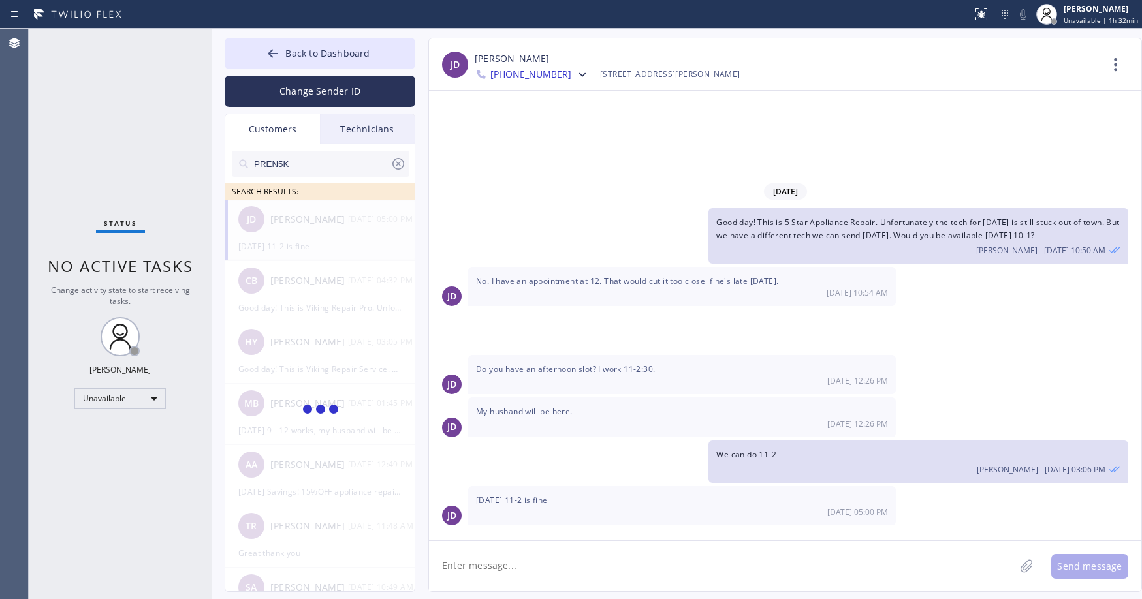
type input "PREN5K"
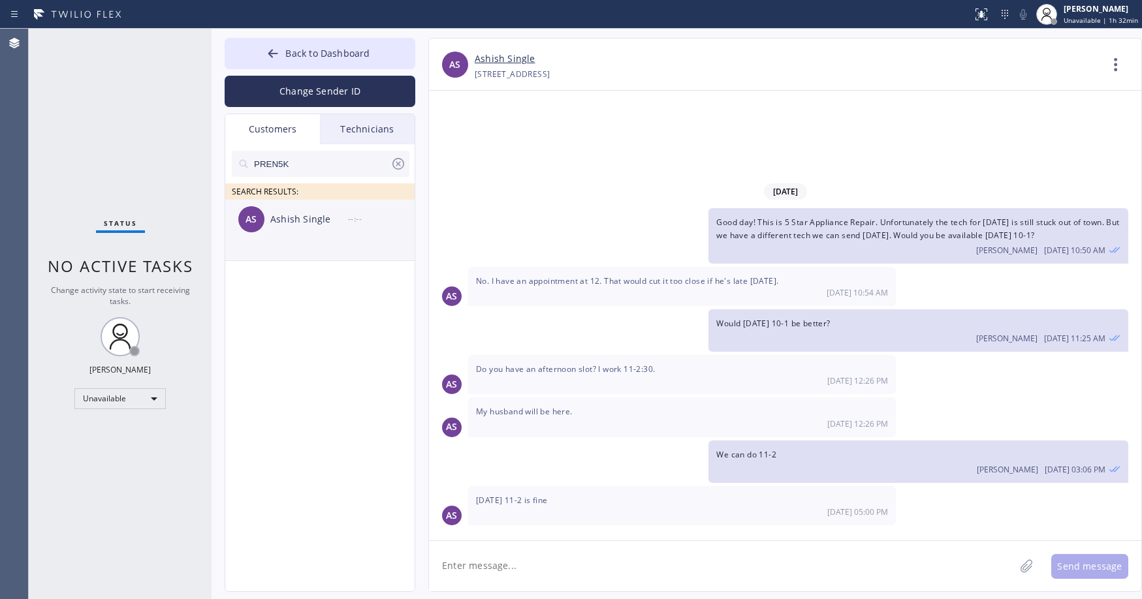
click at [342, 236] on div "AS Ashish Single --:--" at bounding box center [320, 219] width 191 height 39
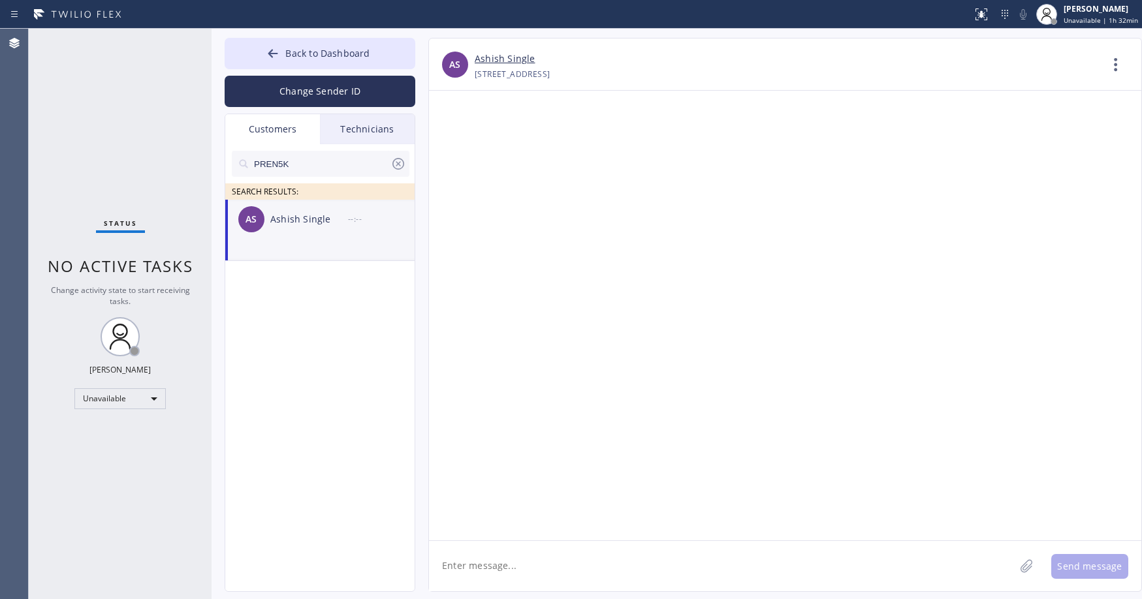
click at [501, 566] on textarea at bounding box center [722, 566] width 586 height 50
paste textarea "Good day! This is the appliance repair company. Unfortunately our phone rep mad…"
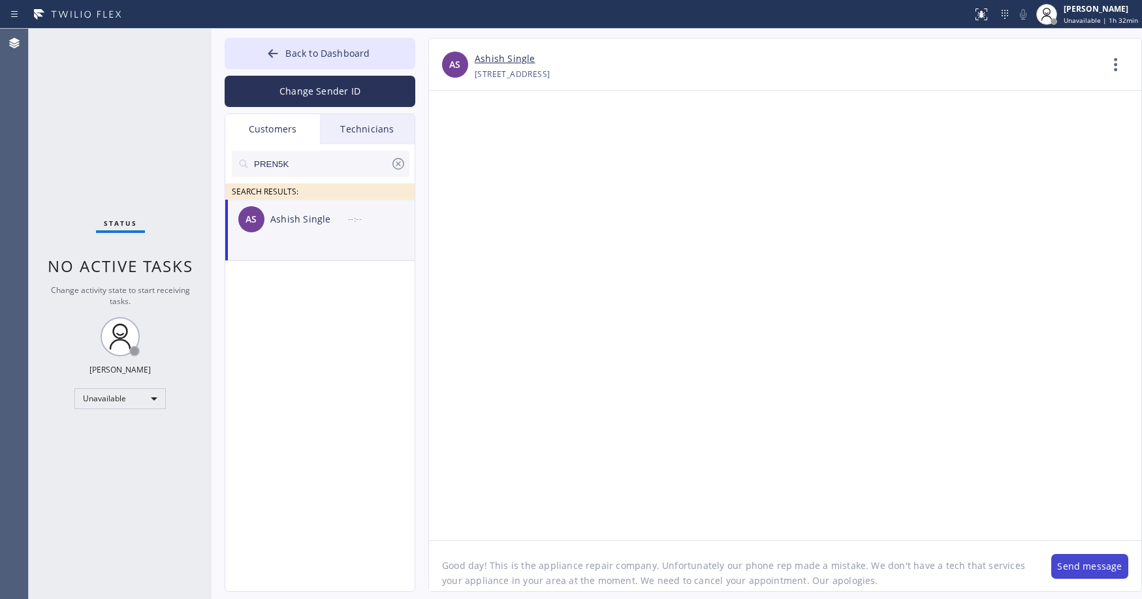
type textarea "Good day! This is the appliance repair company. Unfortunately our phone rep mad…"
click at [1075, 563] on button "Send message" at bounding box center [1089, 566] width 77 height 25
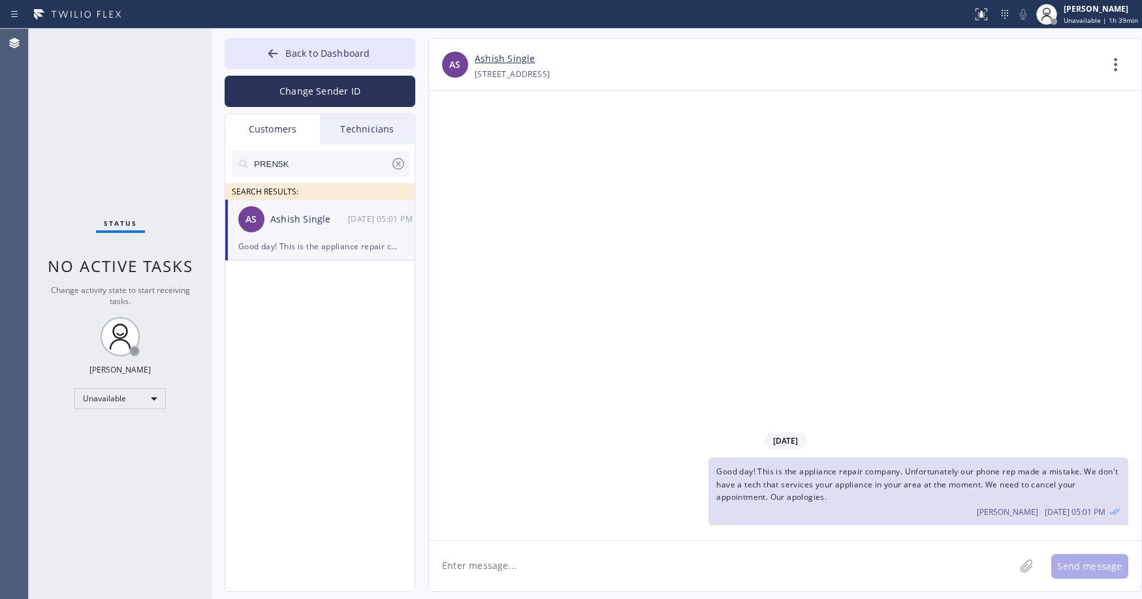
drag, startPoint x: 127, startPoint y: 108, endPoint x: 134, endPoint y: 117, distance: 11.2
click at [128, 110] on div "Status No active tasks Change activity state to start receiving tasks. [PERSON_…" at bounding box center [120, 314] width 183 height 571
click at [348, 57] on span "Back to Dashboard" at bounding box center [327, 53] width 84 height 12
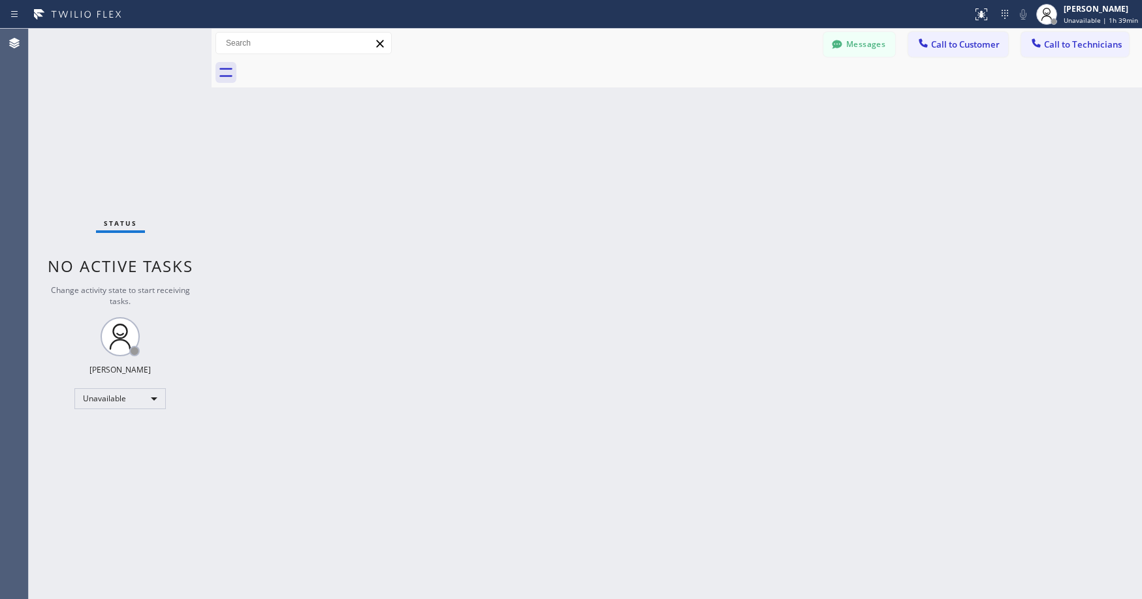
click at [140, 146] on div "Status No active tasks Change activity state to start receiving tasks. [PERSON_…" at bounding box center [120, 314] width 183 height 571
drag, startPoint x: 109, startPoint y: 85, endPoint x: 106, endPoint y: 227, distance: 142.3
click at [108, 93] on div "Status No active tasks Change activity state to start receiving tasks. [PERSON_…" at bounding box center [120, 314] width 183 height 571
click at [92, 403] on div "Unavailable" at bounding box center [119, 398] width 91 height 21
click at [100, 422] on li "Offline" at bounding box center [119, 417] width 89 height 16
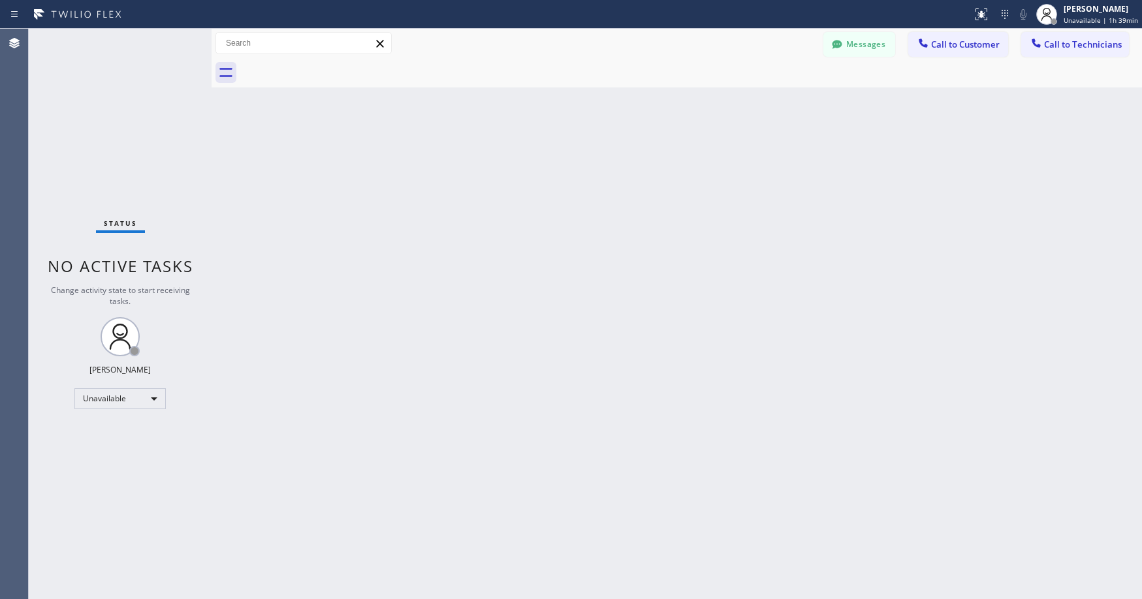
click at [148, 208] on div "Status No active tasks Change activity state to start receiving tasks. [PERSON_…" at bounding box center [120, 314] width 183 height 571
click at [1125, 20] on div "Unavailable | 1h 39min" at bounding box center [1100, 20] width 74 height 9
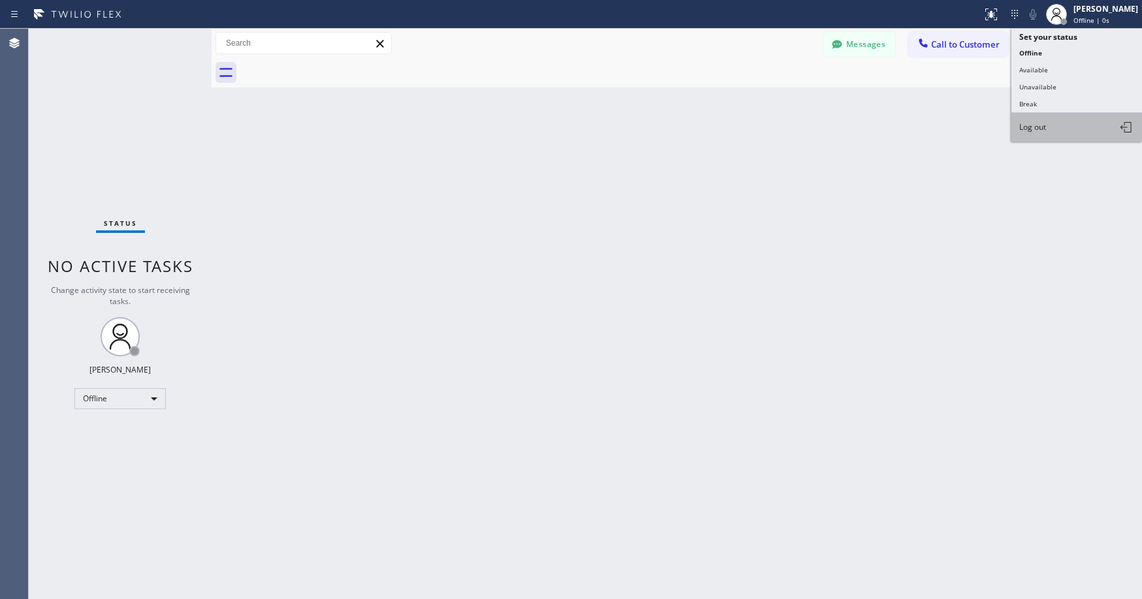
drag, startPoint x: 1042, startPoint y: 138, endPoint x: 828, endPoint y: 212, distance: 227.3
click at [1042, 139] on button "Log out" at bounding box center [1076, 127] width 131 height 29
